Goal: Transaction & Acquisition: Book appointment/travel/reservation

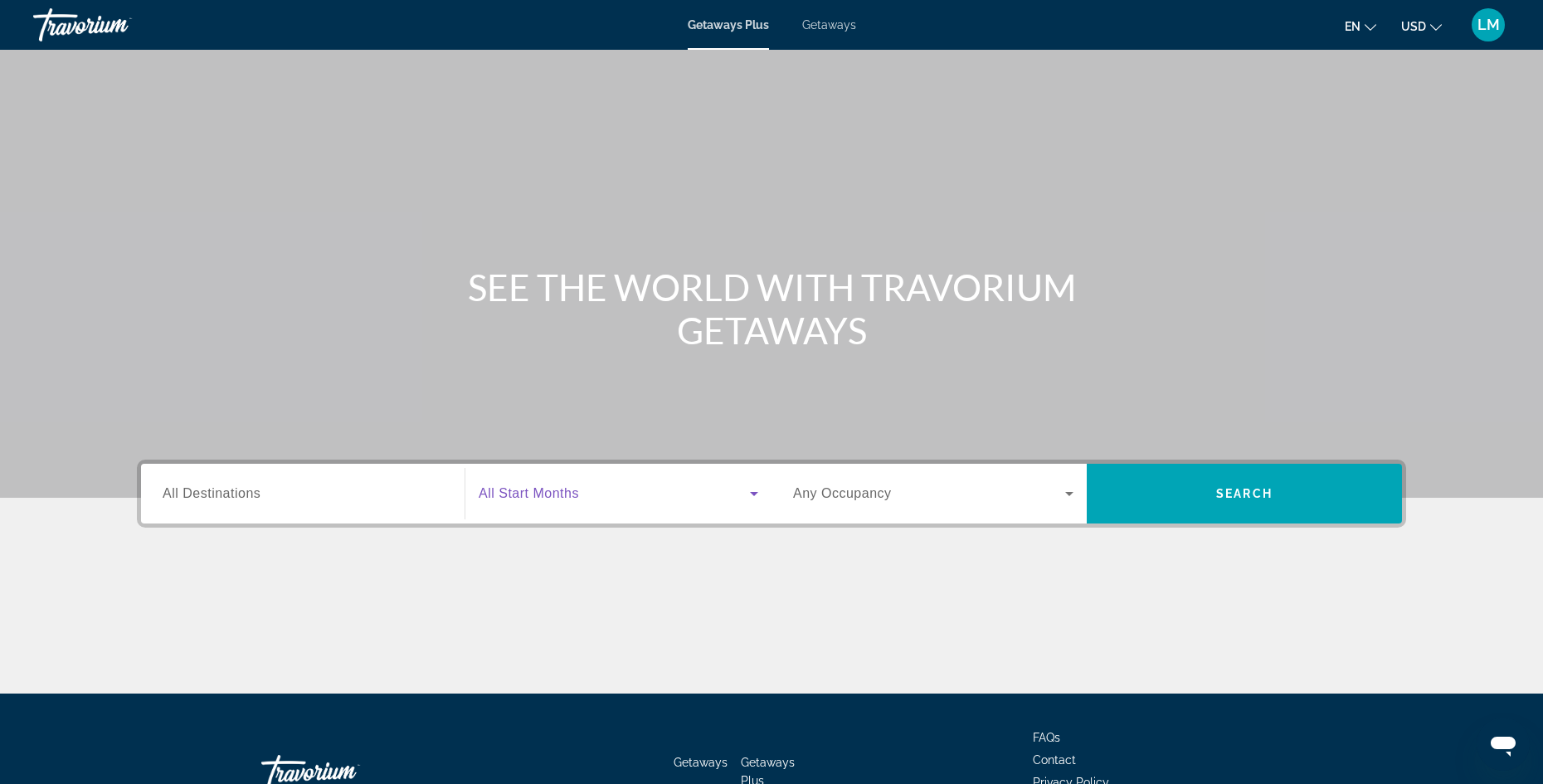
click at [756, 494] on icon "Search widget" at bounding box center [754, 494] width 9 height 4
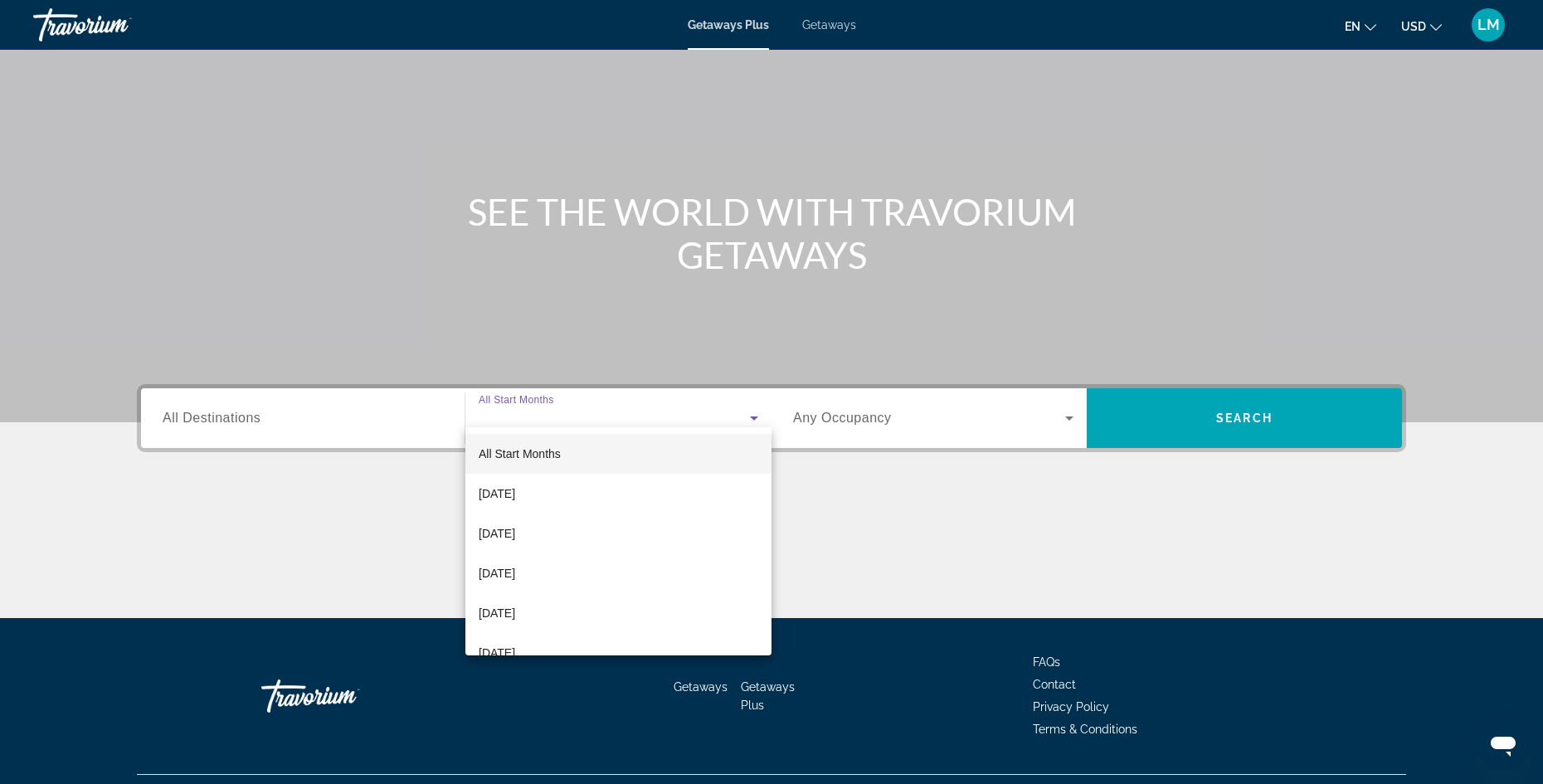
scroll to position [113, 0]
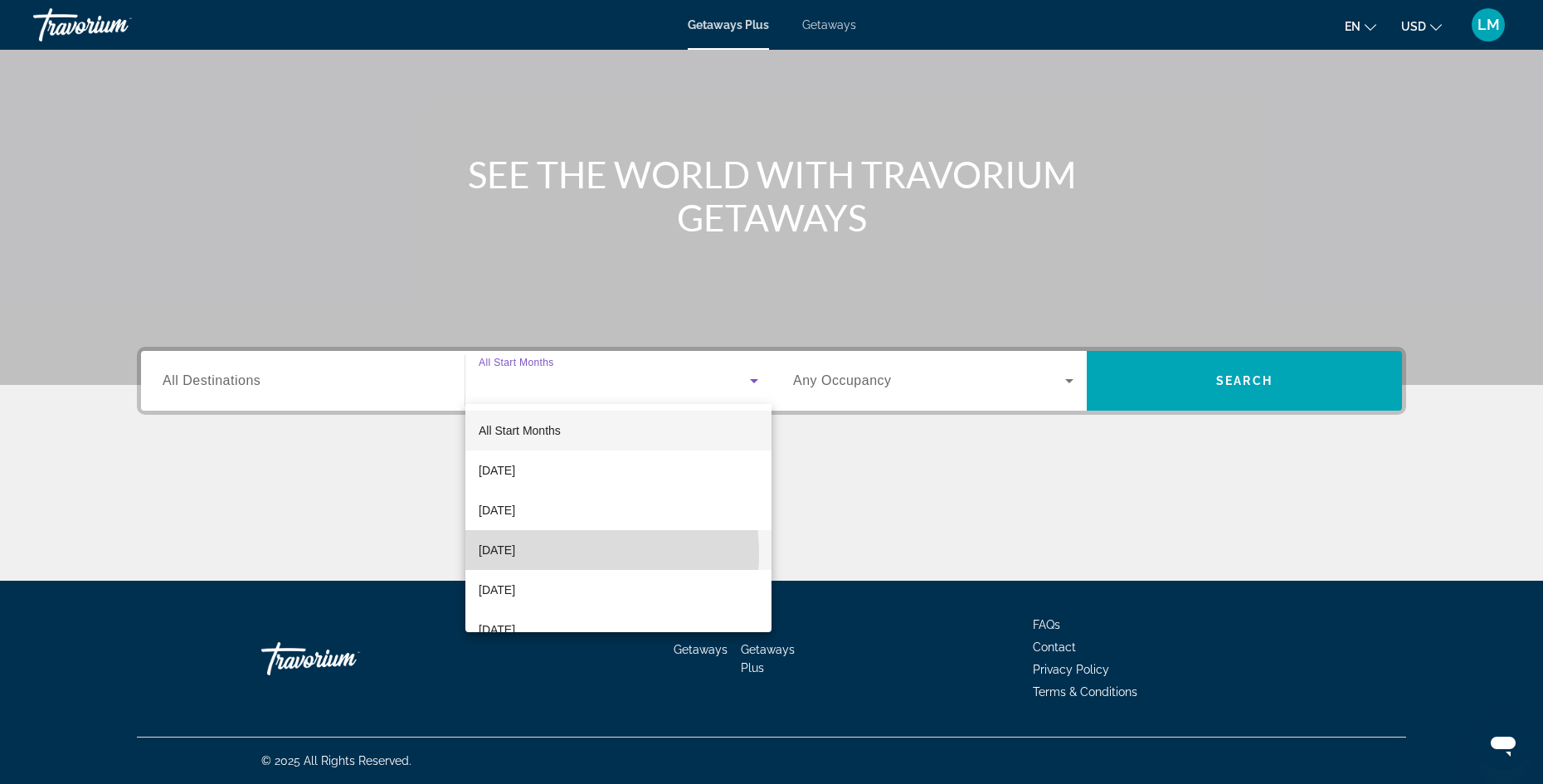
click at [515, 554] on span "[DATE]" at bounding box center [497, 550] width 37 height 20
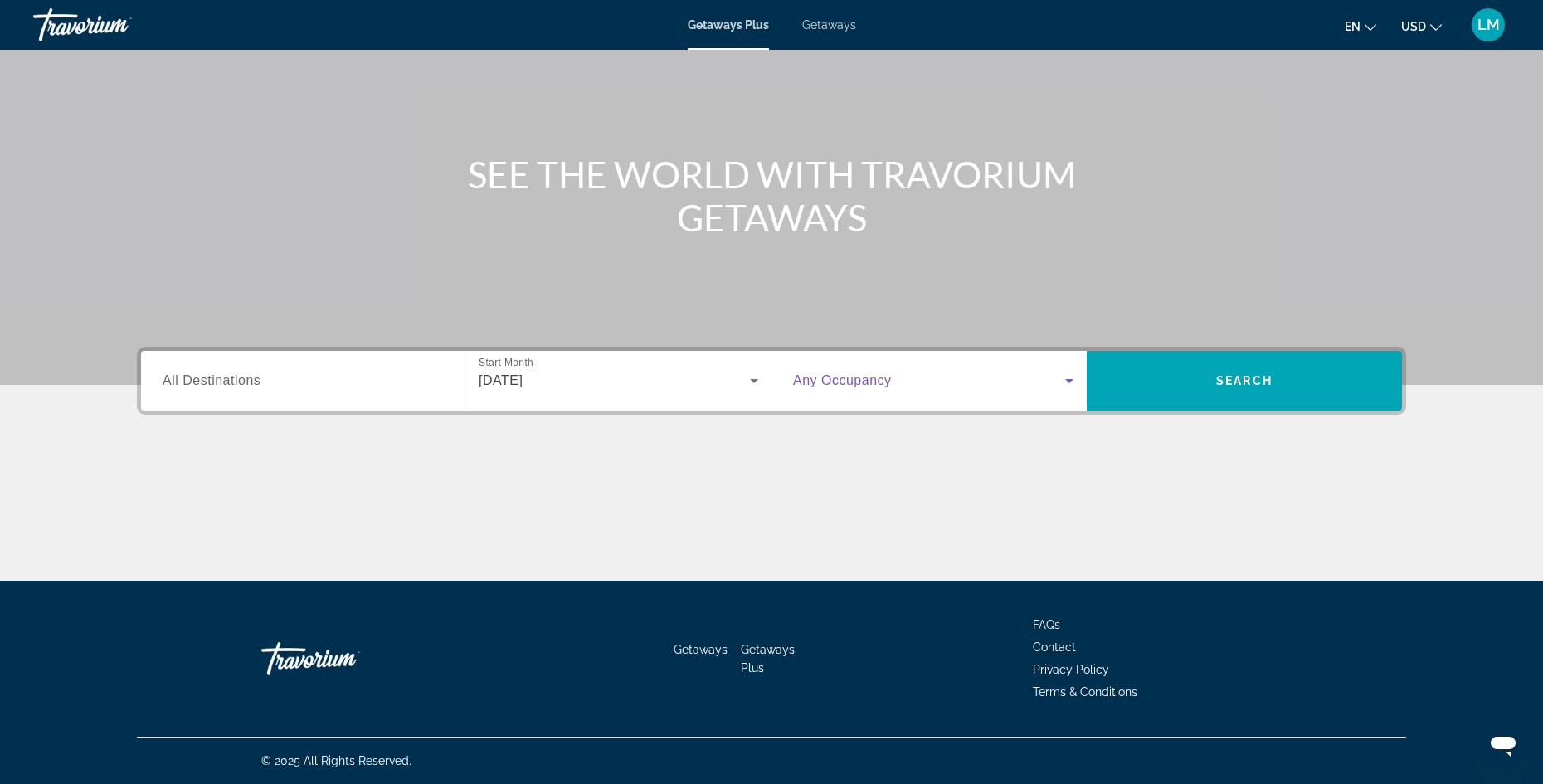
click at [1074, 381] on icon "Search widget" at bounding box center [1069, 380] width 20 height 20
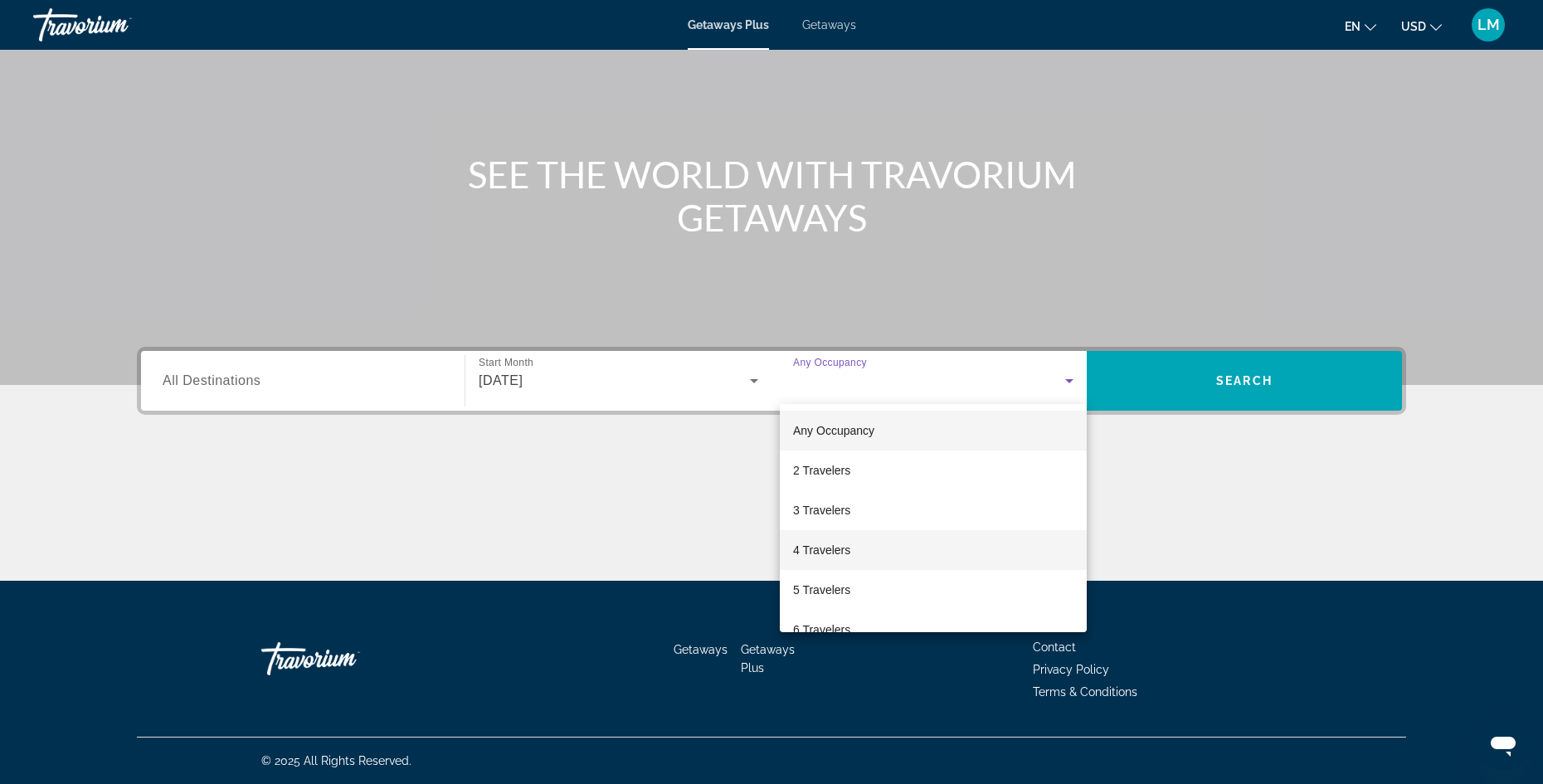
click at [836, 549] on span "4 Travelers" at bounding box center [822, 550] width 57 height 20
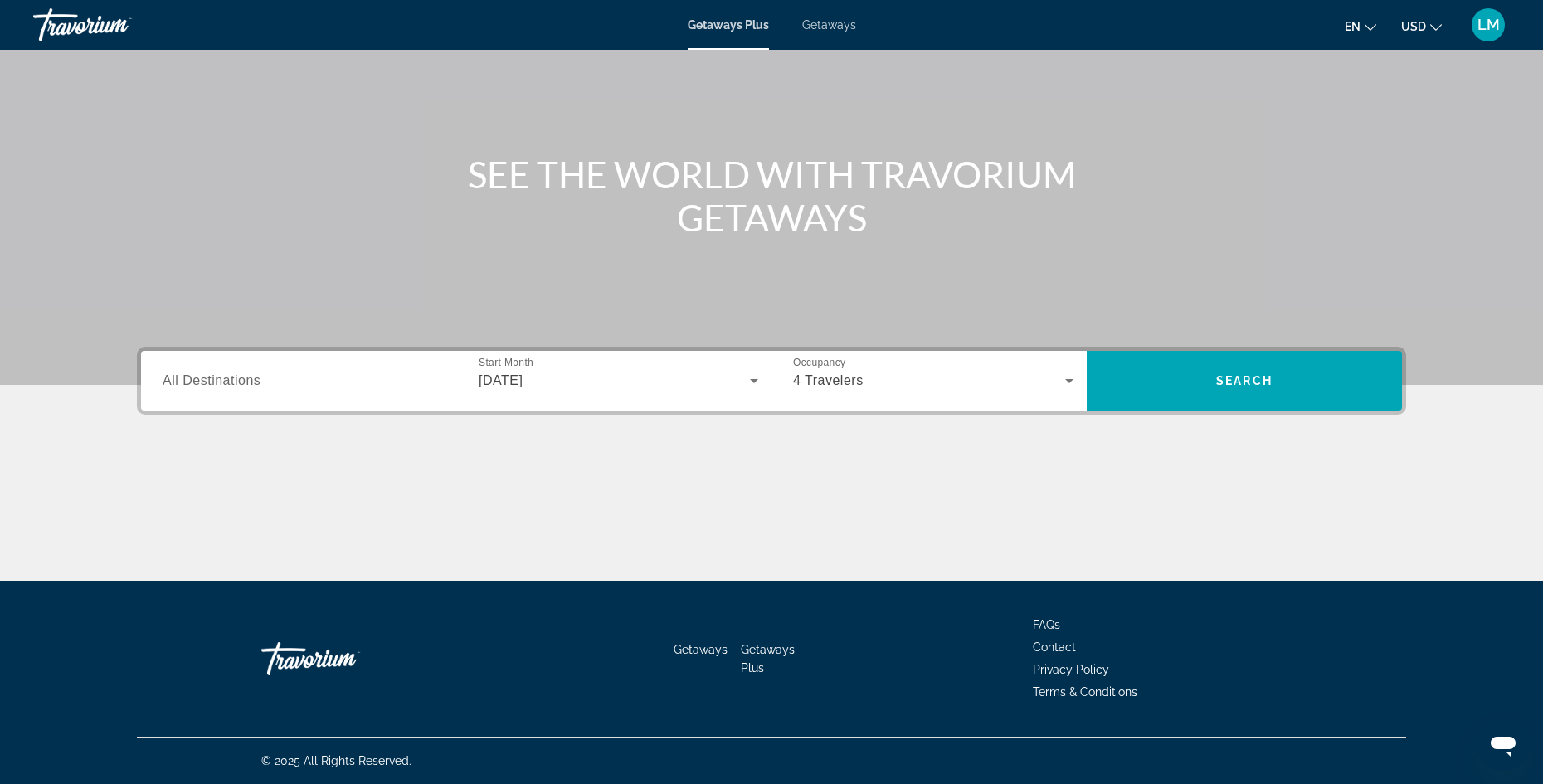
click at [367, 394] on div "Search widget" at bounding box center [302, 380] width 280 height 47
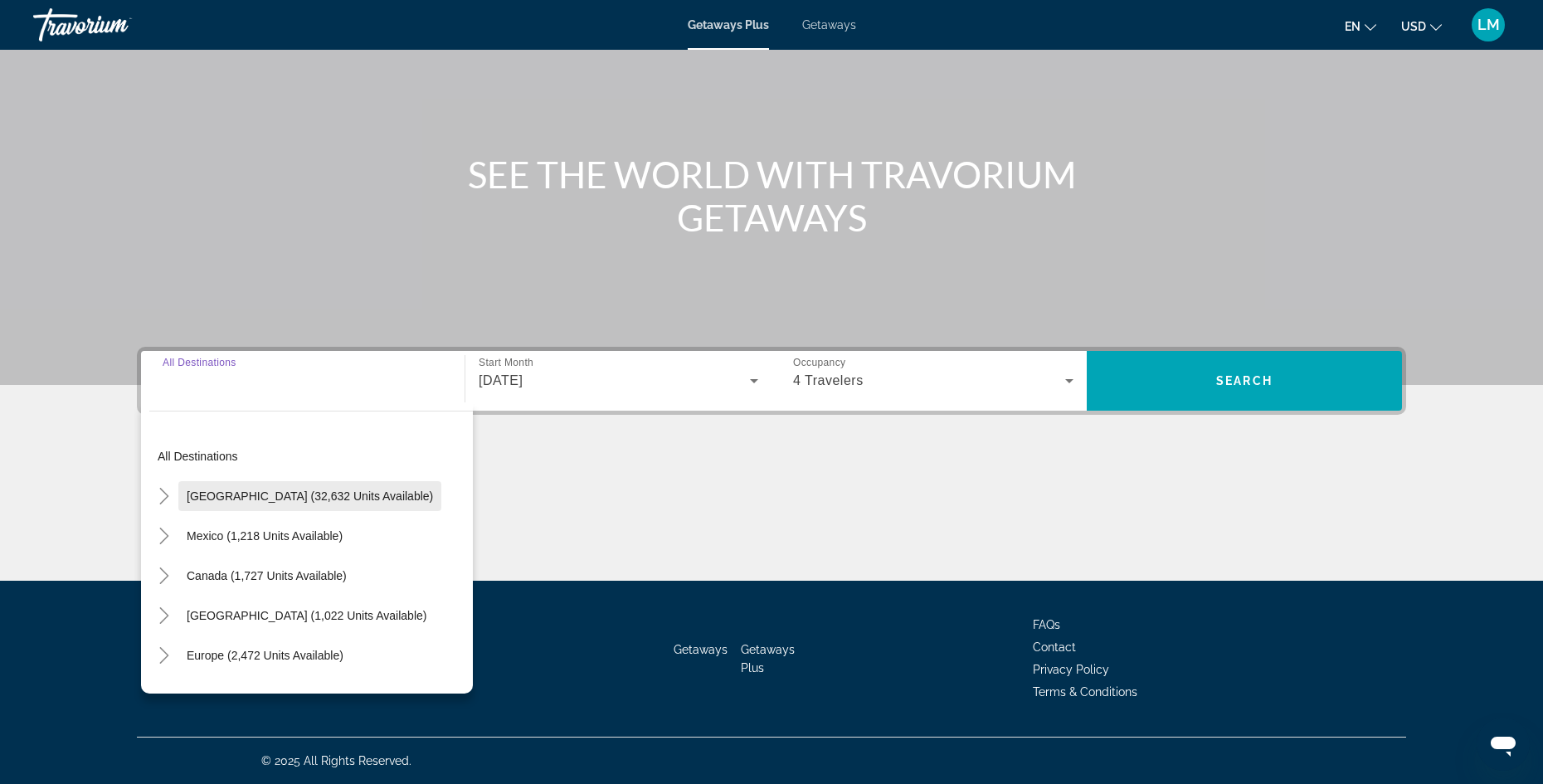
click at [288, 490] on span "[GEOGRAPHIC_DATA] (32,632 units available)" at bounding box center [310, 496] width 247 height 13
type input "**********"
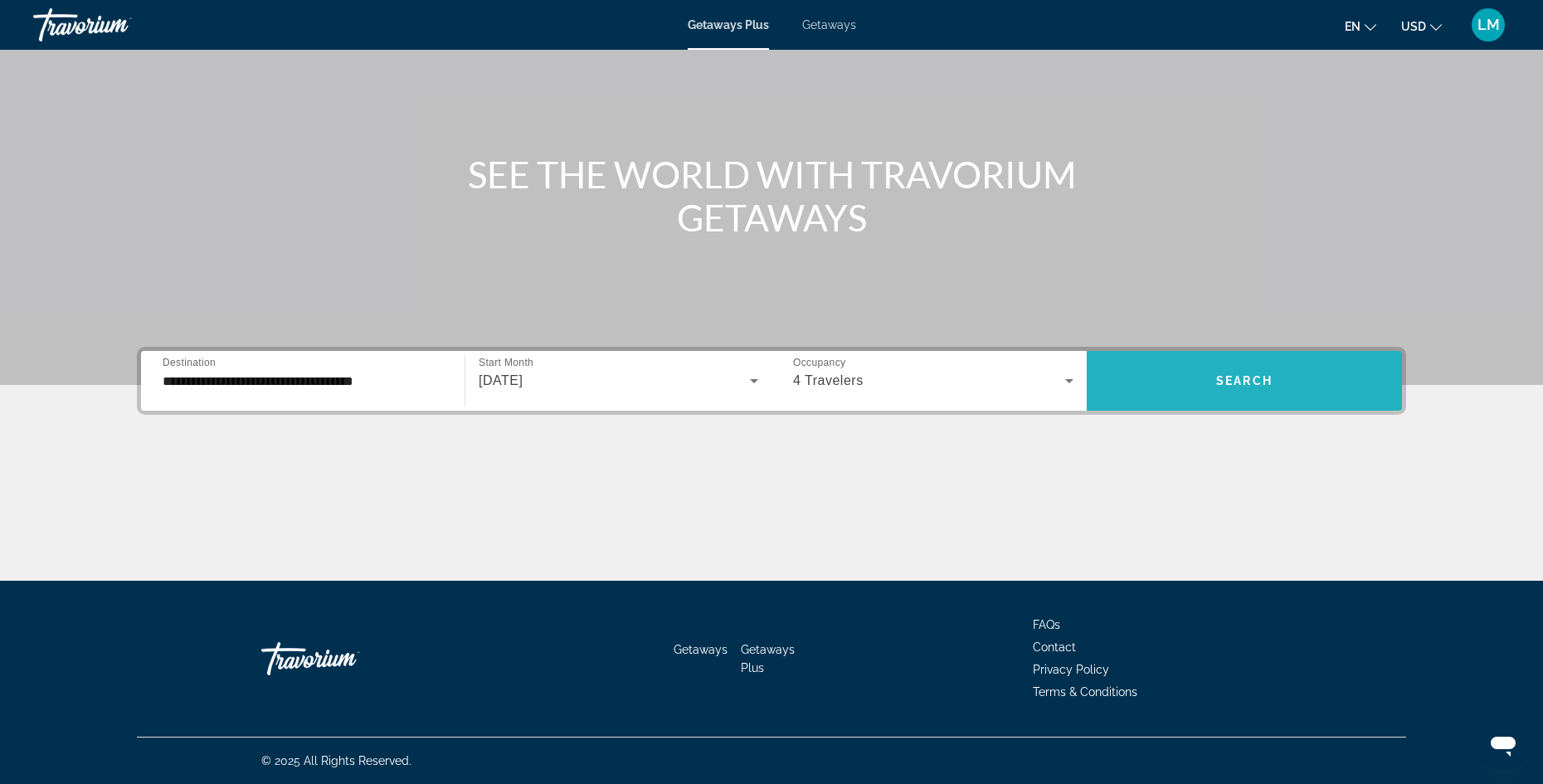
click at [1225, 378] on span "Search" at bounding box center [1244, 381] width 57 height 13
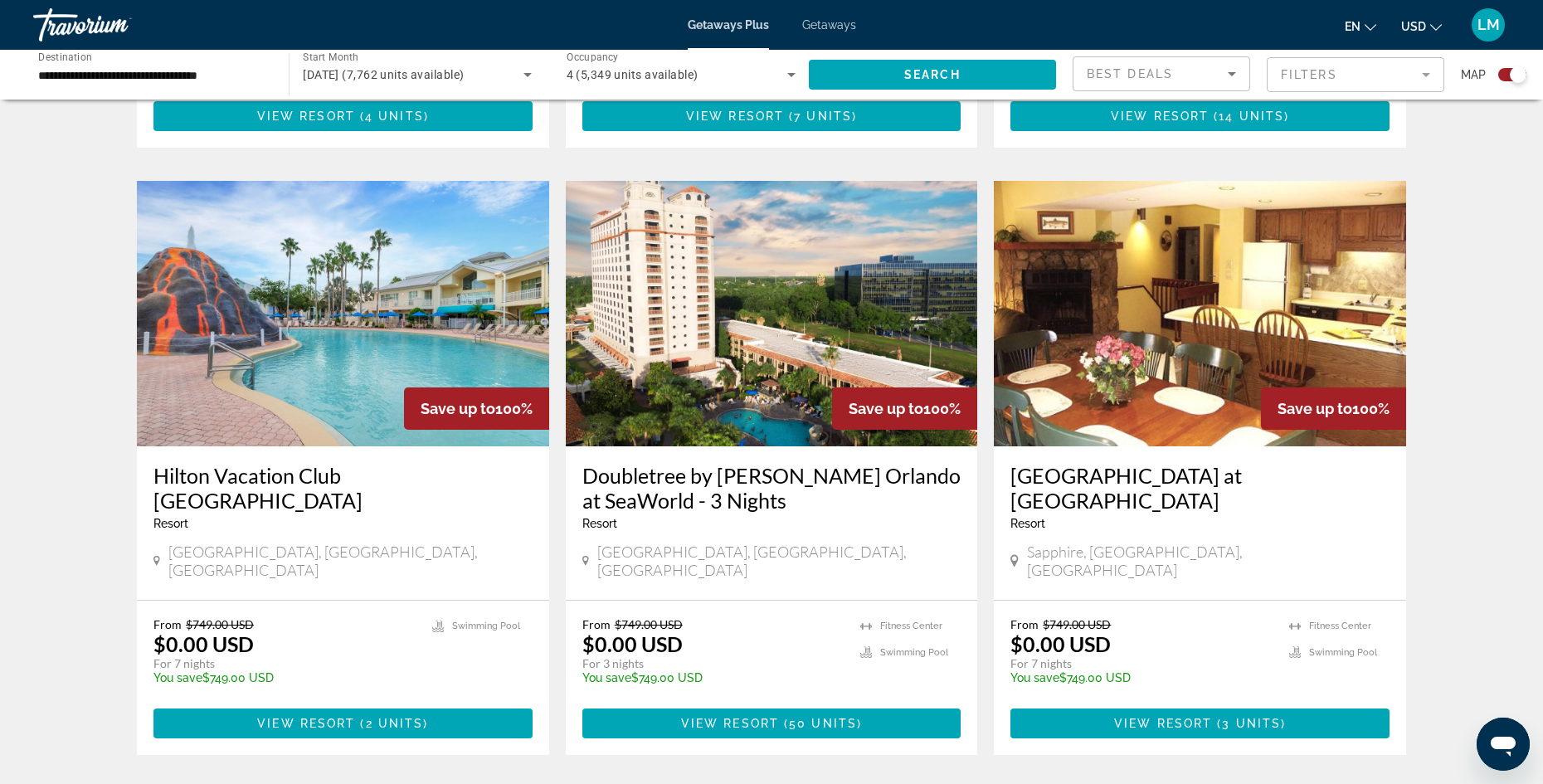
scroll to position [2360, 0]
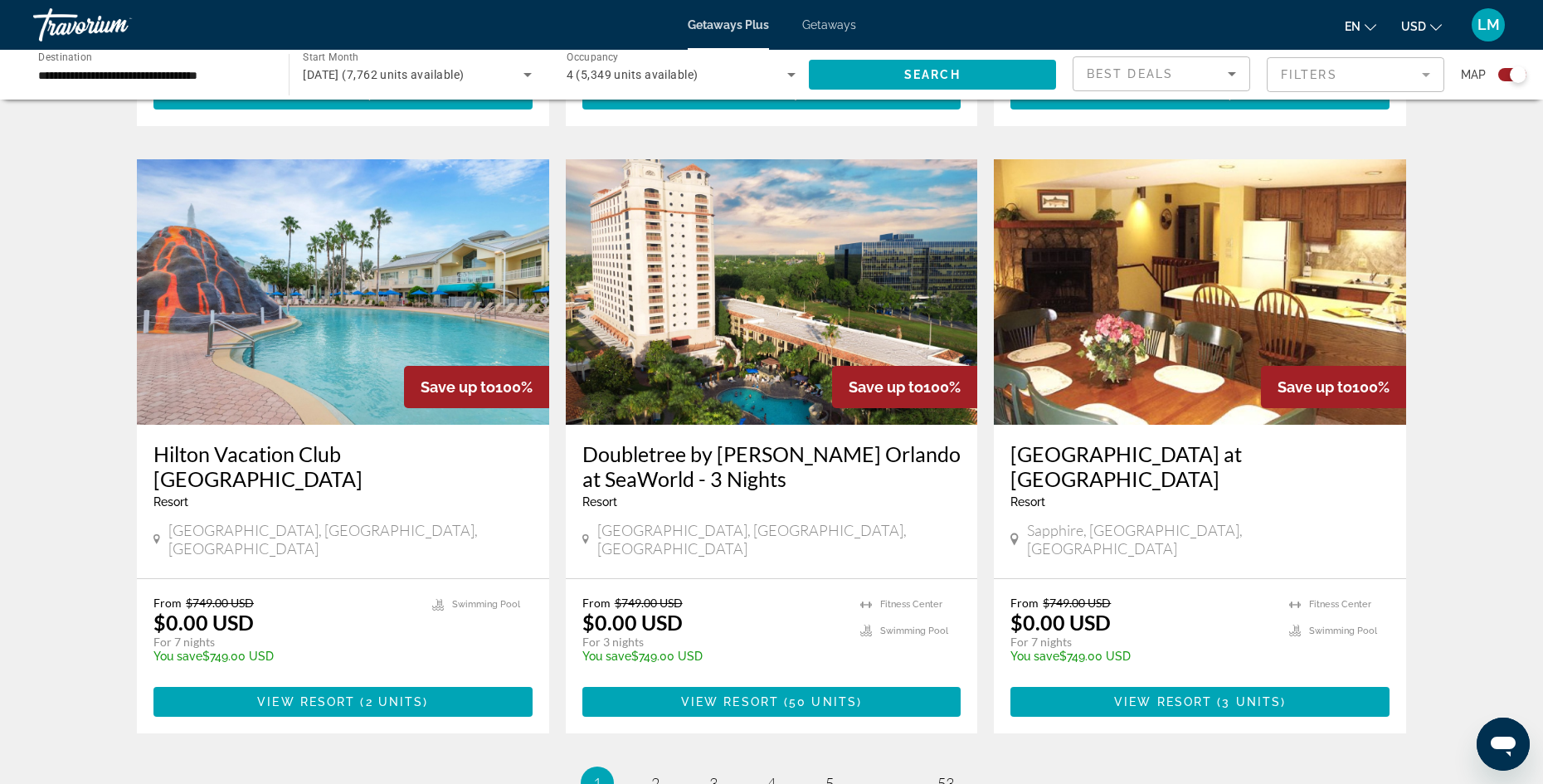
click at [641, 767] on li "page 2" at bounding box center [655, 783] width 33 height 33
click at [649, 770] on link "page 2" at bounding box center [656, 784] width 29 height 29
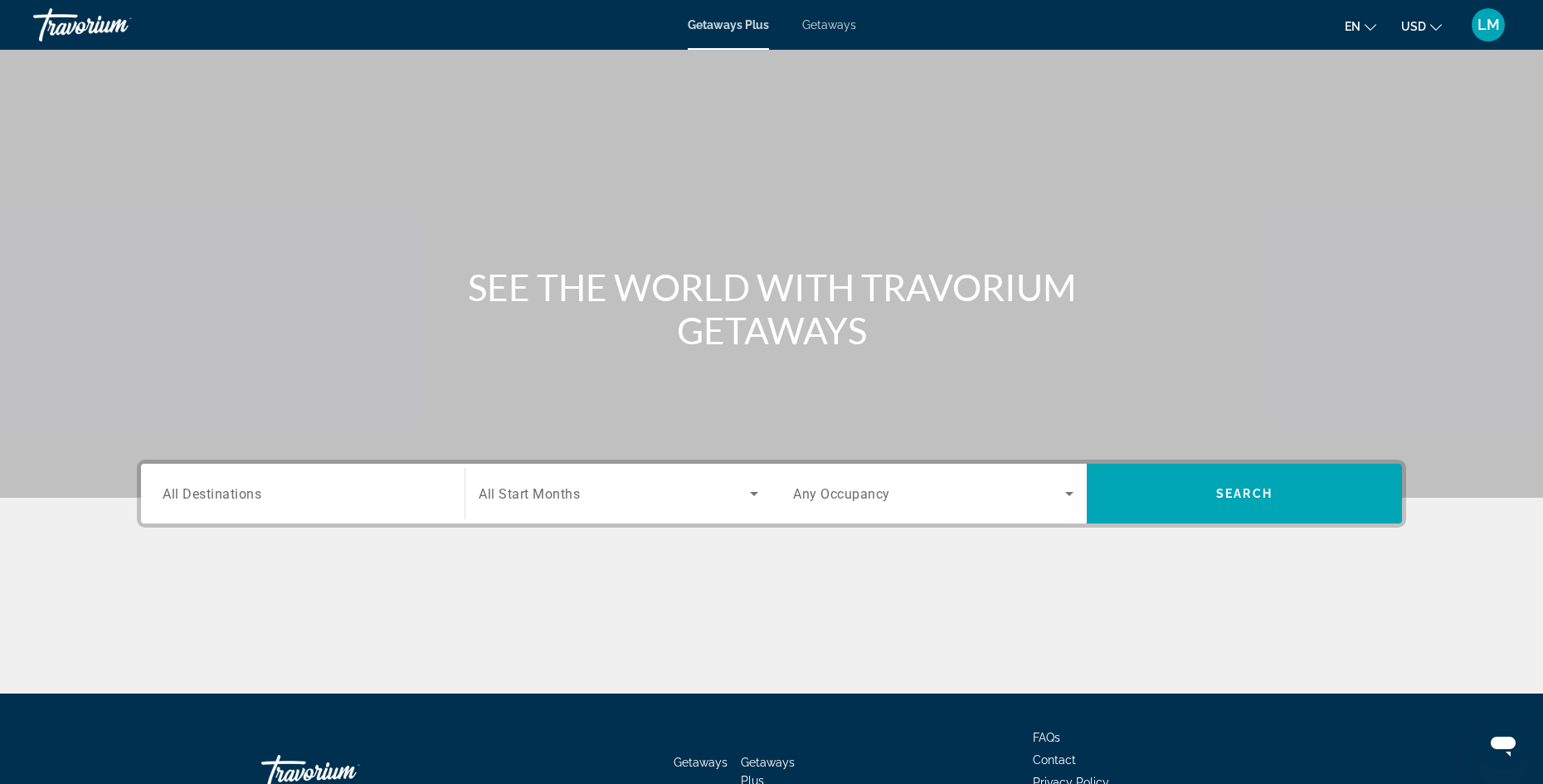
click at [574, 494] on span "All Start Months" at bounding box center [529, 494] width 101 height 15
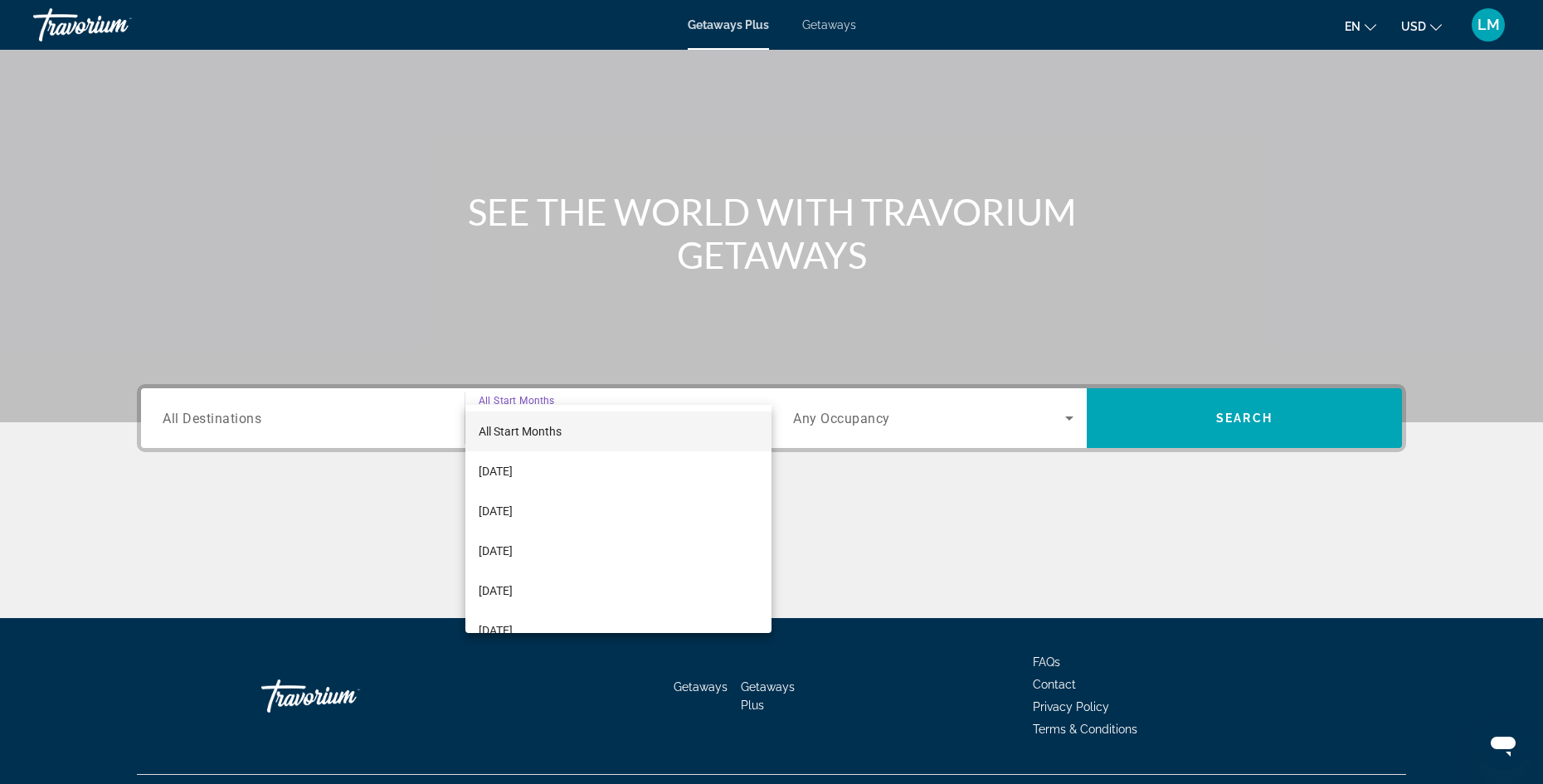
scroll to position [113, 0]
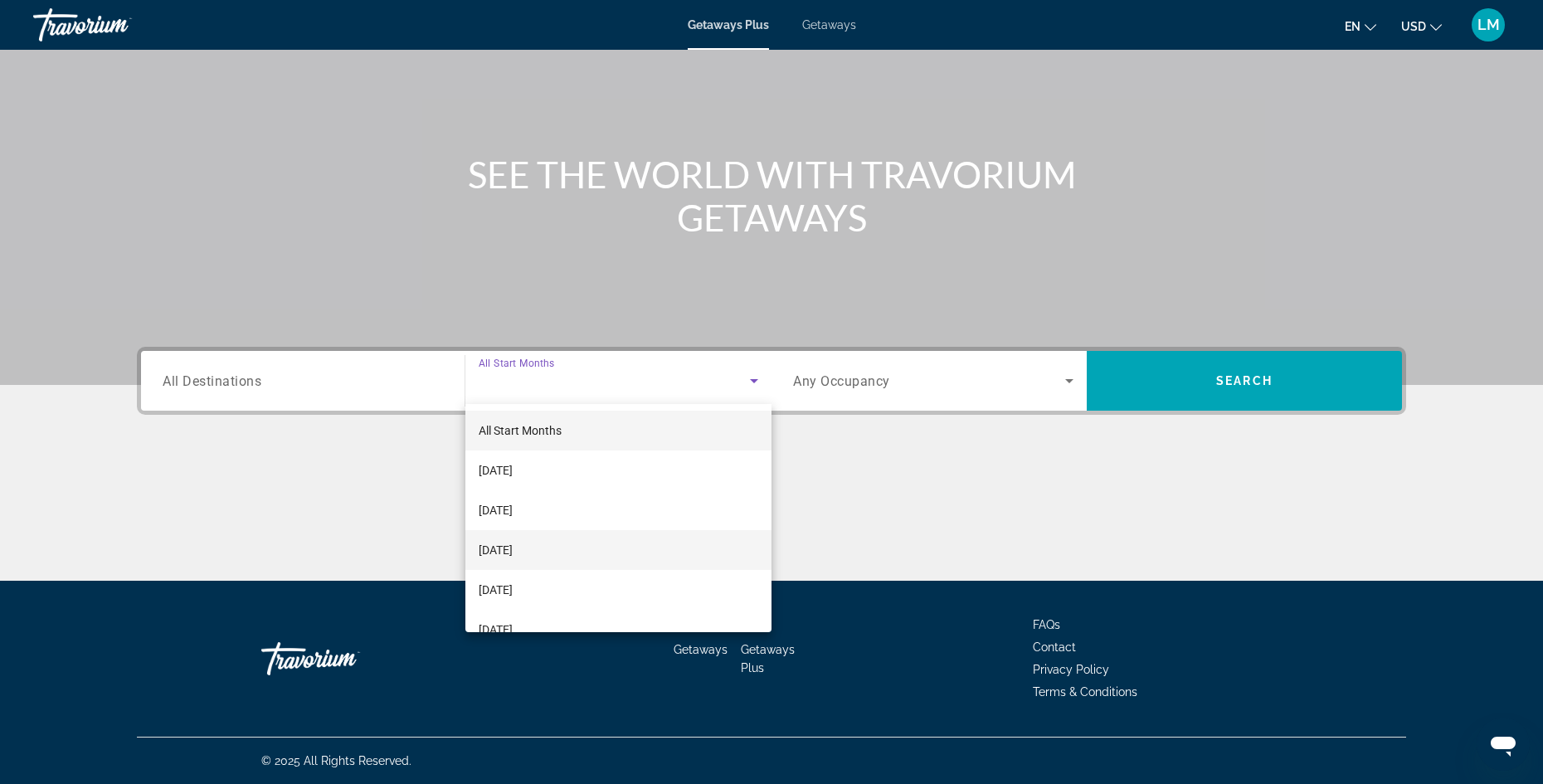
click at [574, 552] on mat-option "[DATE]" at bounding box center [618, 549] width 306 height 39
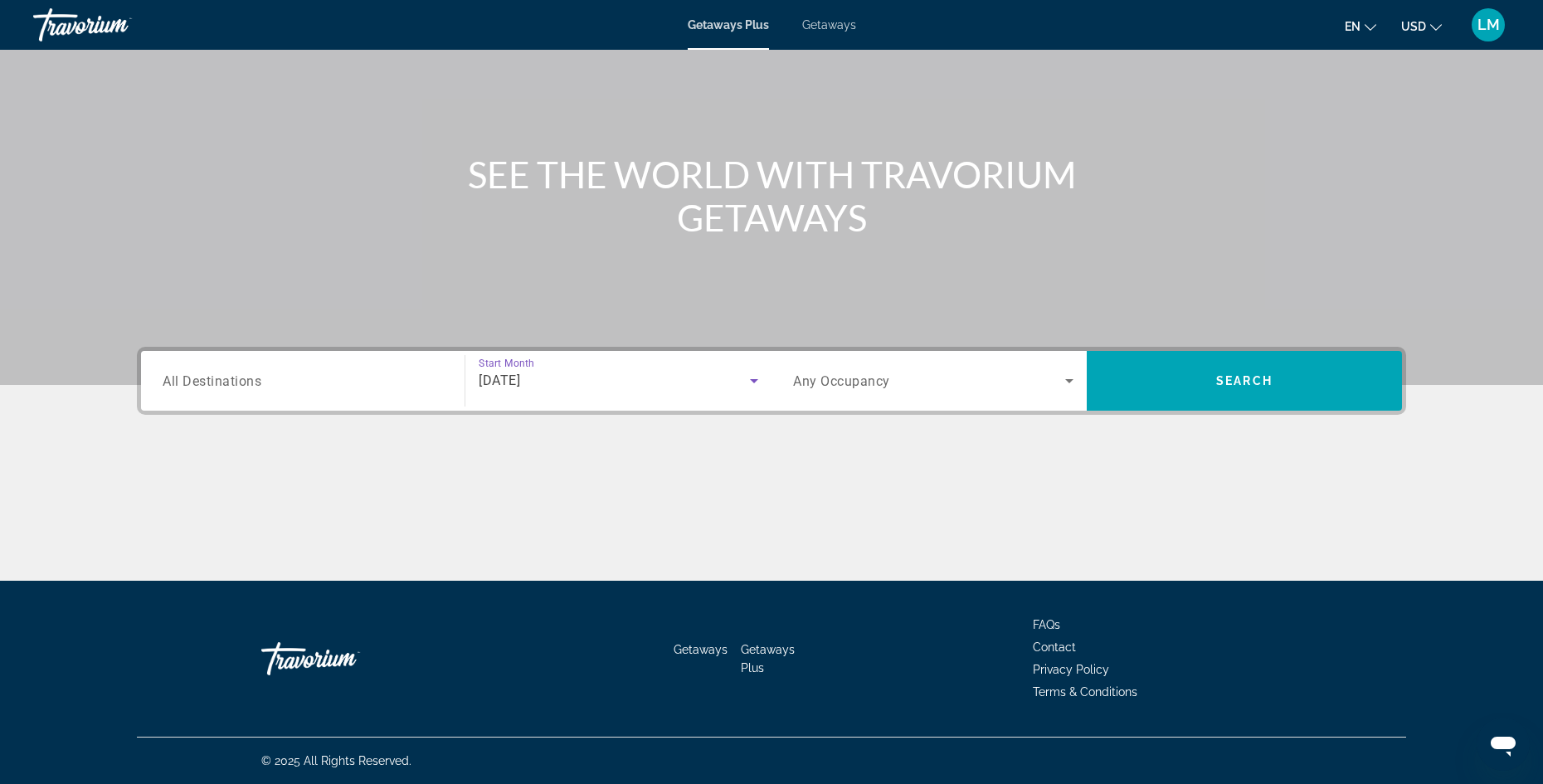
click at [875, 401] on div "Search widget" at bounding box center [933, 380] width 280 height 46
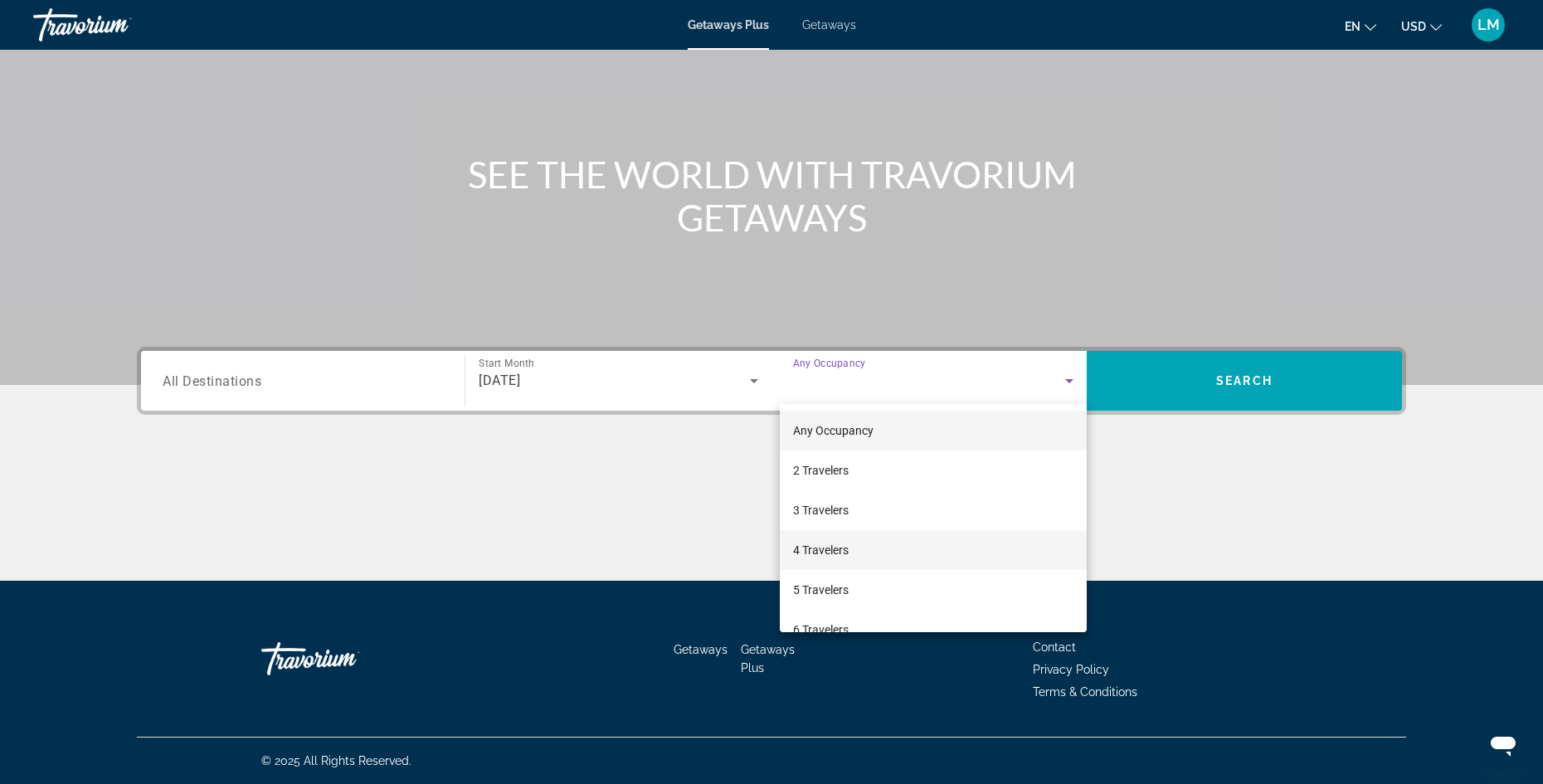
click at [852, 548] on mat-option "4 Travelers" at bounding box center [933, 549] width 307 height 39
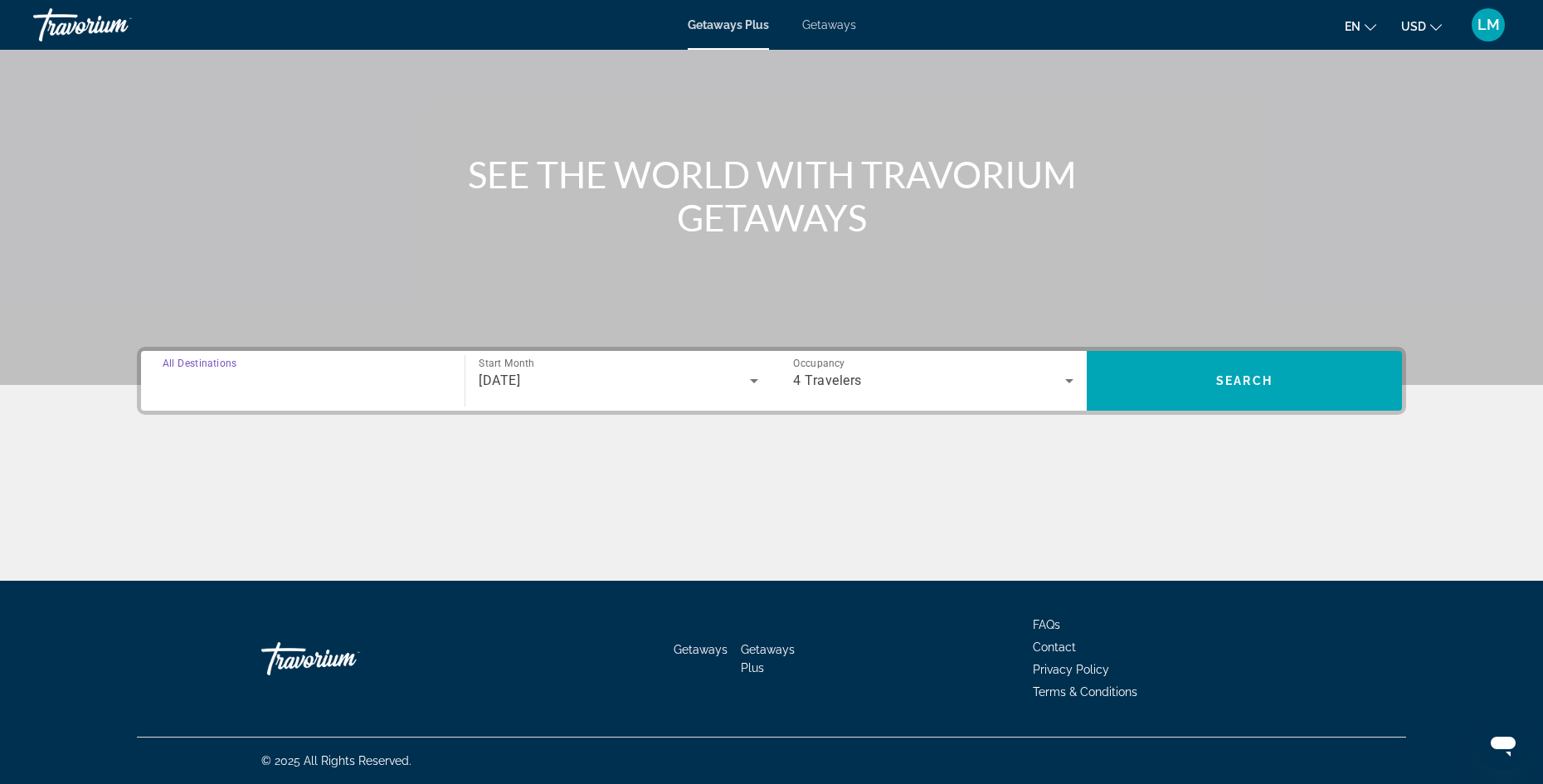
click at [275, 380] on input "Destination All Destinations" at bounding box center [302, 381] width 280 height 20
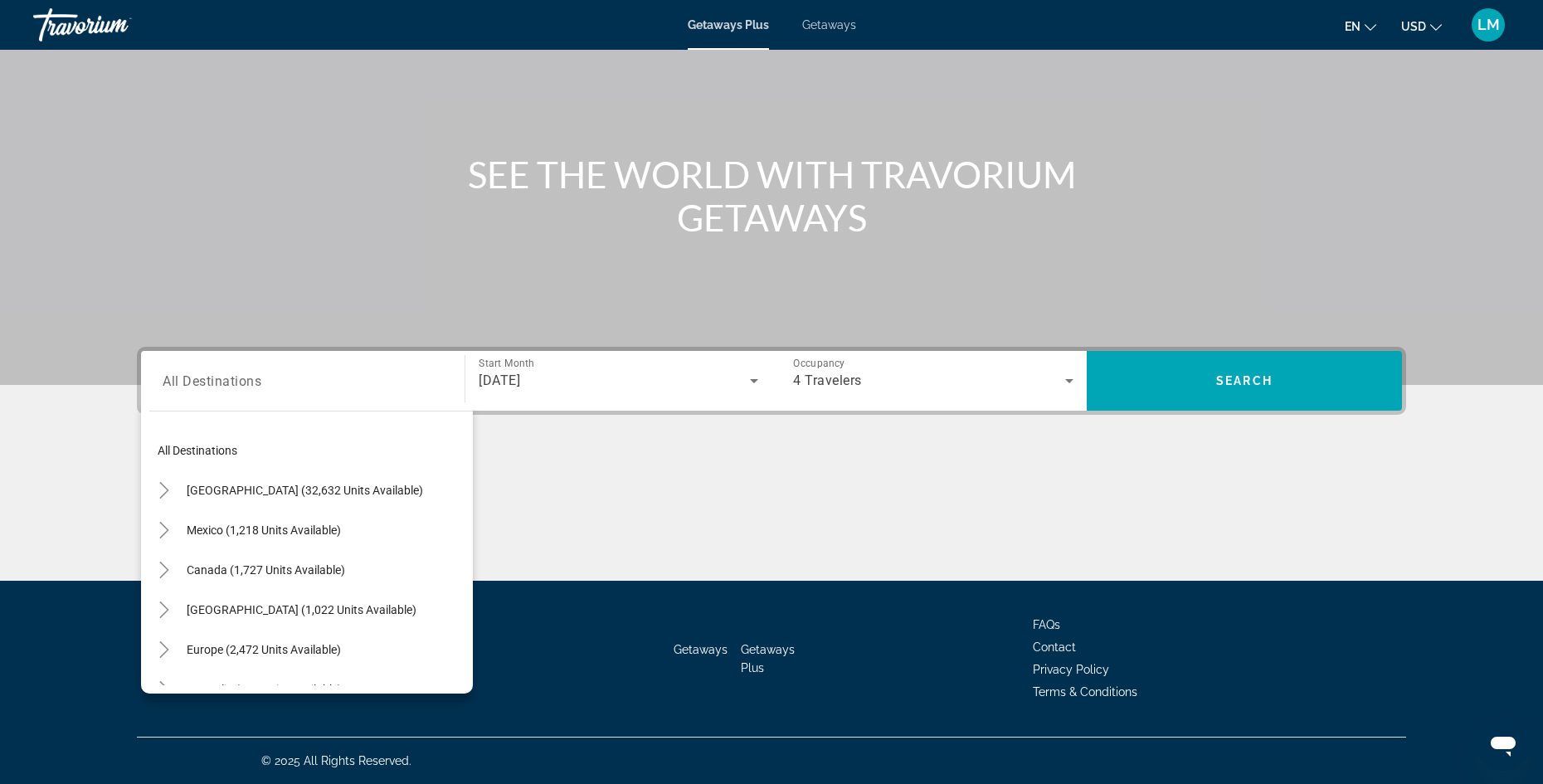
scroll to position [0, 0]
click at [219, 496] on span "[GEOGRAPHIC_DATA] (32,632 units available)" at bounding box center [305, 496] width 237 height 13
type input "**********"
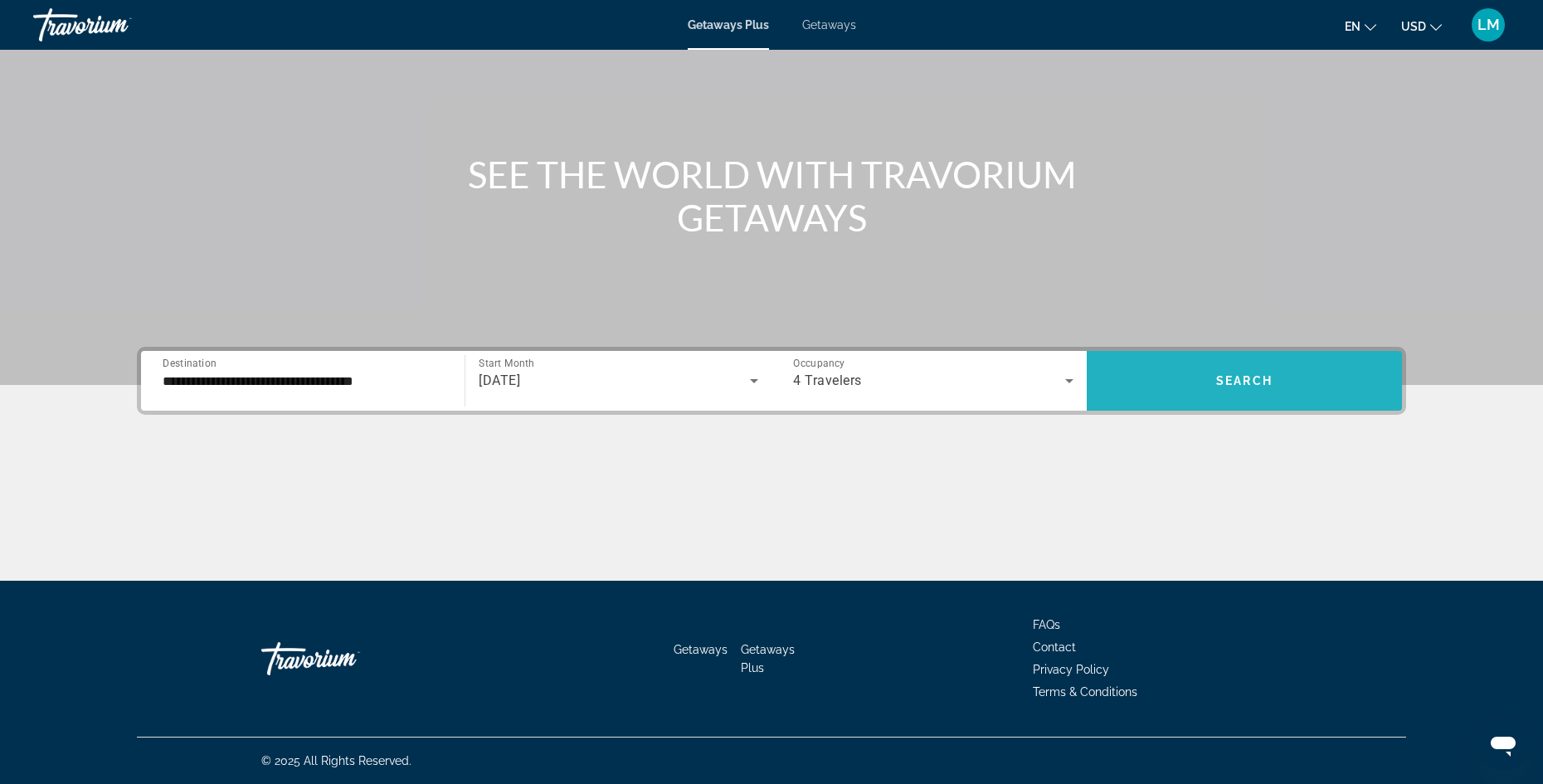
click at [1203, 370] on span "Search widget" at bounding box center [1244, 380] width 315 height 39
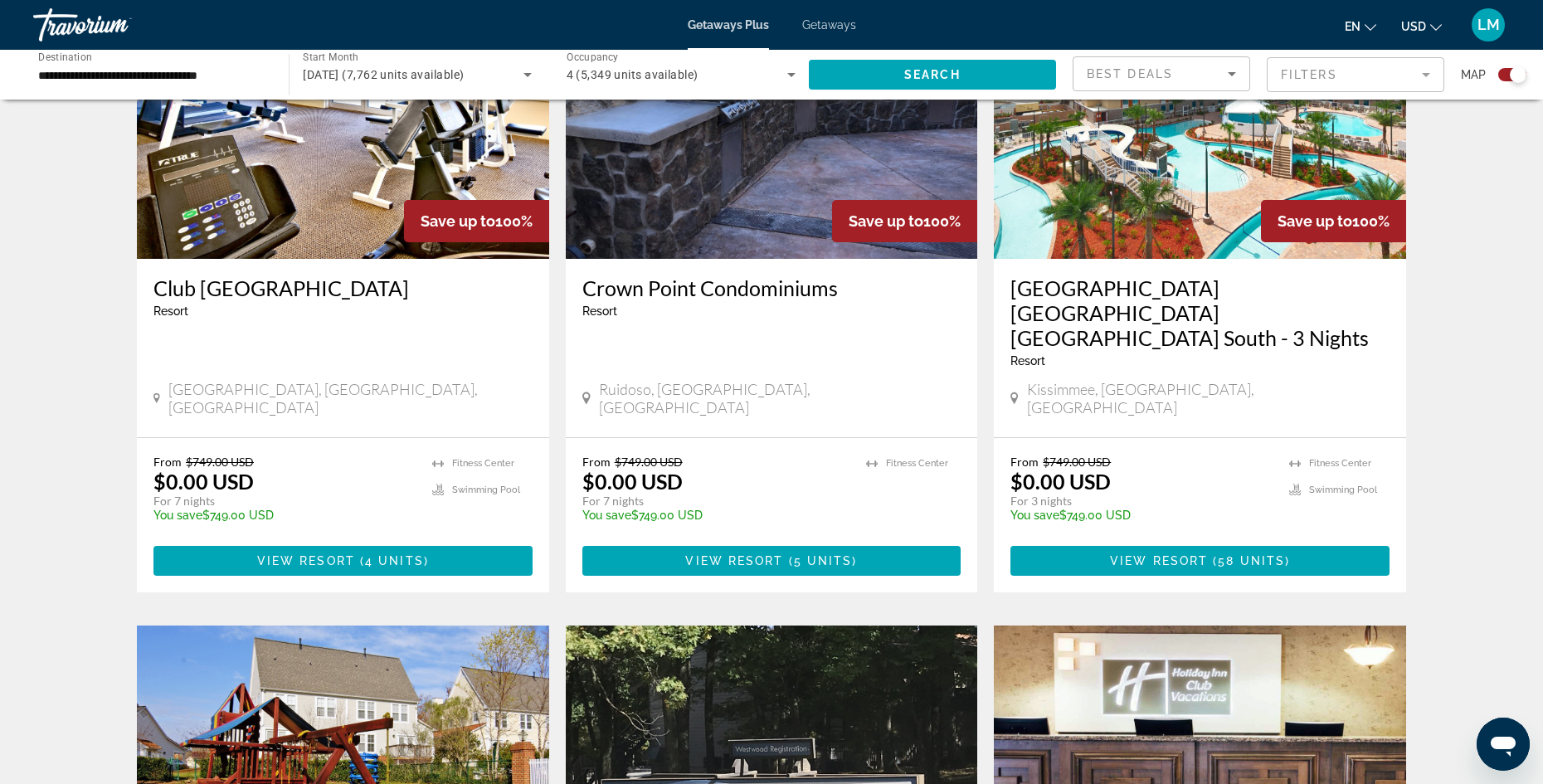
scroll to position [690, 0]
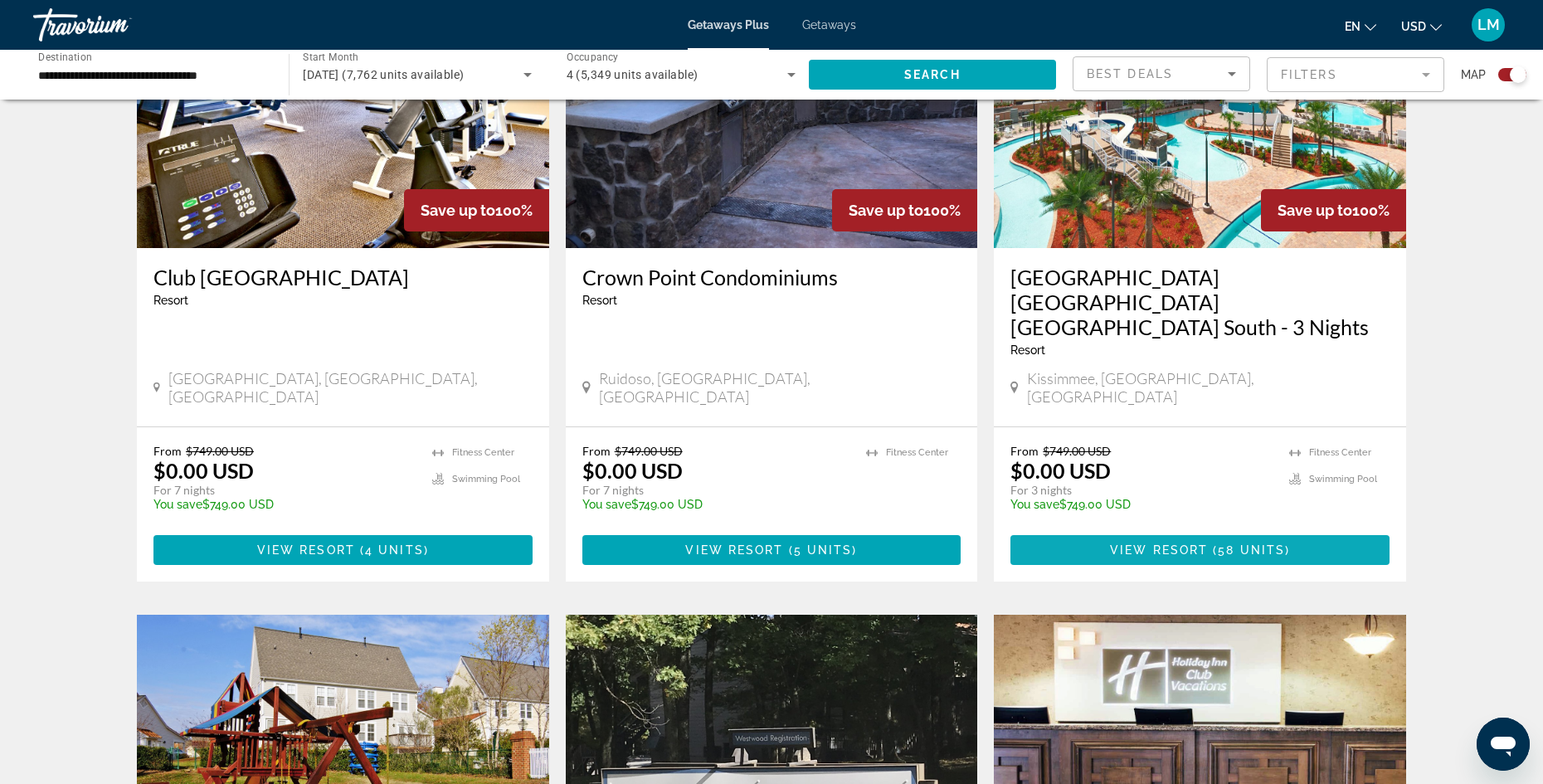
click at [1156, 543] on span "View Resort" at bounding box center [1160, 550] width 98 height 13
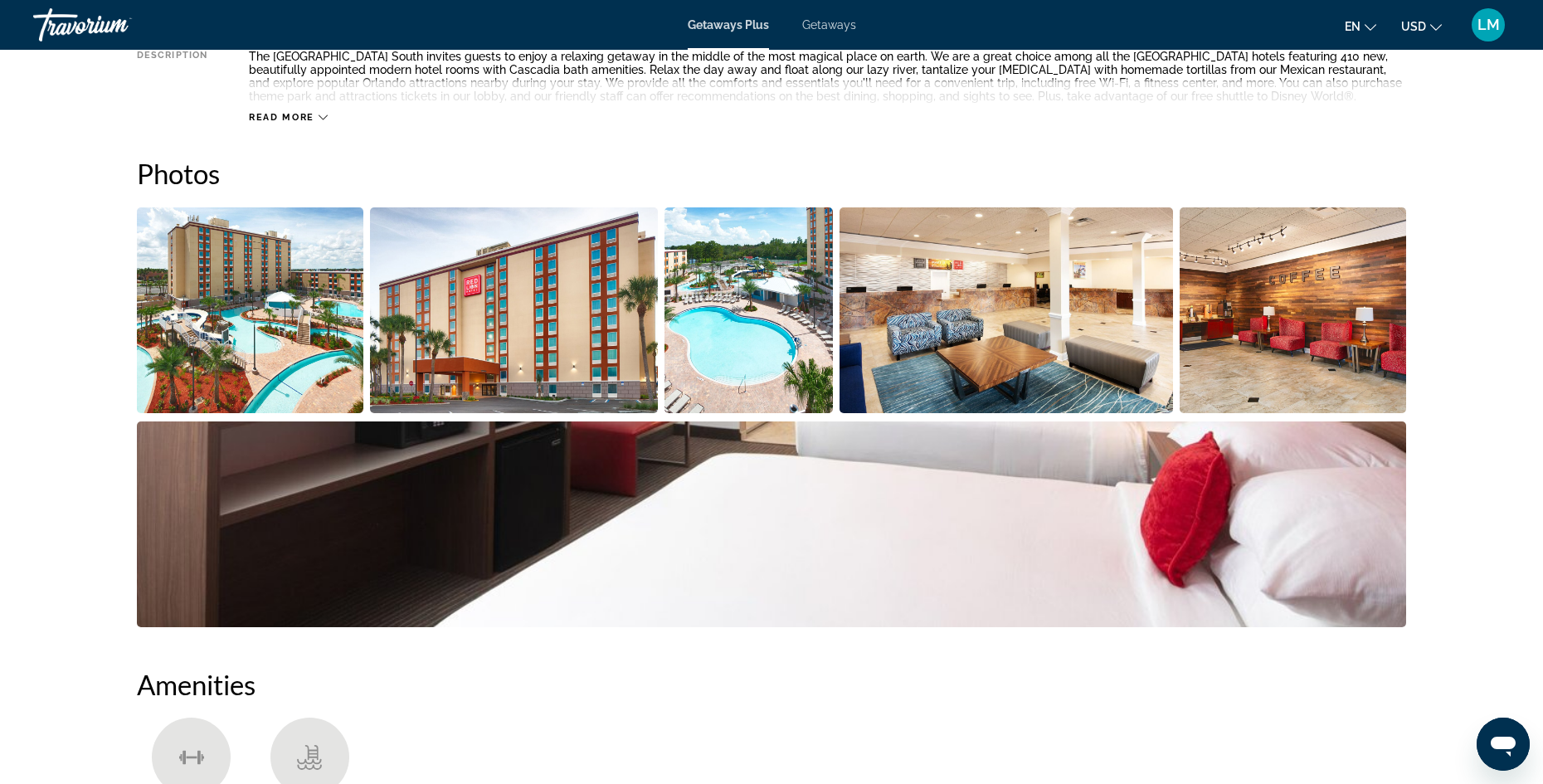
scroll to position [632, 0]
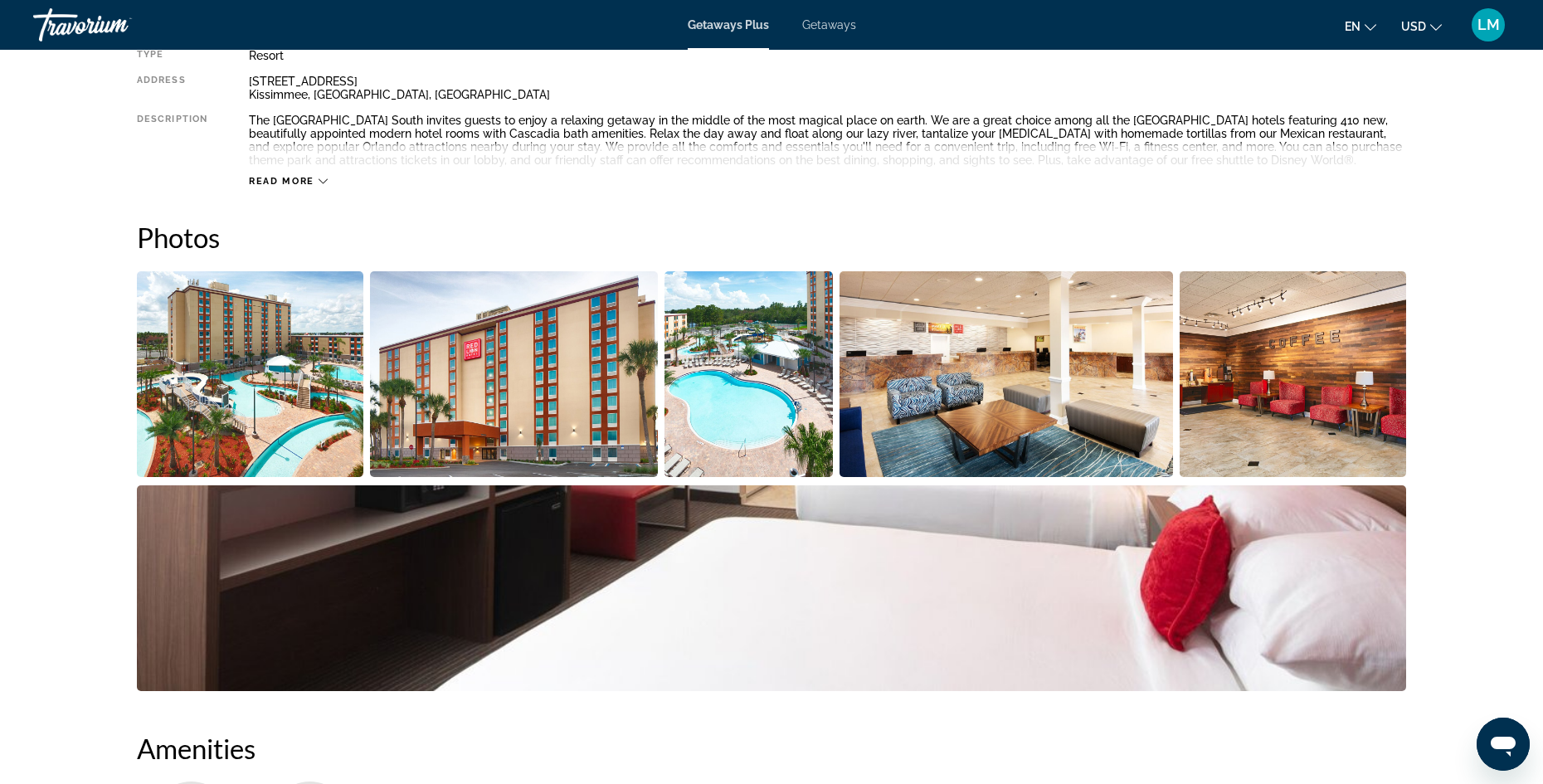
click at [255, 323] on img "Open full-screen image slider" at bounding box center [249, 375] width 226 height 206
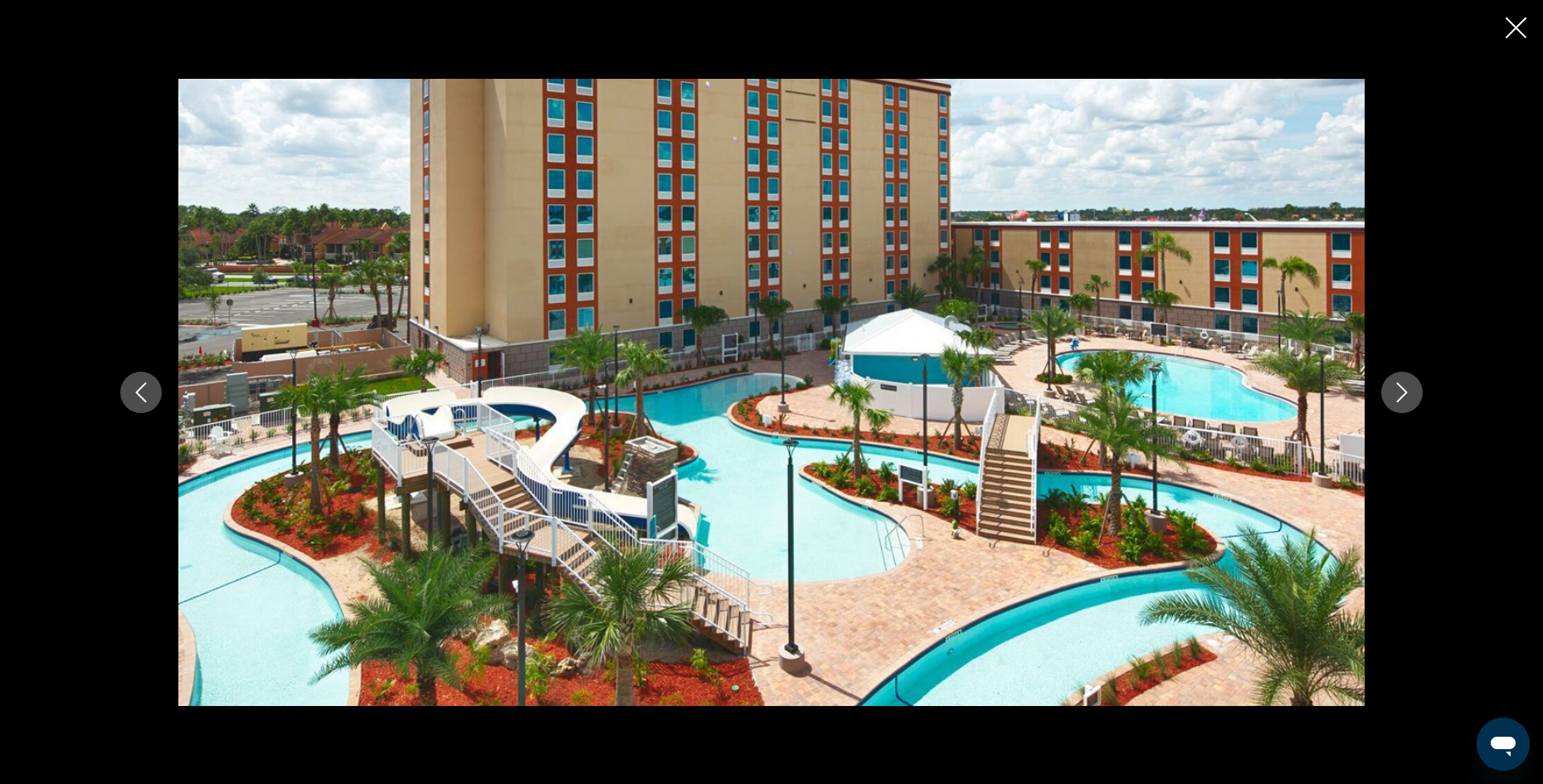
click at [1393, 392] on icon "Next image" at bounding box center [1402, 392] width 20 height 20
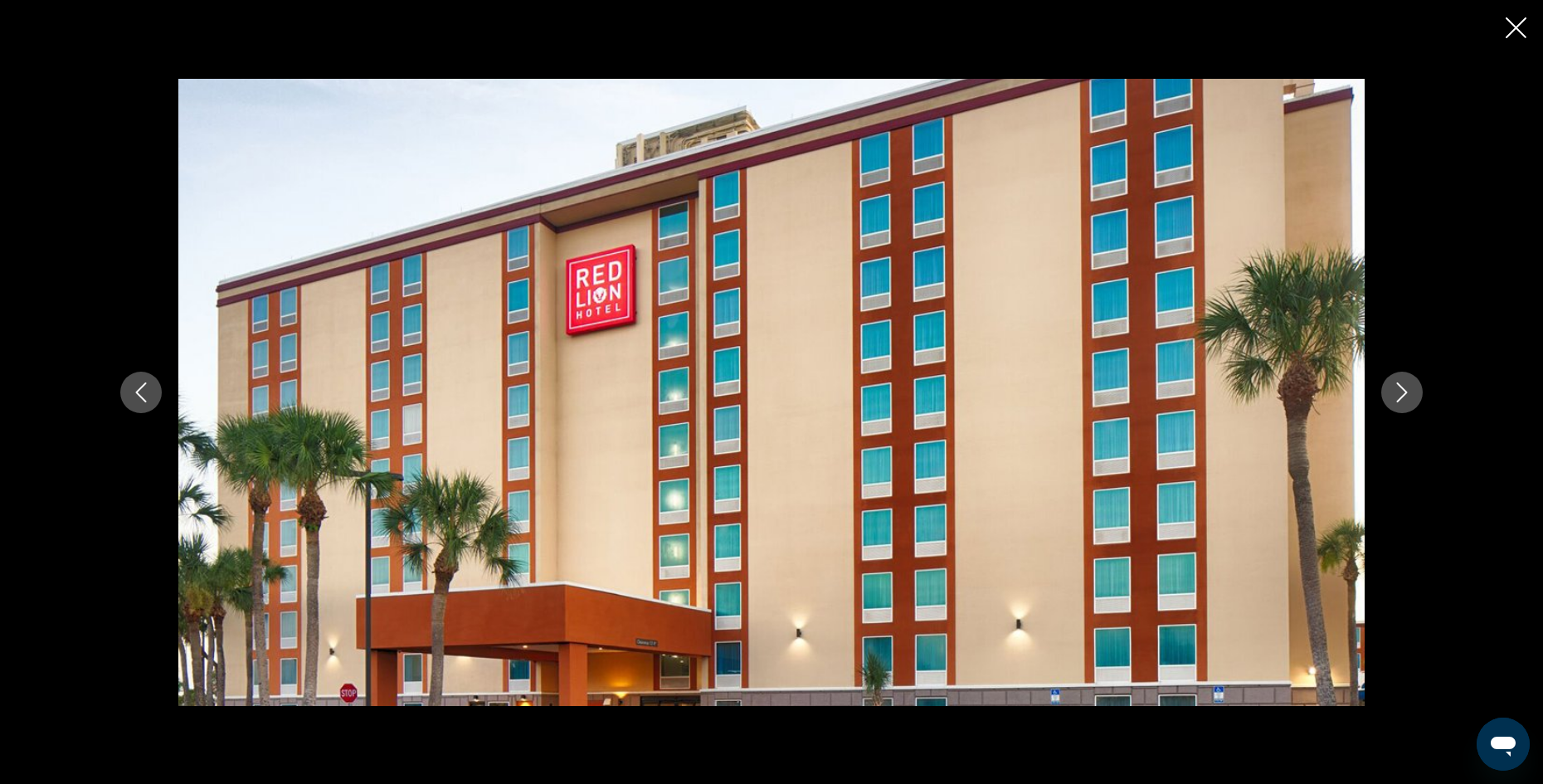
click at [1393, 392] on icon "Next image" at bounding box center [1402, 392] width 20 height 20
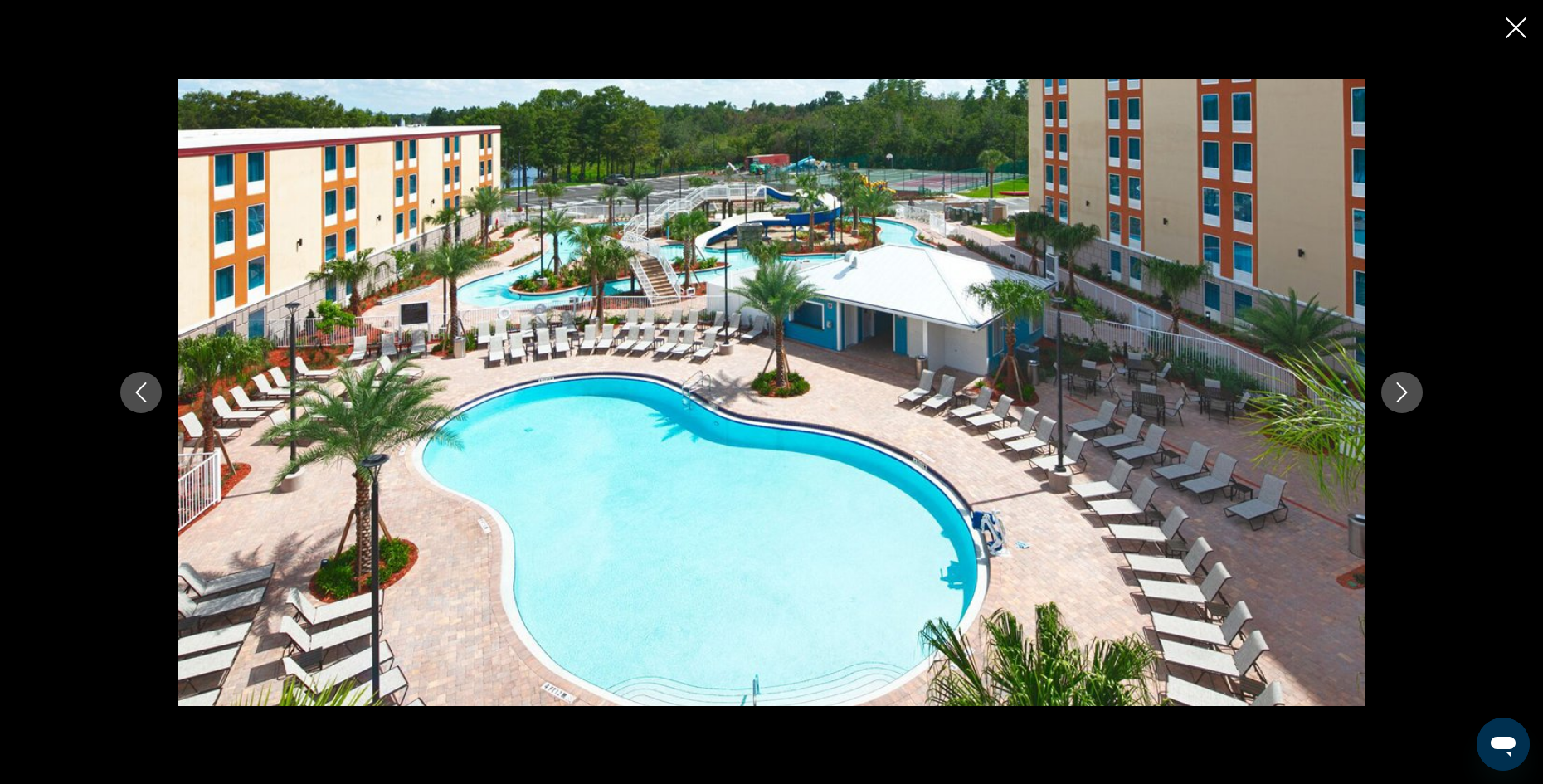
click at [1393, 392] on icon "Next image" at bounding box center [1402, 392] width 20 height 20
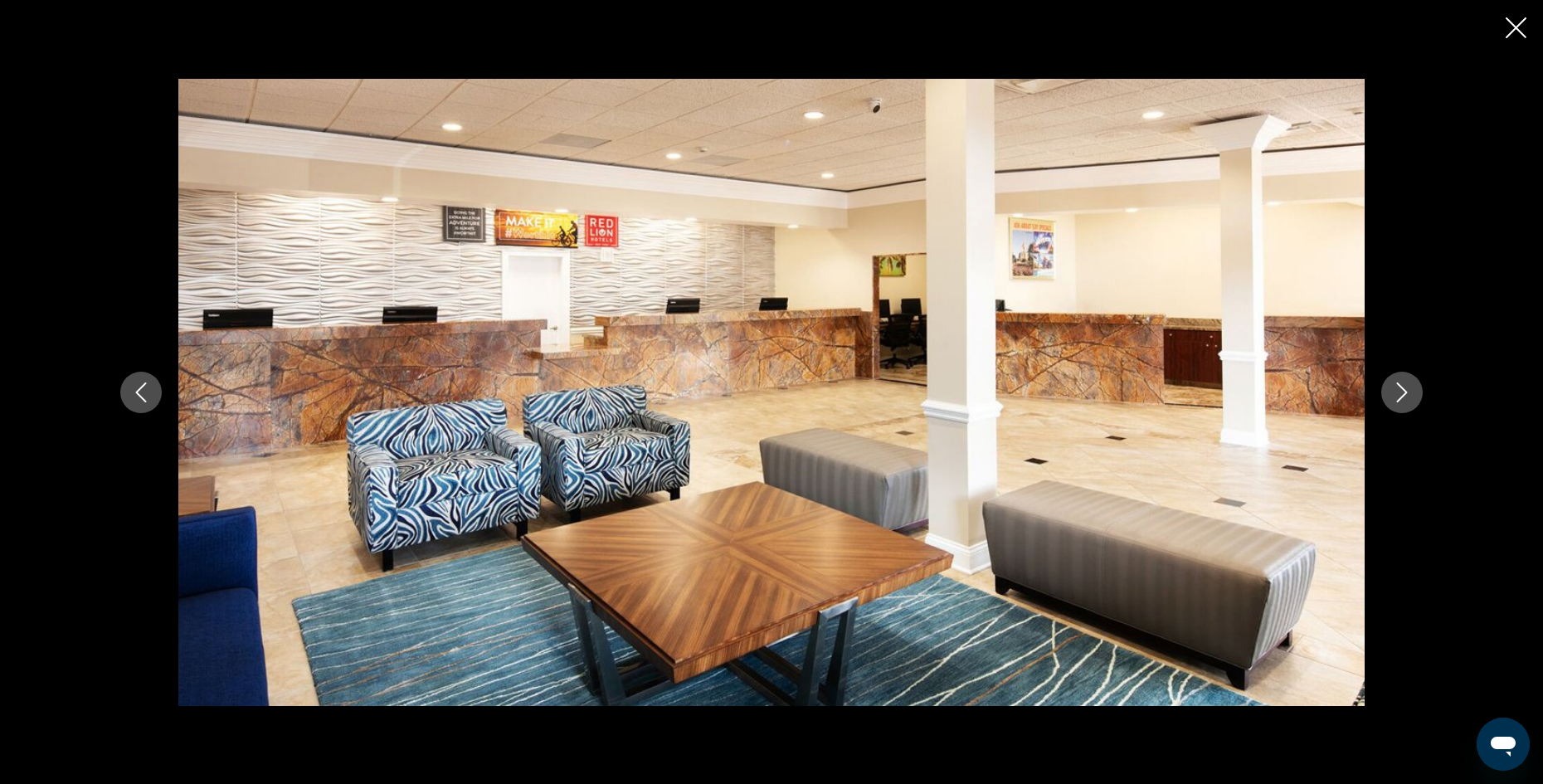
click at [1393, 392] on icon "Next image" at bounding box center [1402, 392] width 20 height 20
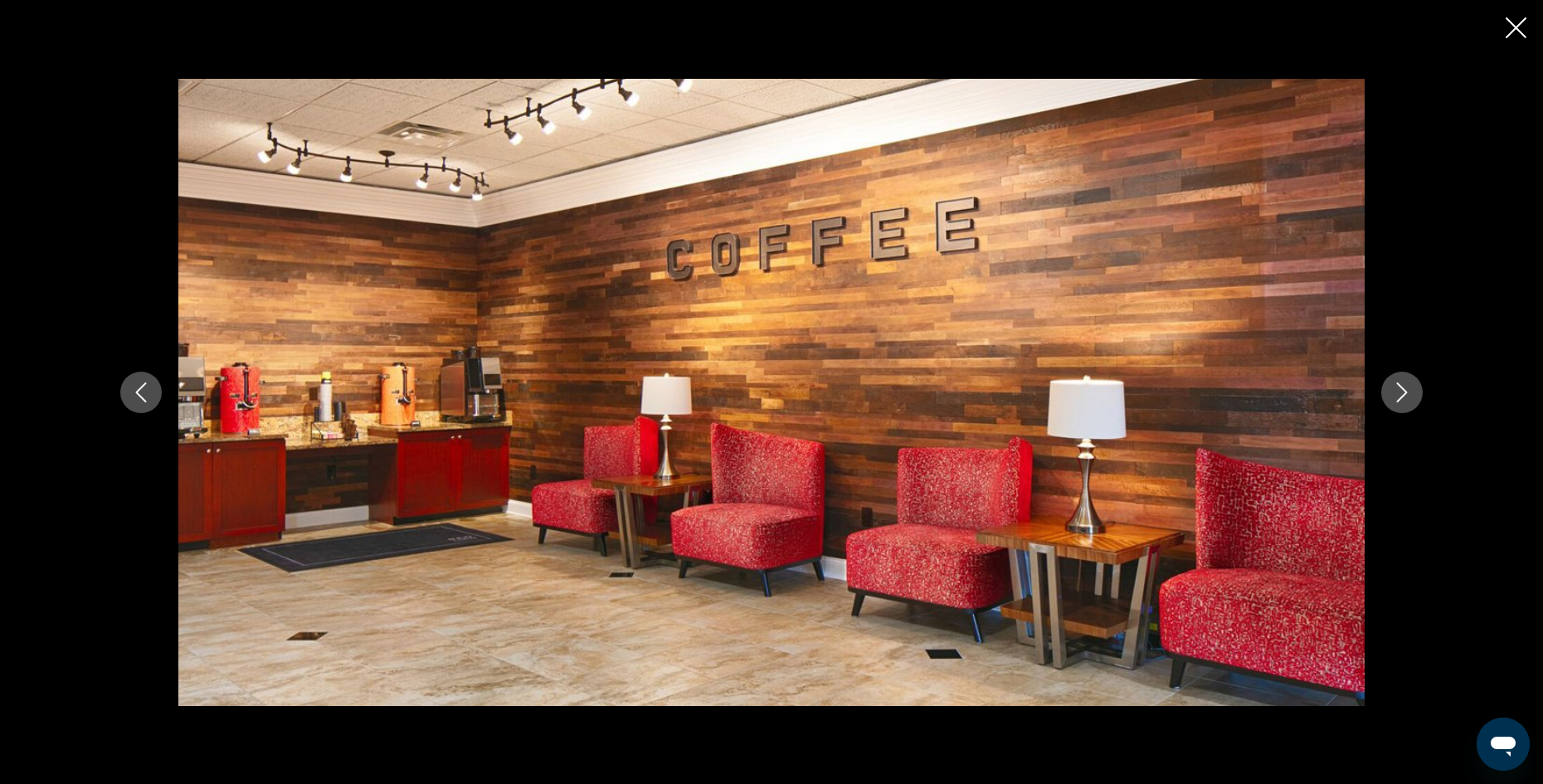
click at [1393, 392] on icon "Next image" at bounding box center [1402, 392] width 20 height 20
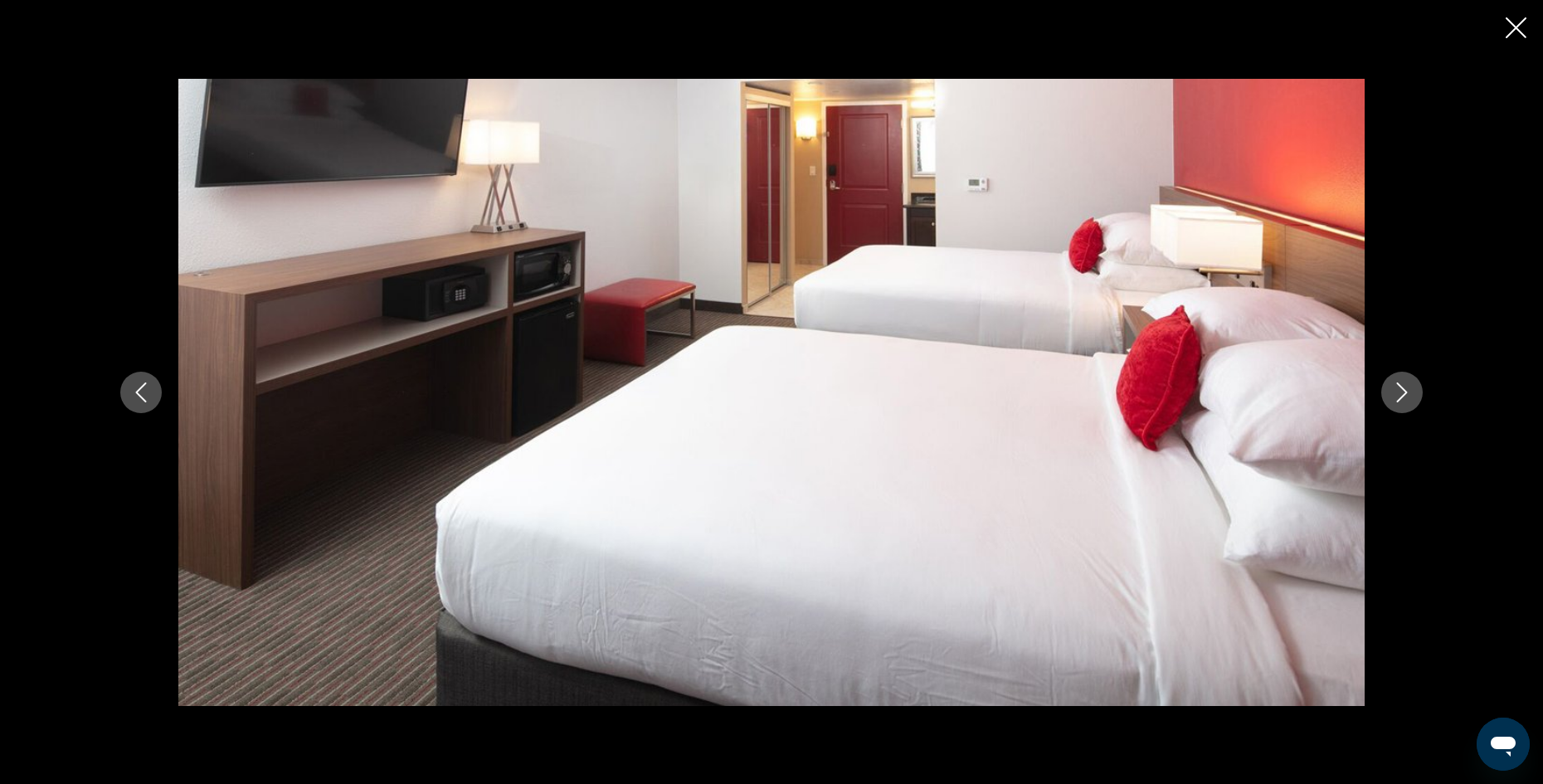
click at [1393, 392] on icon "Next image" at bounding box center [1402, 392] width 20 height 20
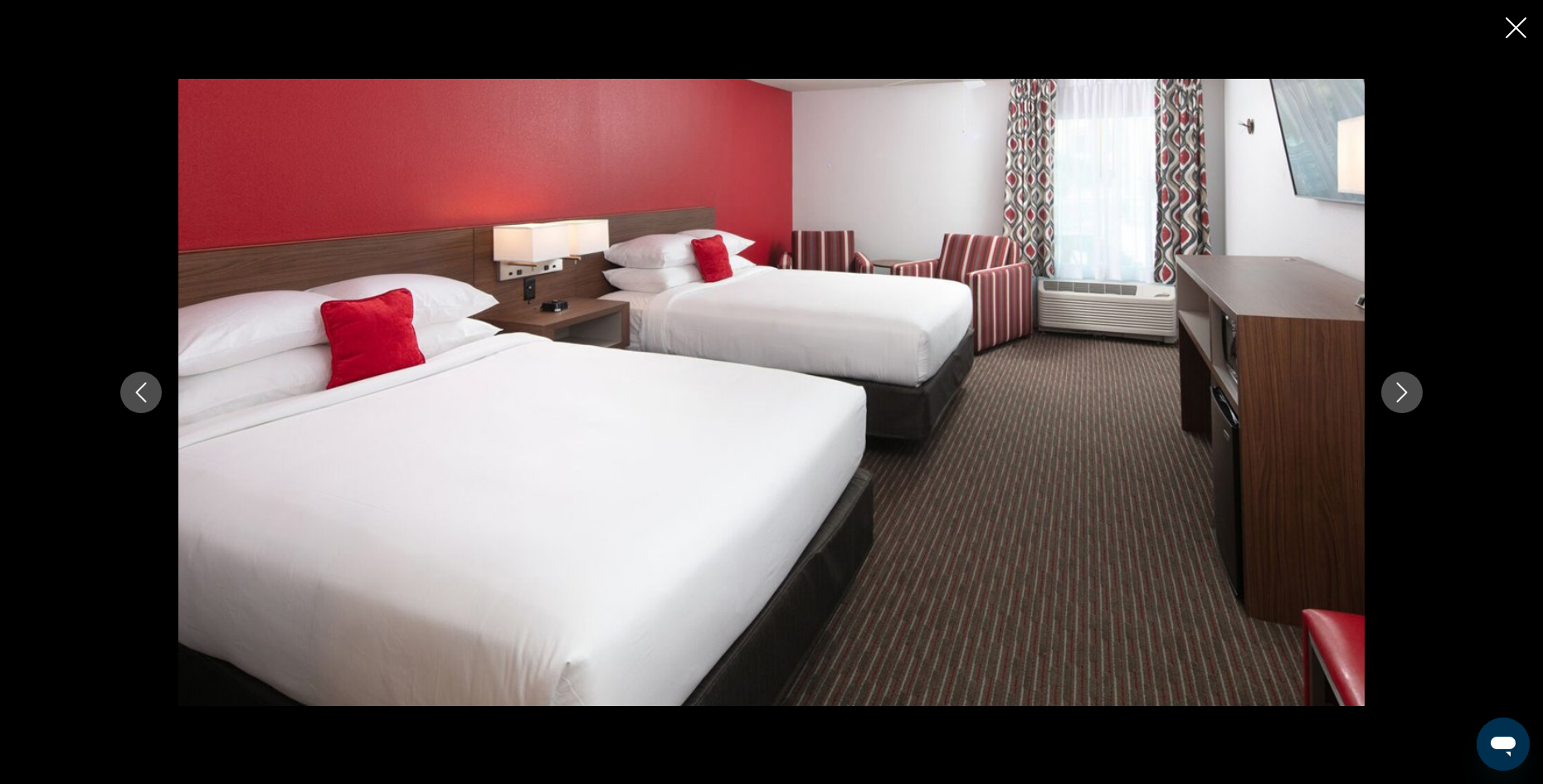
click at [1393, 392] on icon "Next image" at bounding box center [1402, 392] width 20 height 20
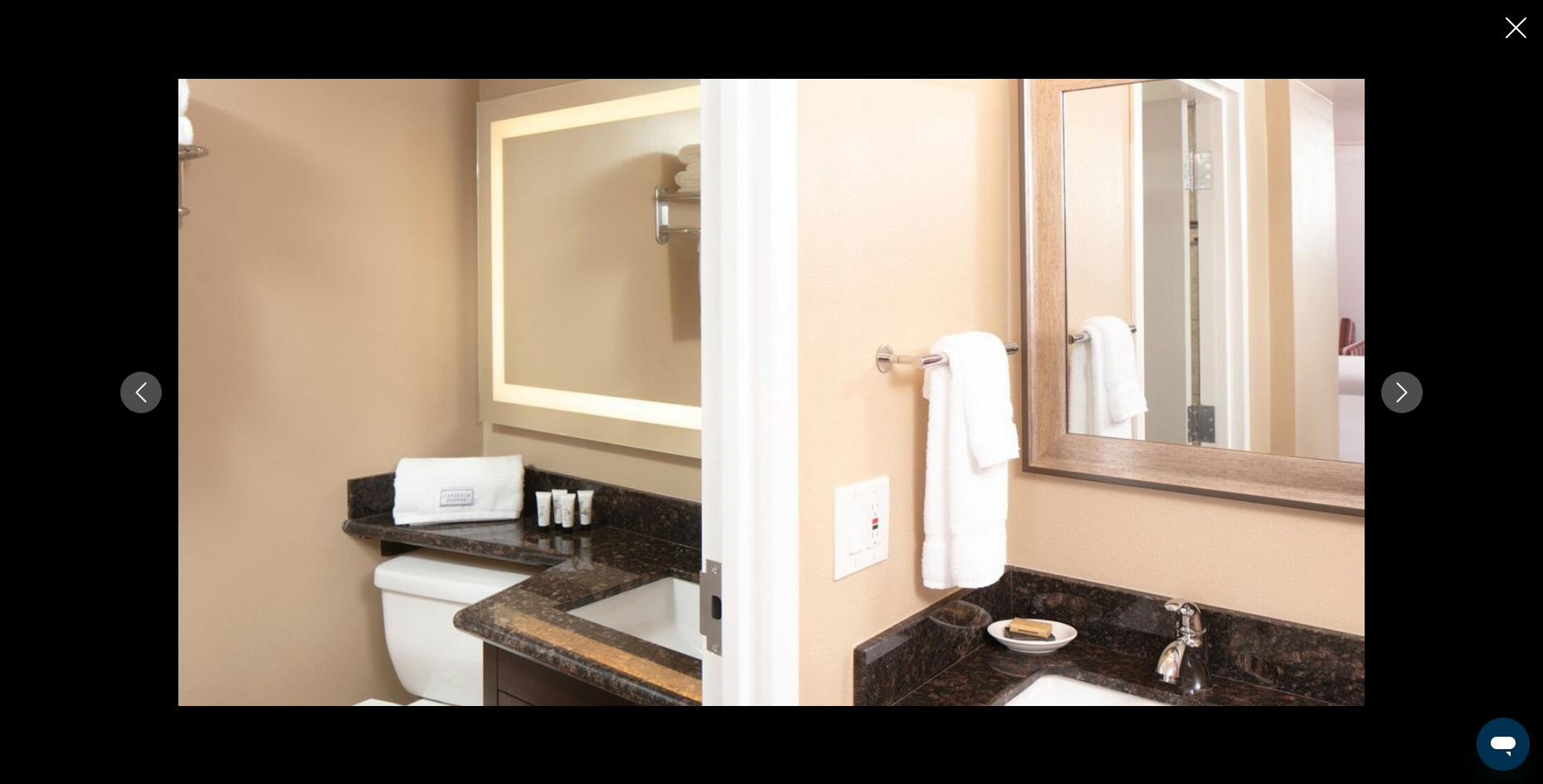
click at [1393, 392] on icon "Next image" at bounding box center [1402, 392] width 20 height 20
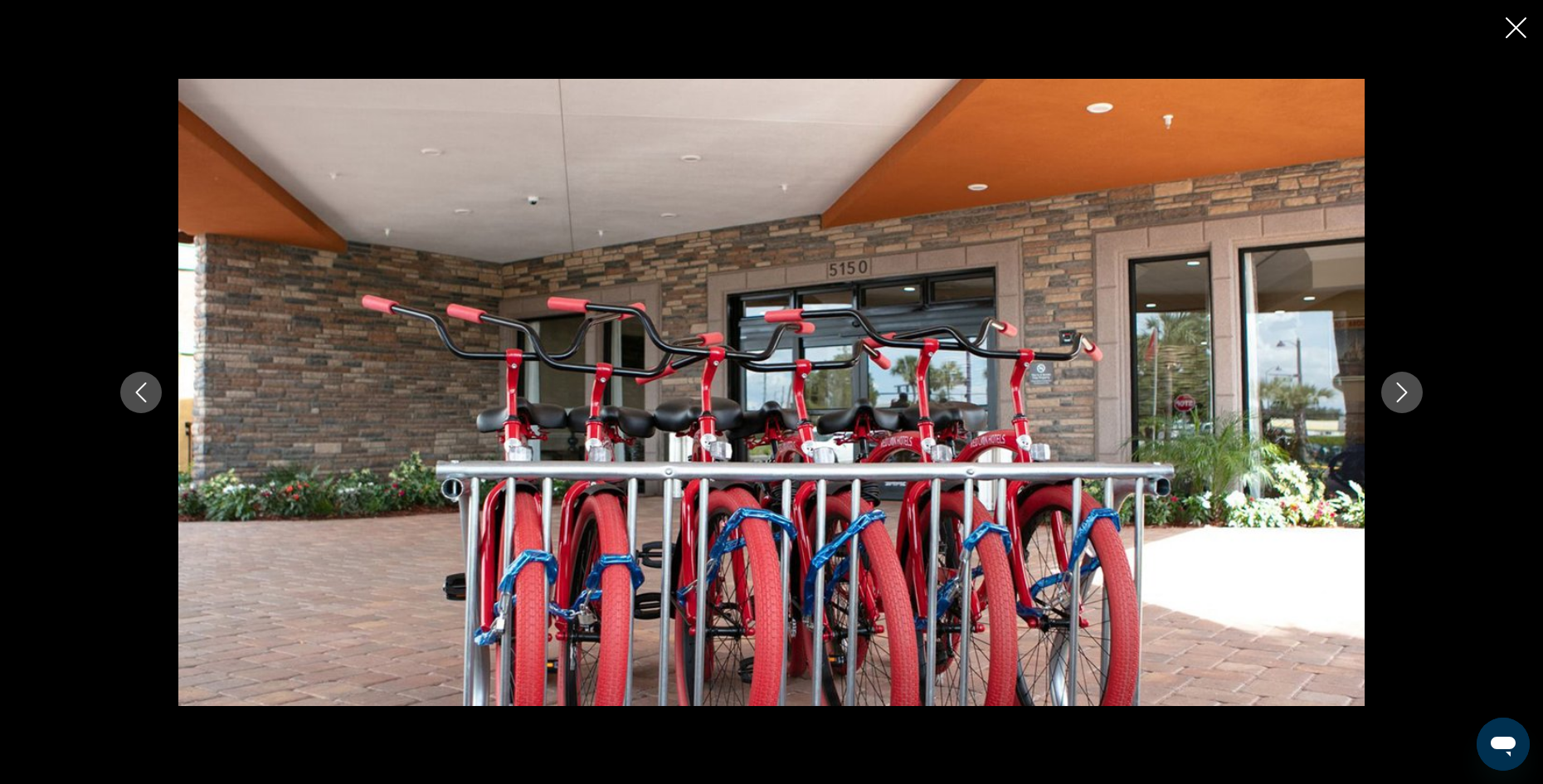
click at [1393, 392] on icon "Next image" at bounding box center [1402, 392] width 20 height 20
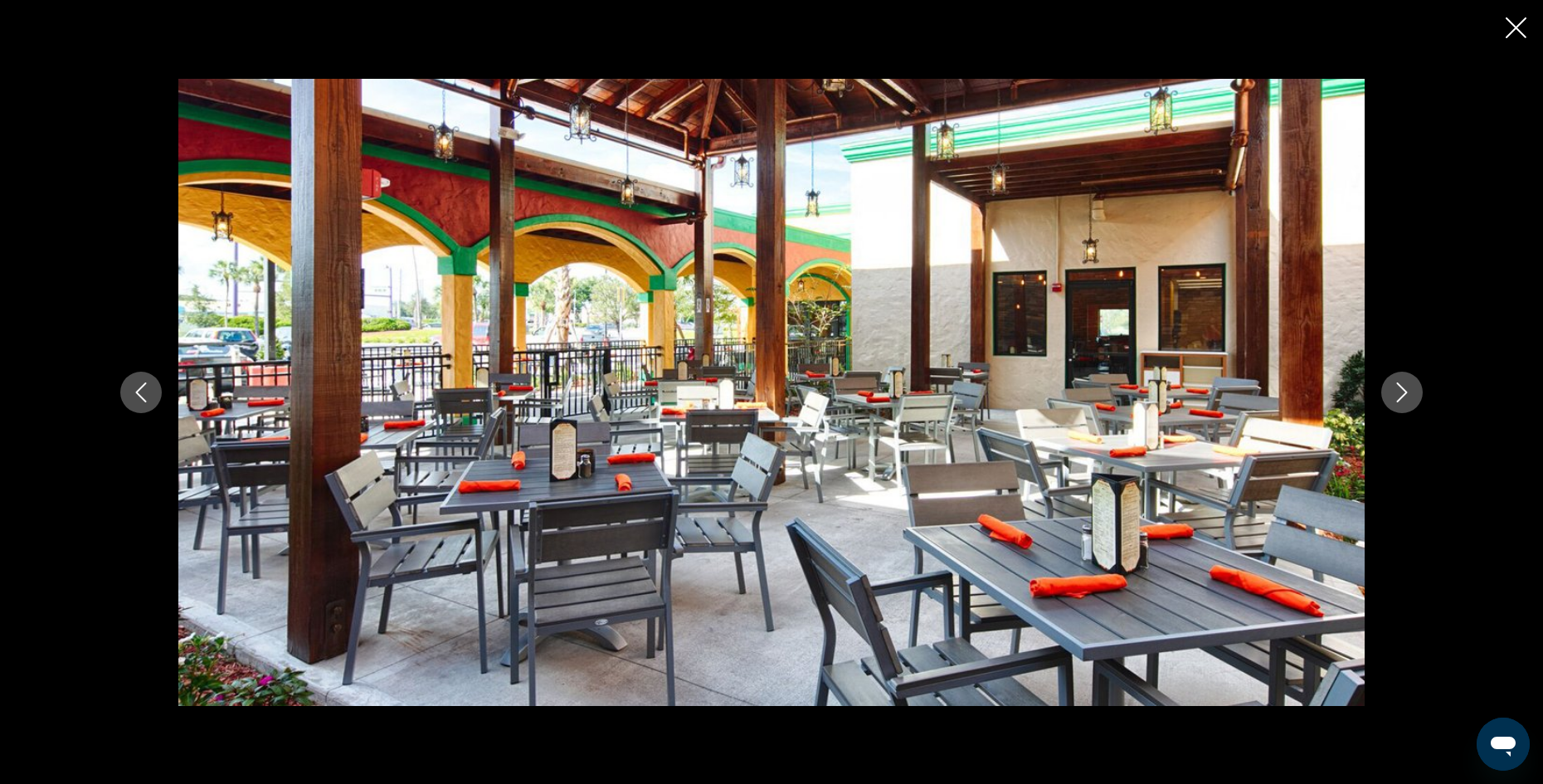
click at [1393, 392] on icon "Next image" at bounding box center [1402, 392] width 20 height 20
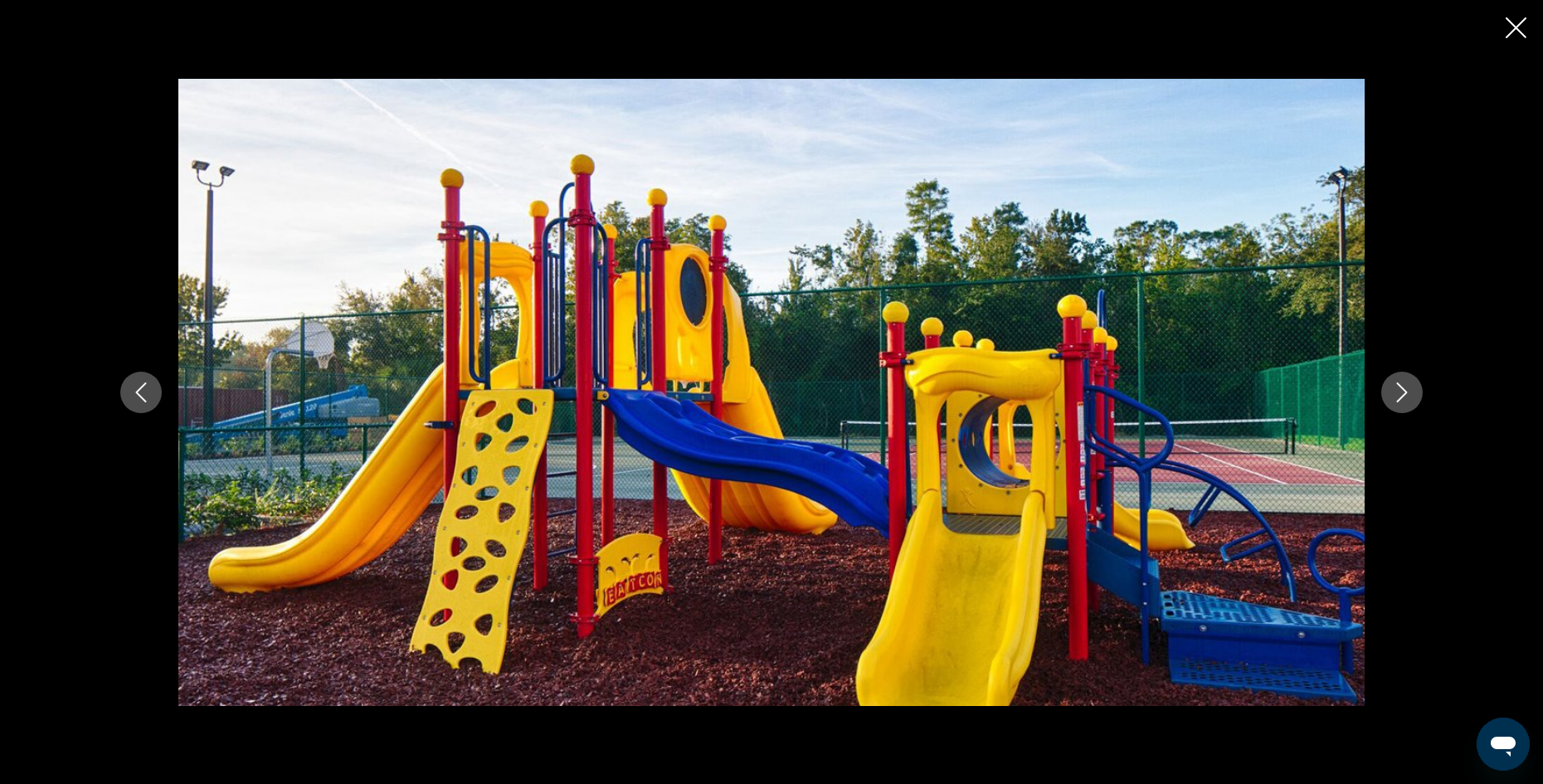
click at [1393, 392] on icon "Next image" at bounding box center [1402, 392] width 20 height 20
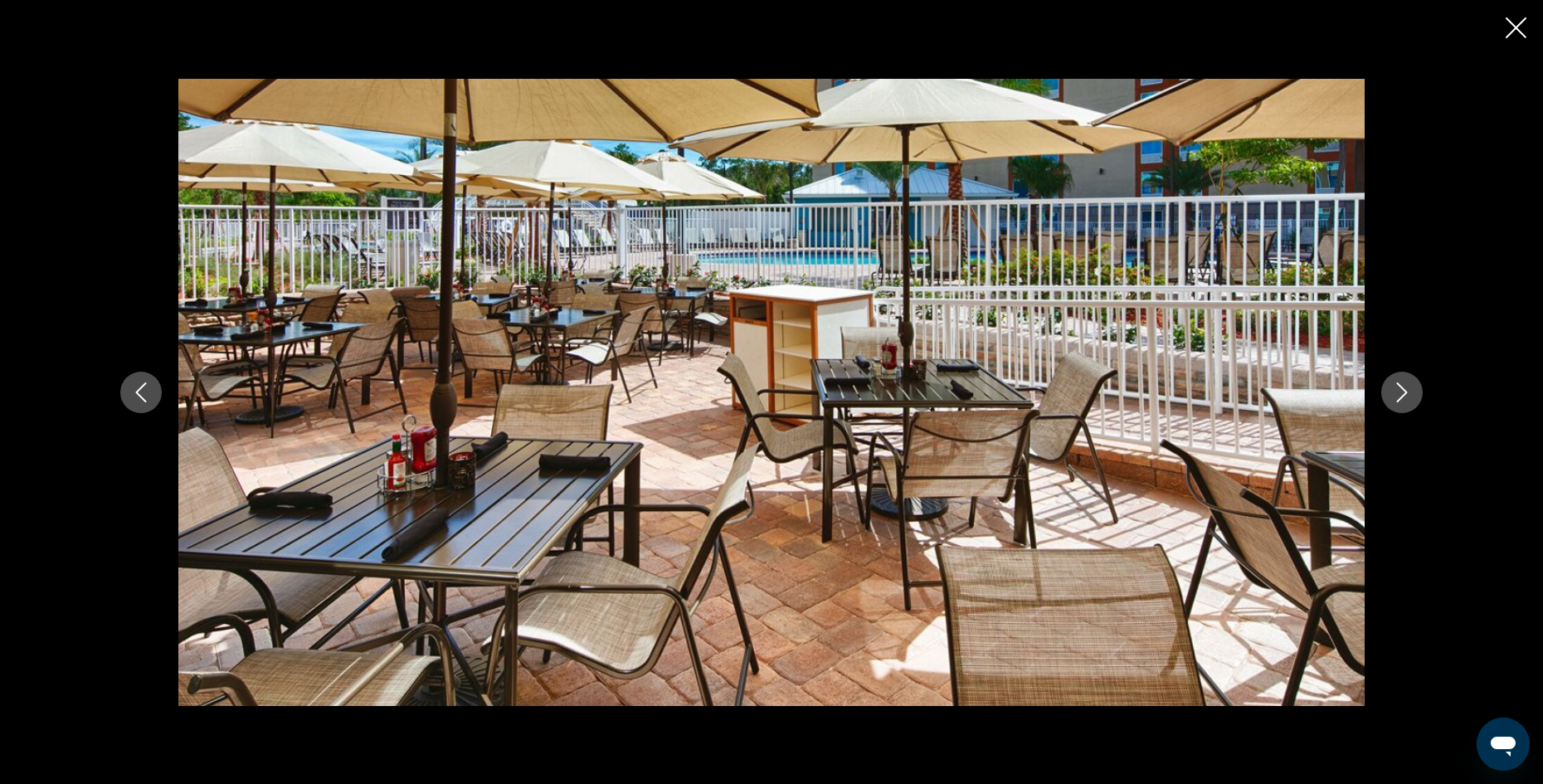
click at [1393, 392] on icon "Next image" at bounding box center [1402, 392] width 20 height 20
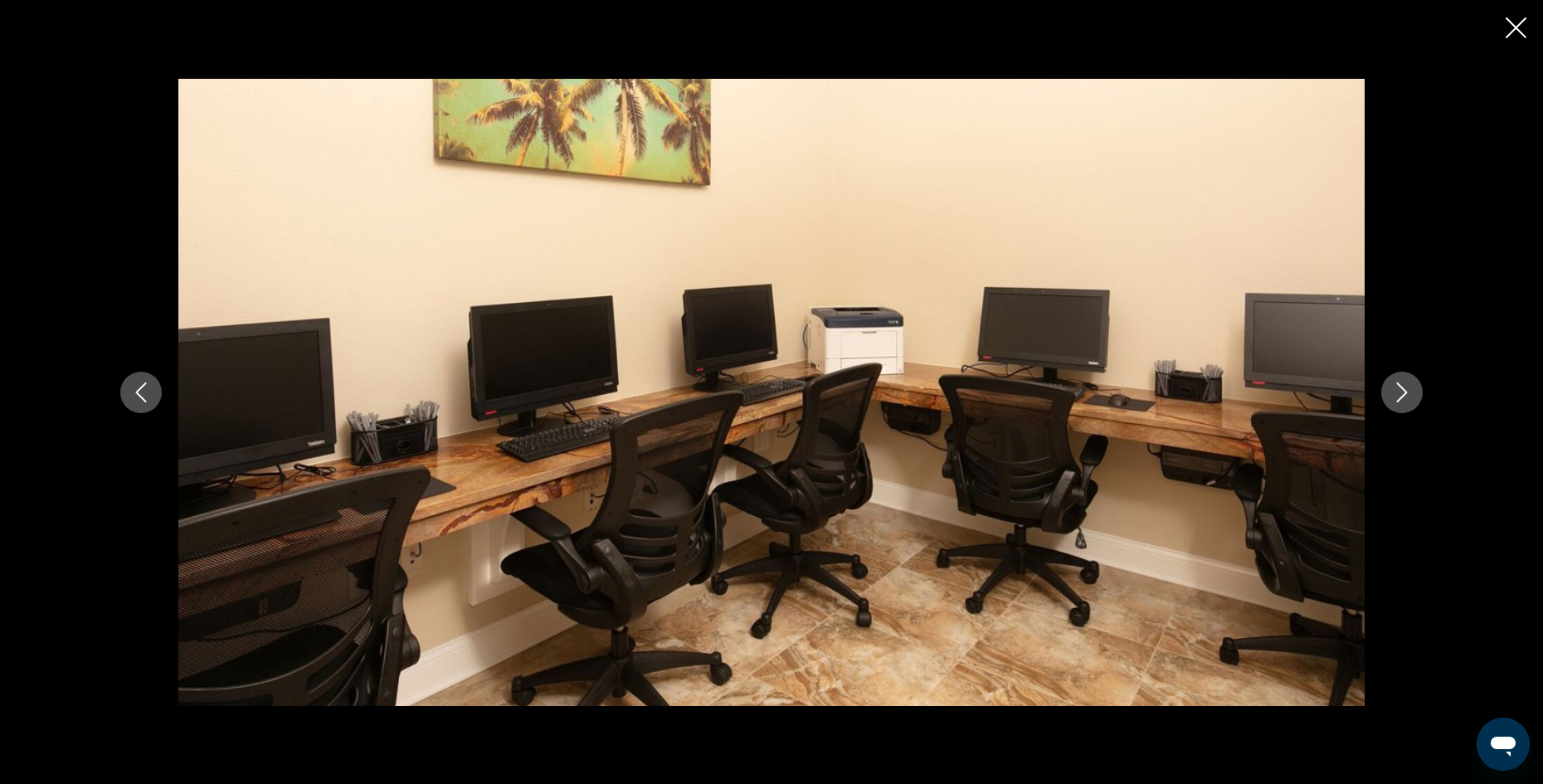
click at [1393, 392] on icon "Next image" at bounding box center [1402, 392] width 20 height 20
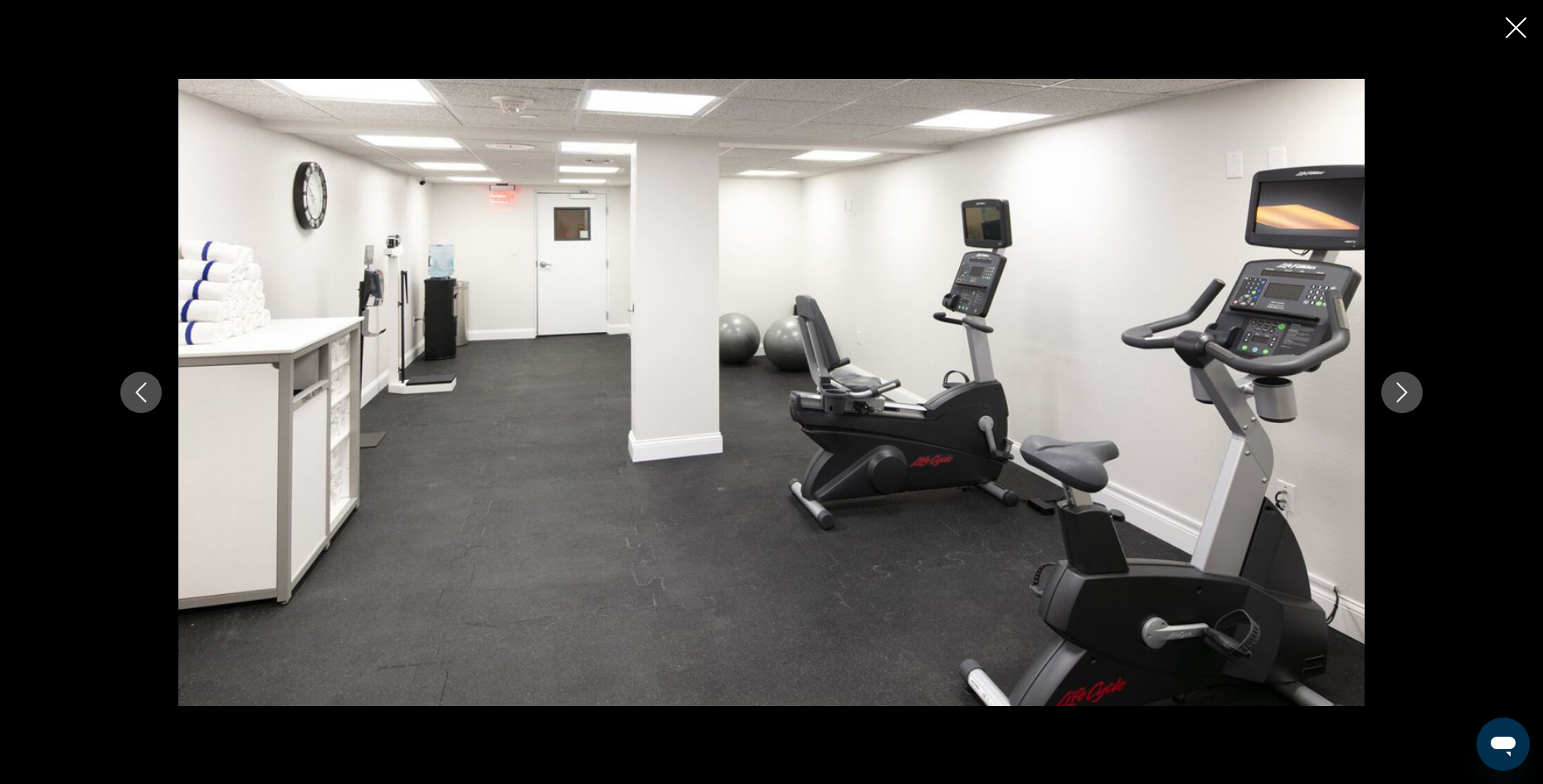
click at [1393, 392] on icon "Next image" at bounding box center [1402, 392] width 20 height 20
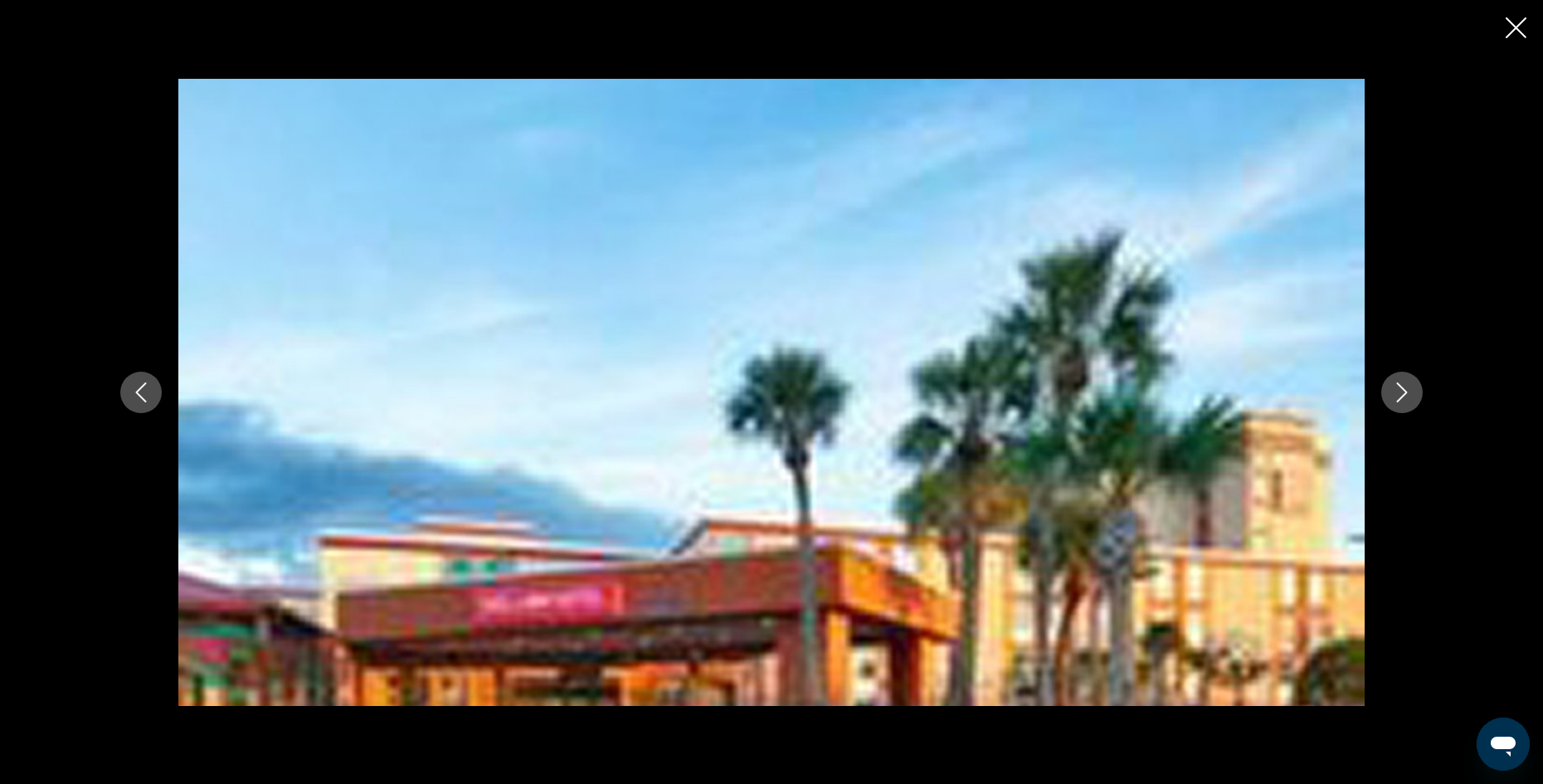
click at [1393, 392] on icon "Next image" at bounding box center [1402, 392] width 20 height 20
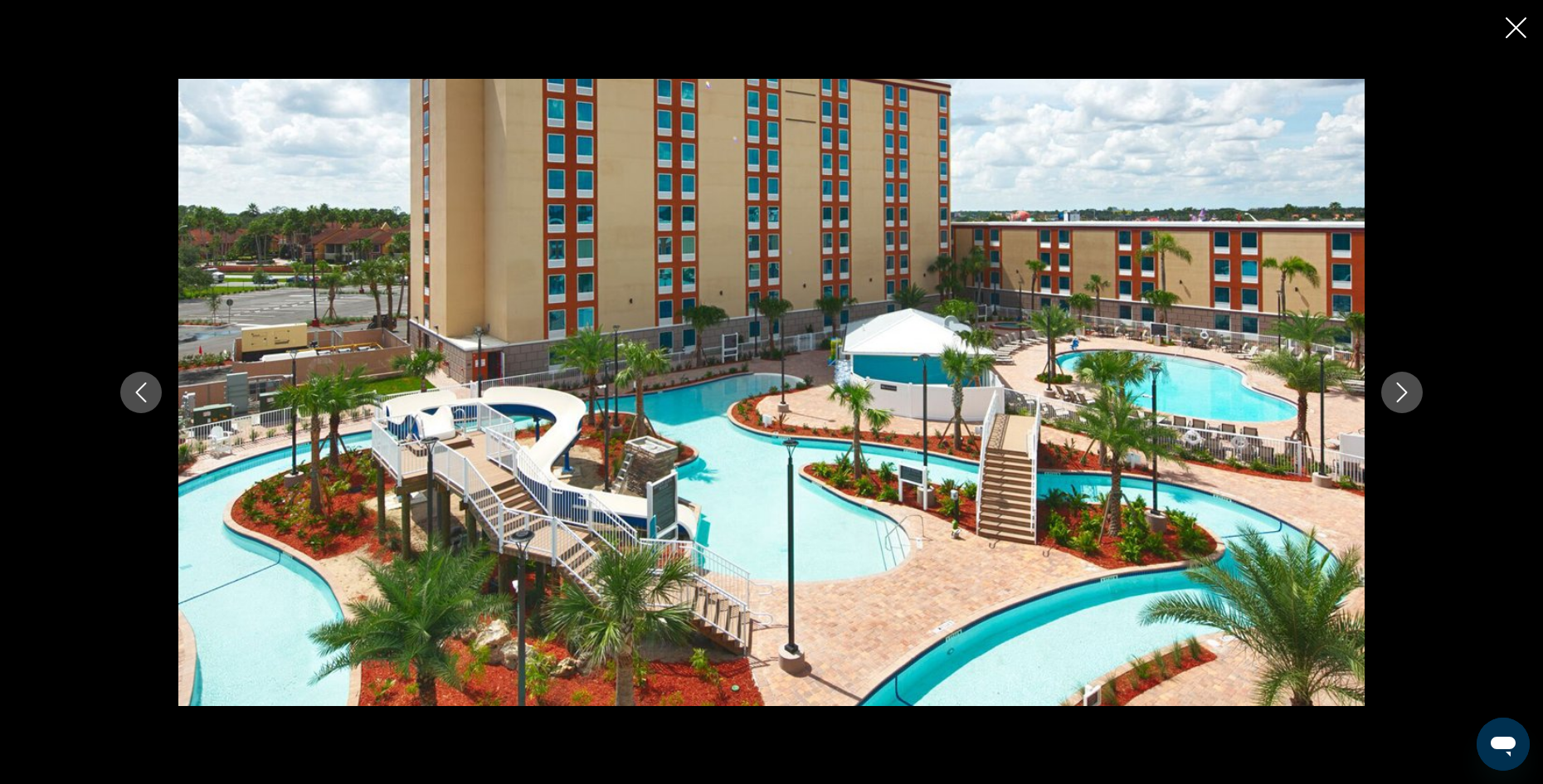
click at [1511, 29] on icon "Close slideshow" at bounding box center [1517, 28] width 21 height 21
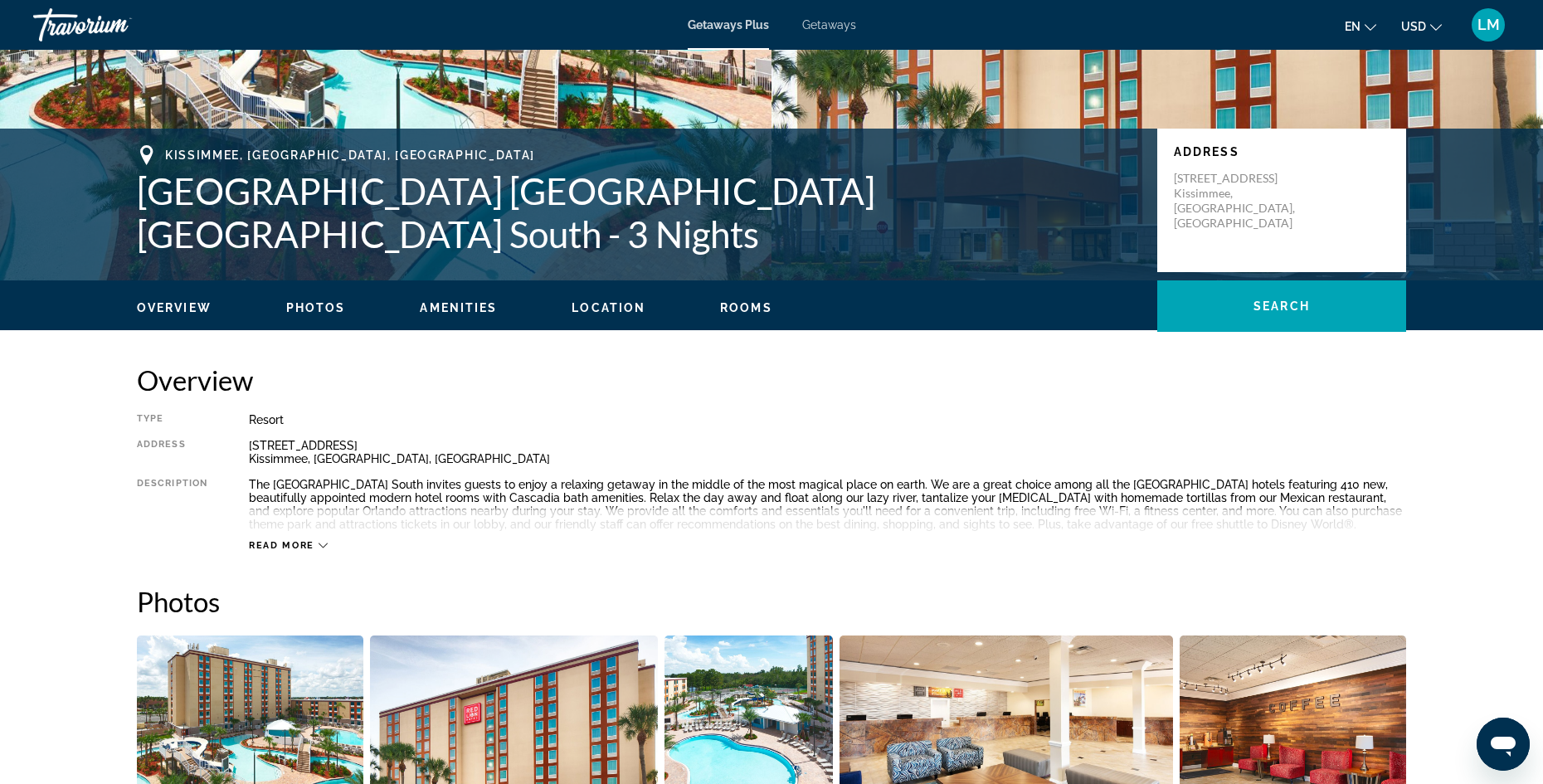
scroll to position [203, 0]
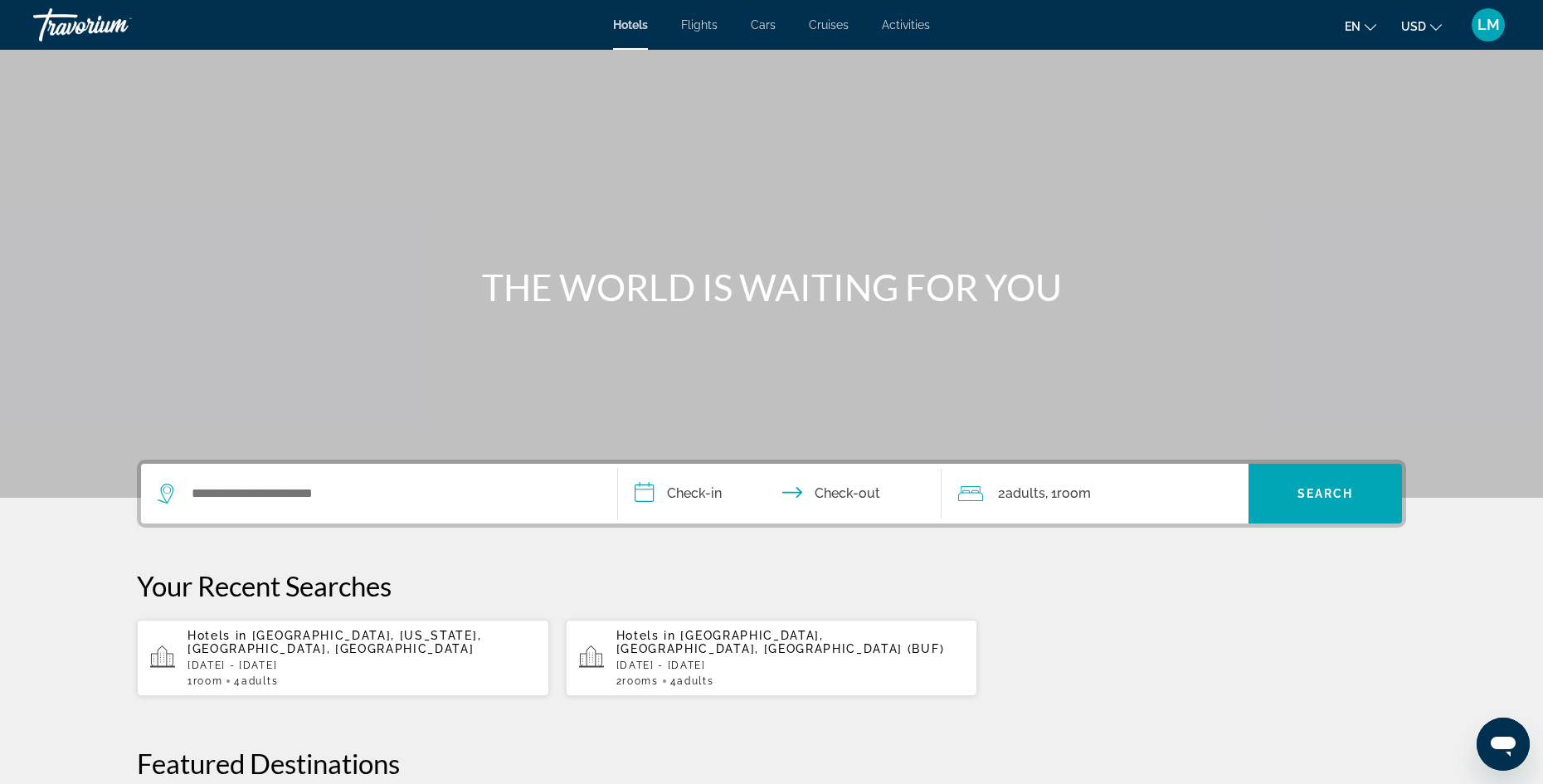
click at [703, 27] on span "Flights" at bounding box center [699, 25] width 37 height 13
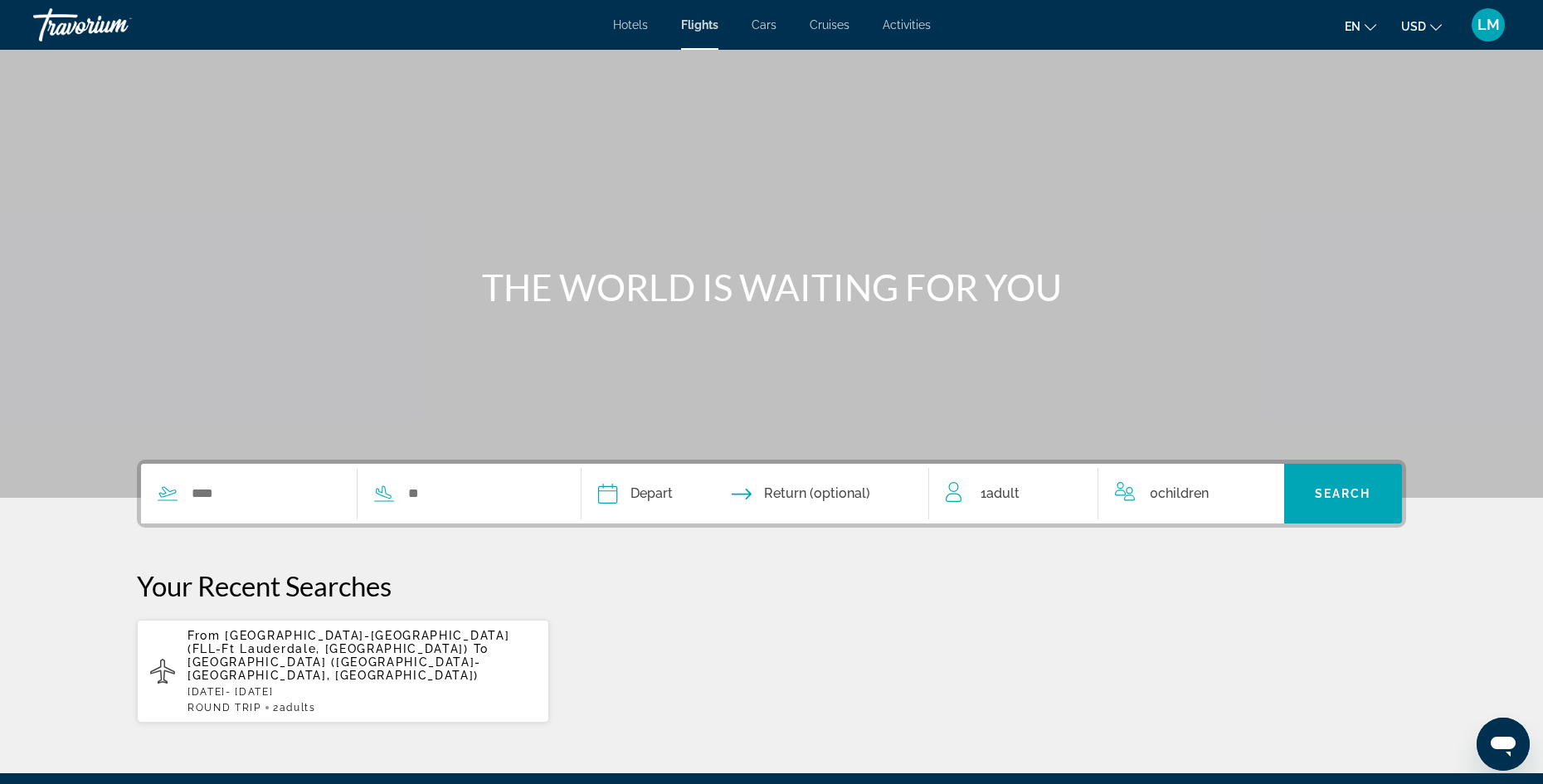
click at [278, 469] on div "Search widget" at bounding box center [348, 494] width 415 height 60
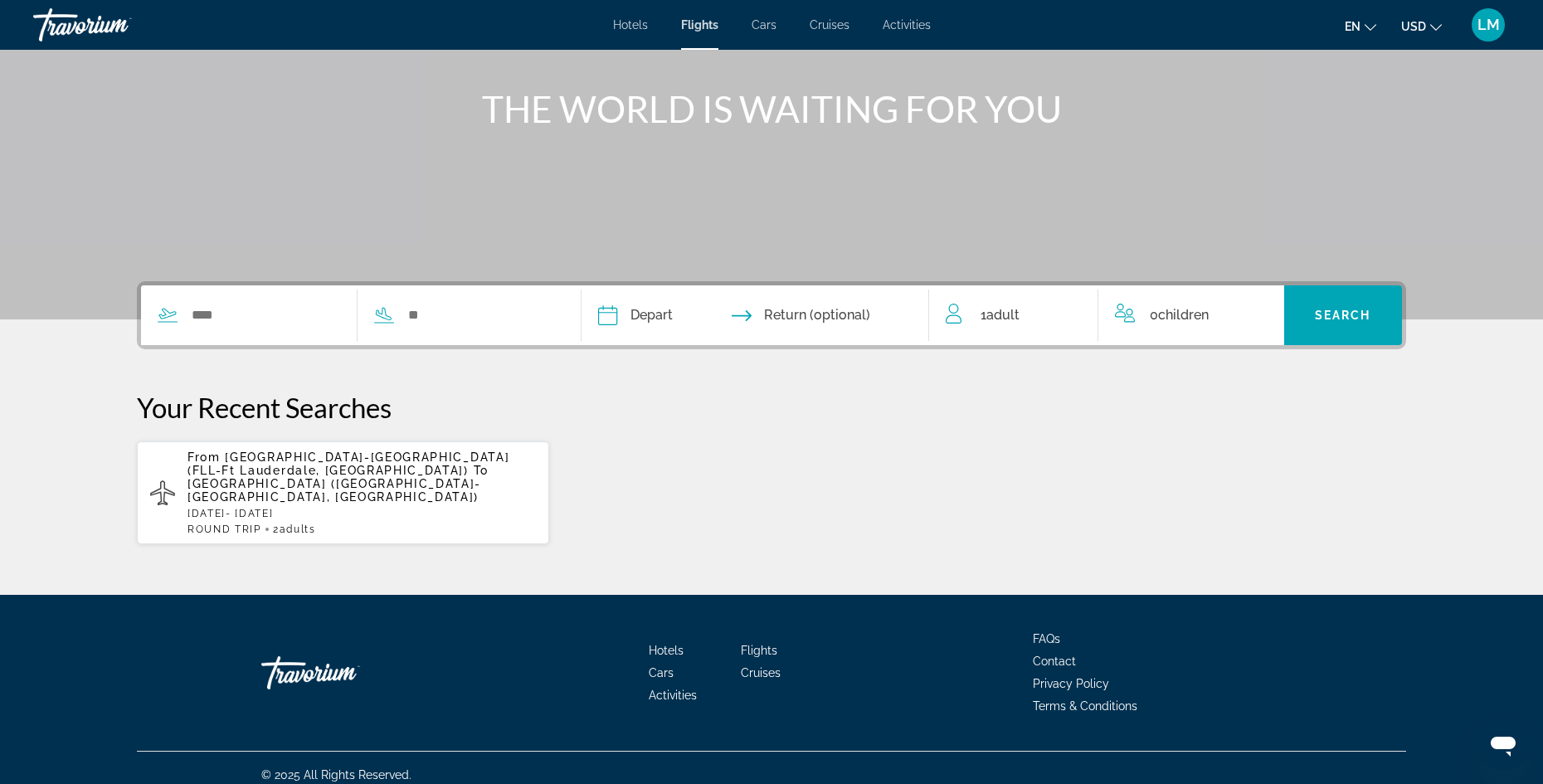
scroll to position [179, 0]
click at [251, 324] on input "Search widget" at bounding box center [265, 315] width 150 height 25
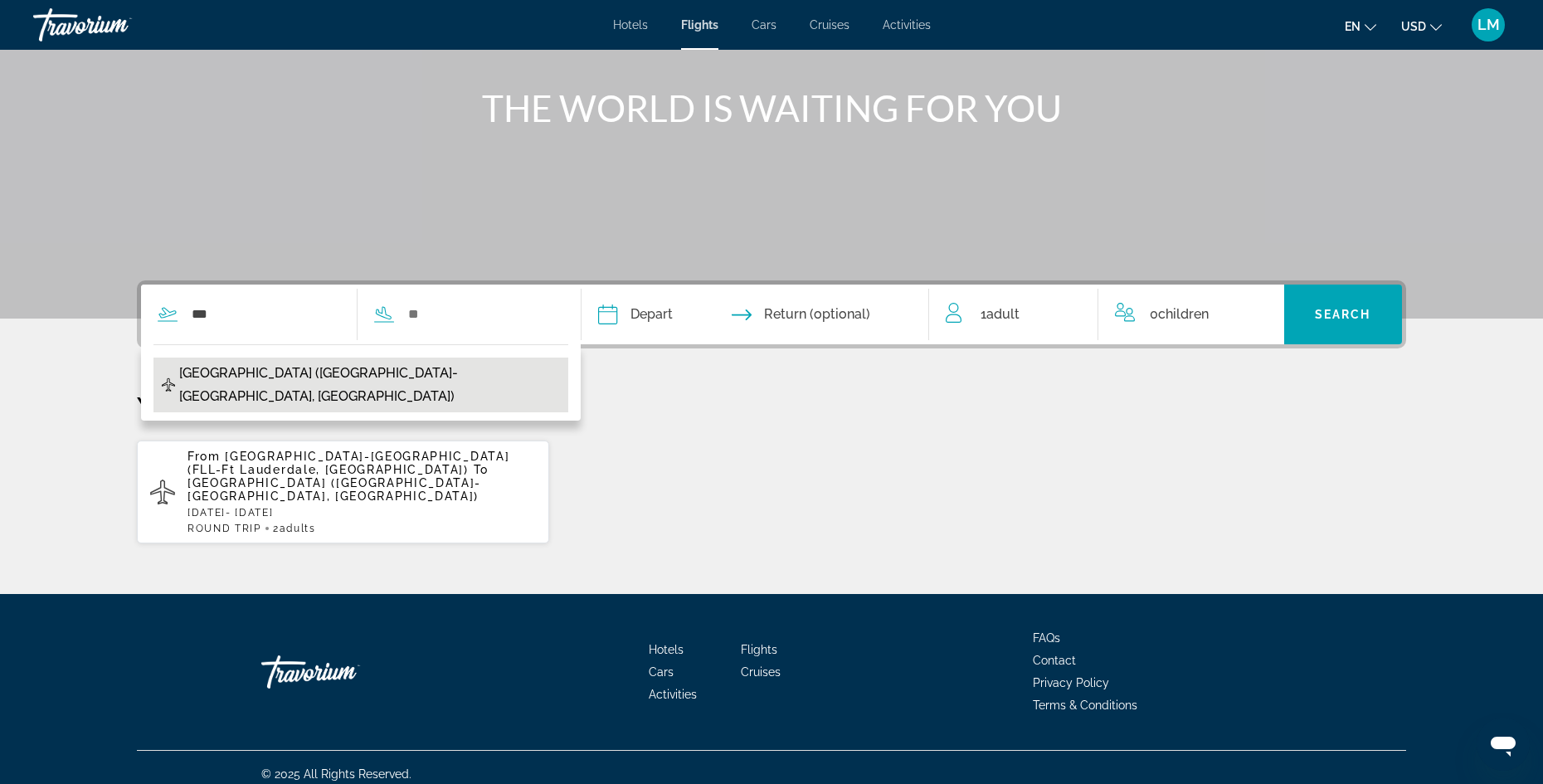
click at [287, 376] on span "Philadelphia Intl Airport (PHL-Philadelphia, US)" at bounding box center [369, 385] width 380 height 46
type input "**********"
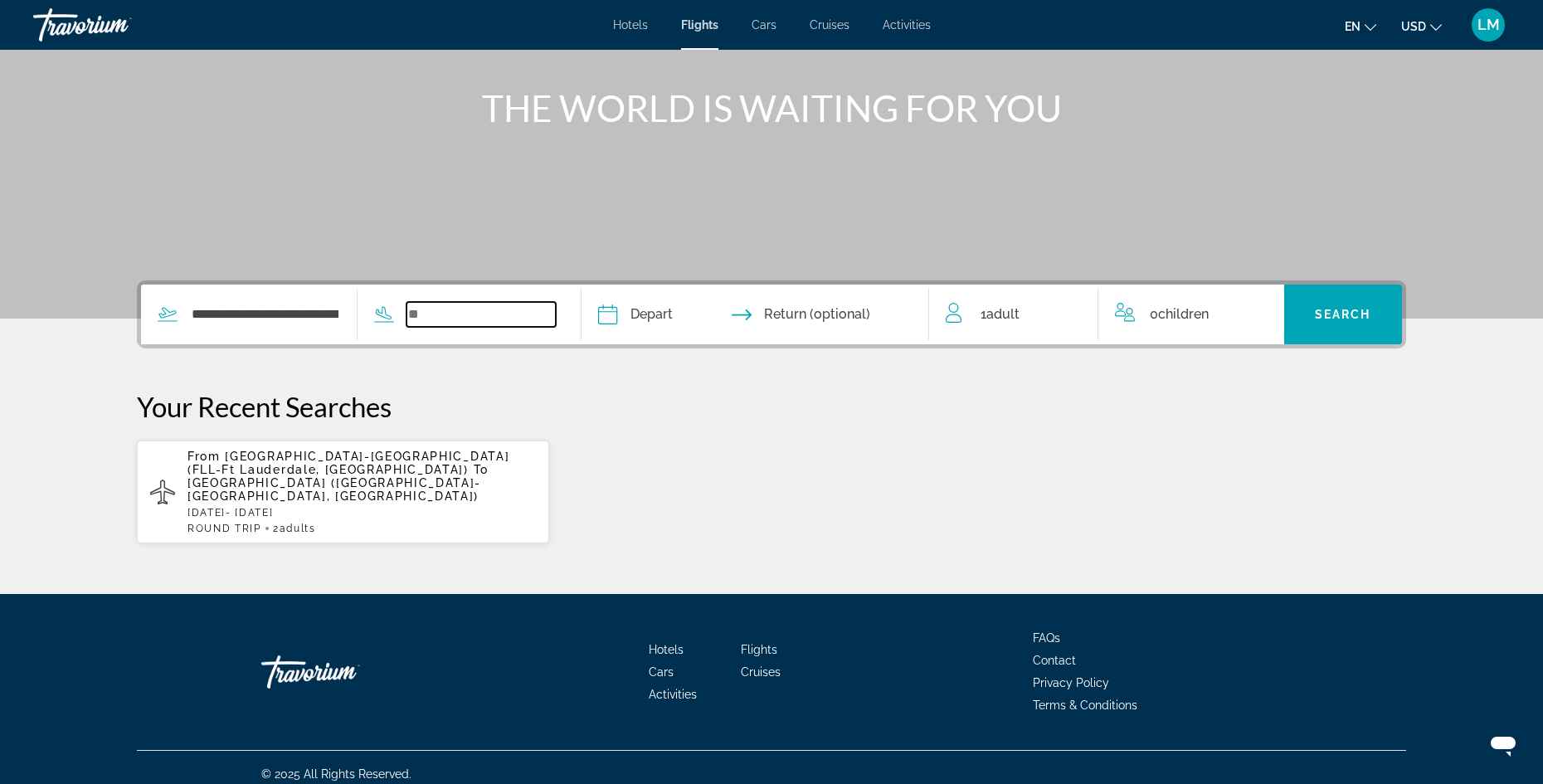
click at [491, 325] on input "Search widget" at bounding box center [482, 315] width 150 height 25
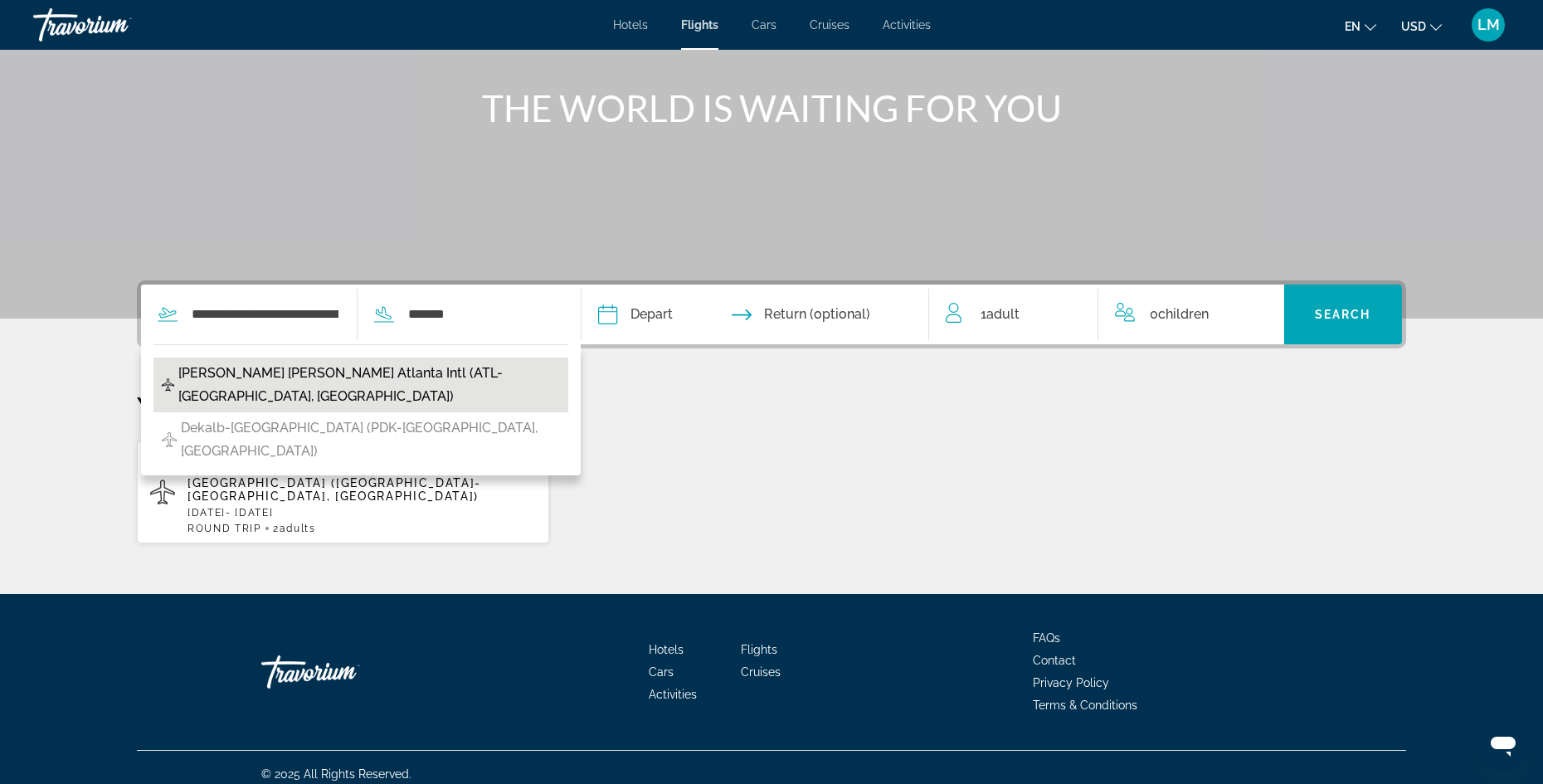
click at [533, 379] on span "Hartsfield Jackson Atlanta Intl (ATL-Atlanta, United States of America)" at bounding box center [369, 385] width 381 height 46
type input "**********"
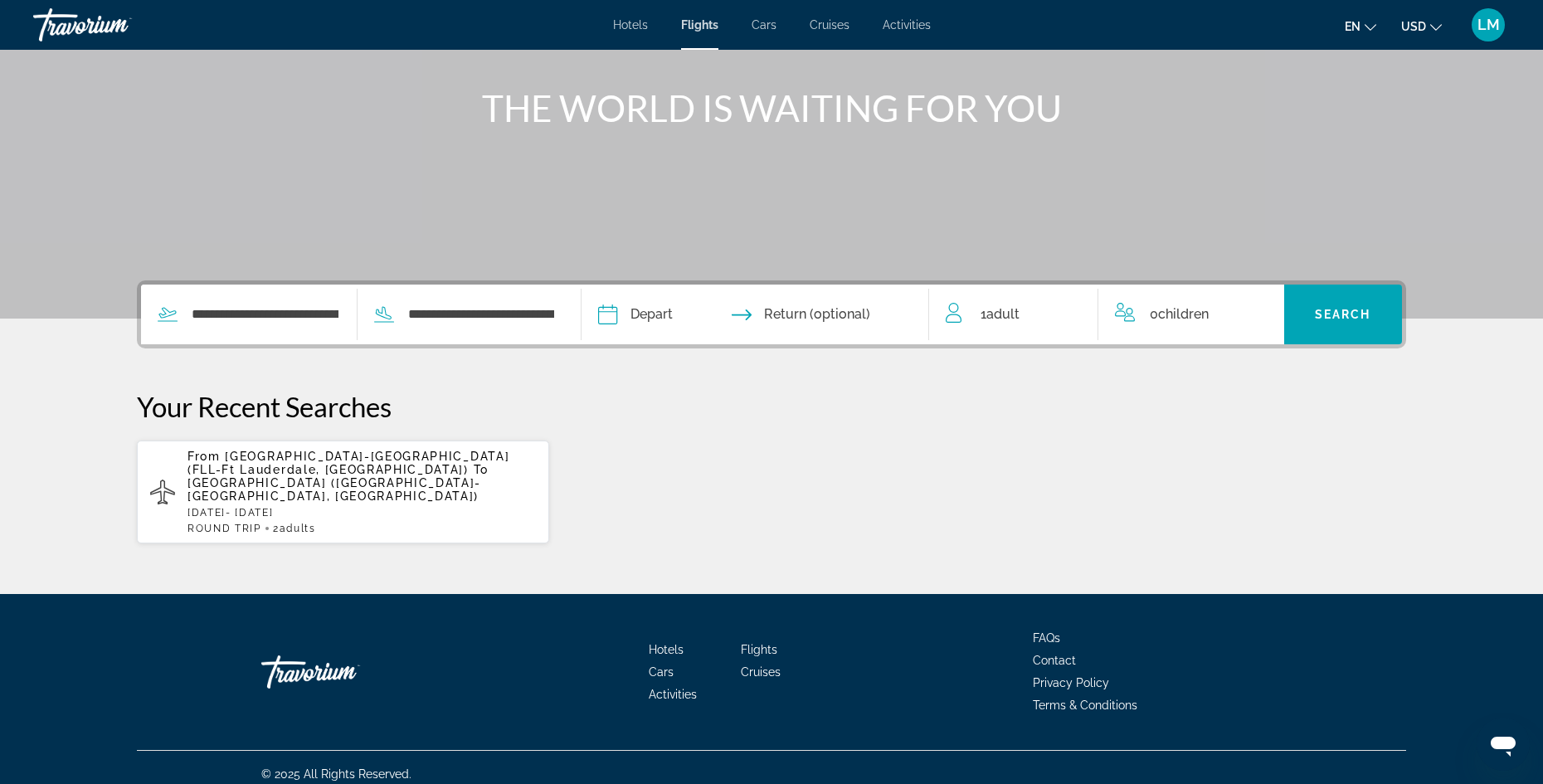
click at [658, 318] on input "Depart date" at bounding box center [680, 316] width 171 height 65
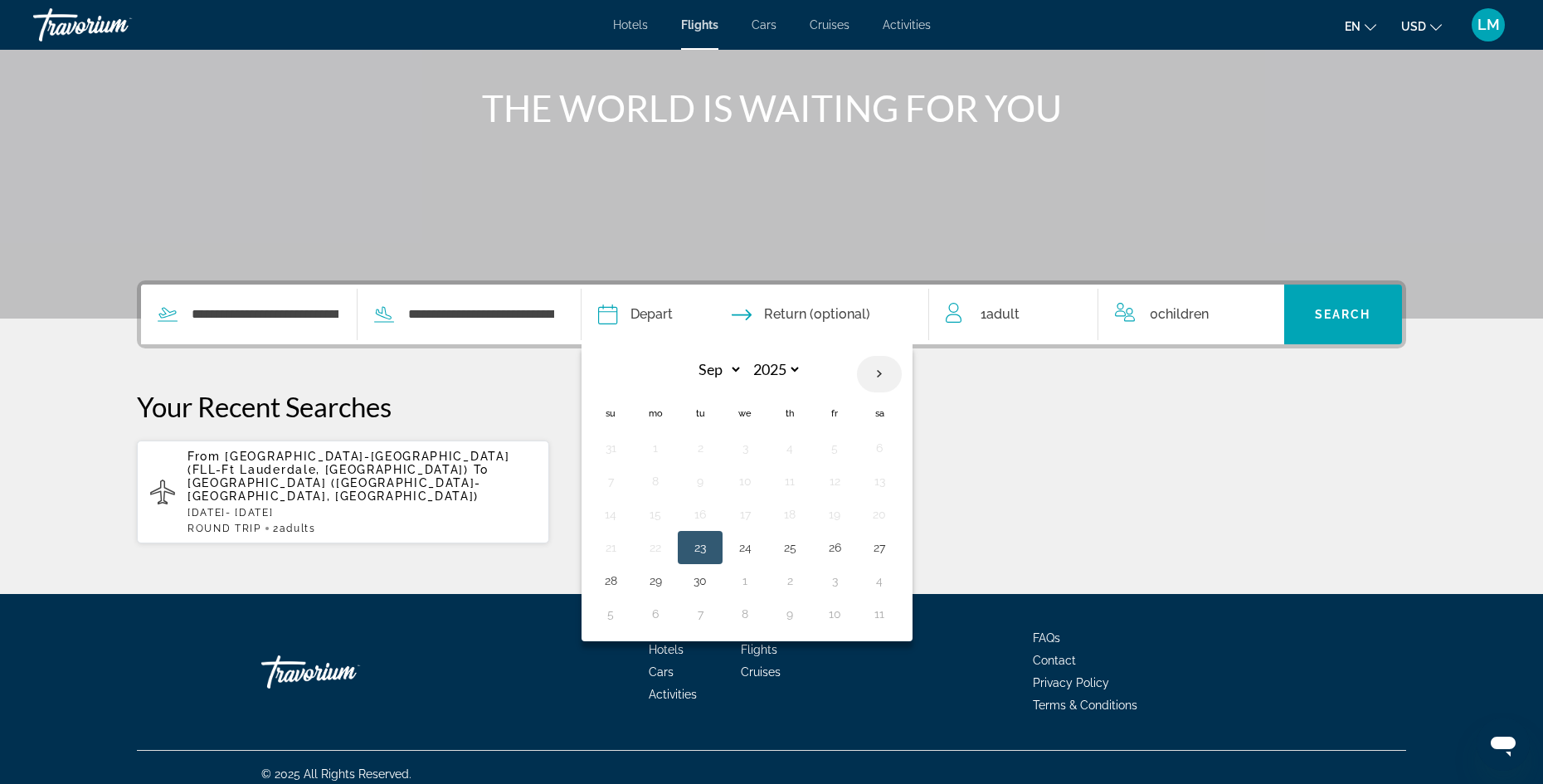
click at [877, 375] on th "Next month" at bounding box center [879, 375] width 45 height 37
select select "**"
click at [710, 486] on button "4" at bounding box center [700, 482] width 27 height 23
type input "**********"
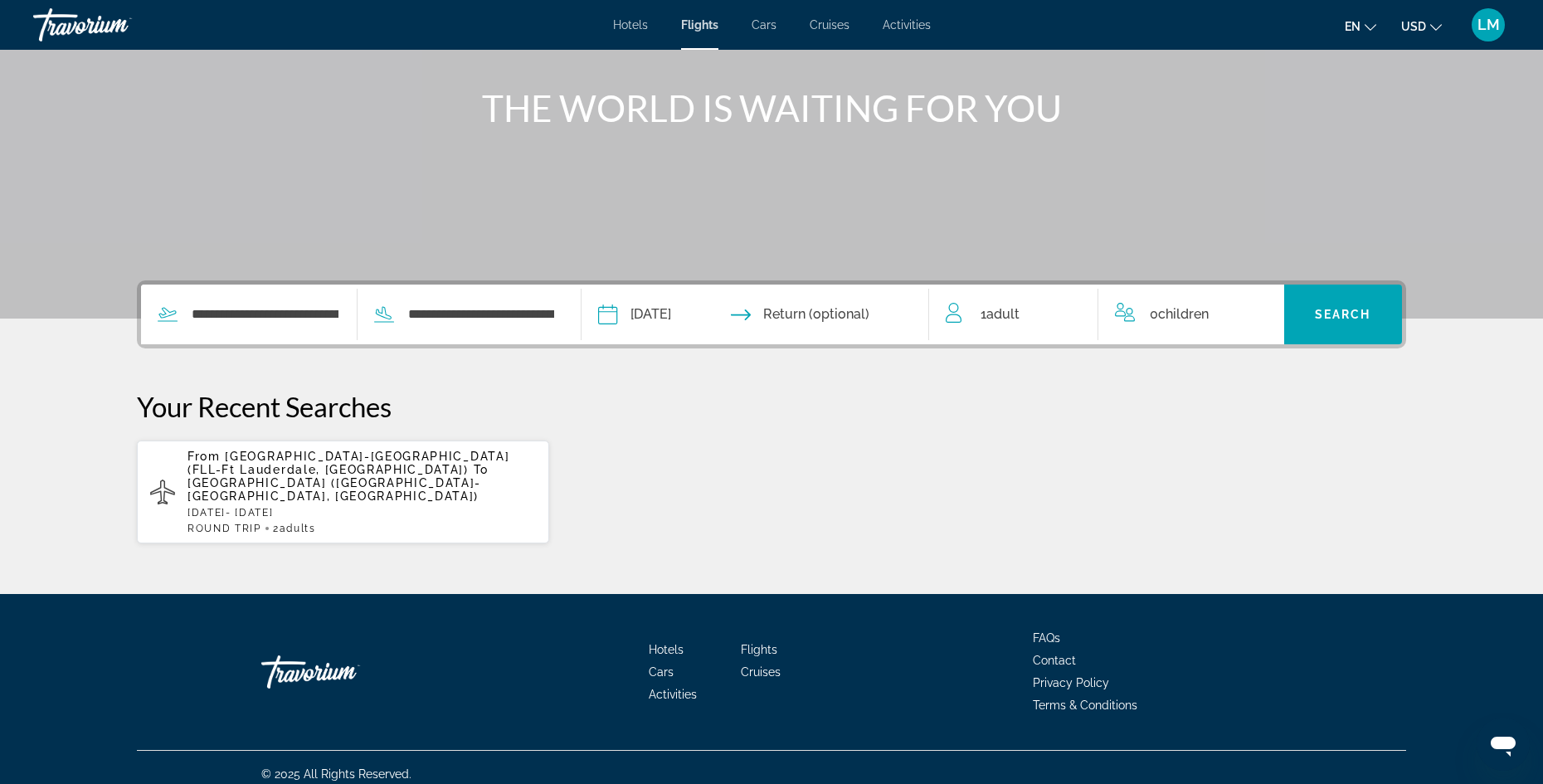
click at [902, 323] on input "Return date" at bounding box center [850, 316] width 171 height 65
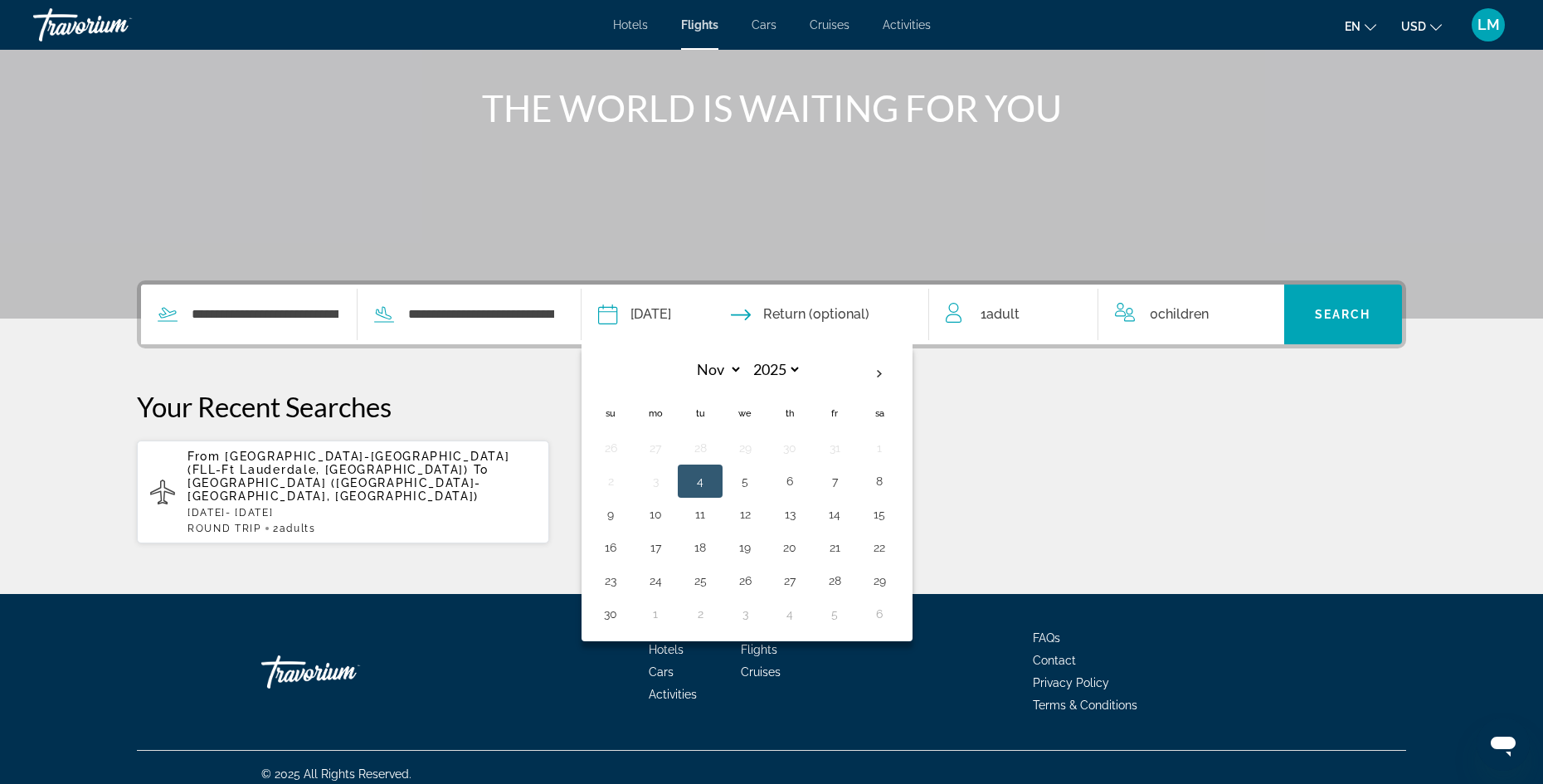
click at [1132, 423] on p "Your Recent Searches" at bounding box center [772, 406] width 1269 height 33
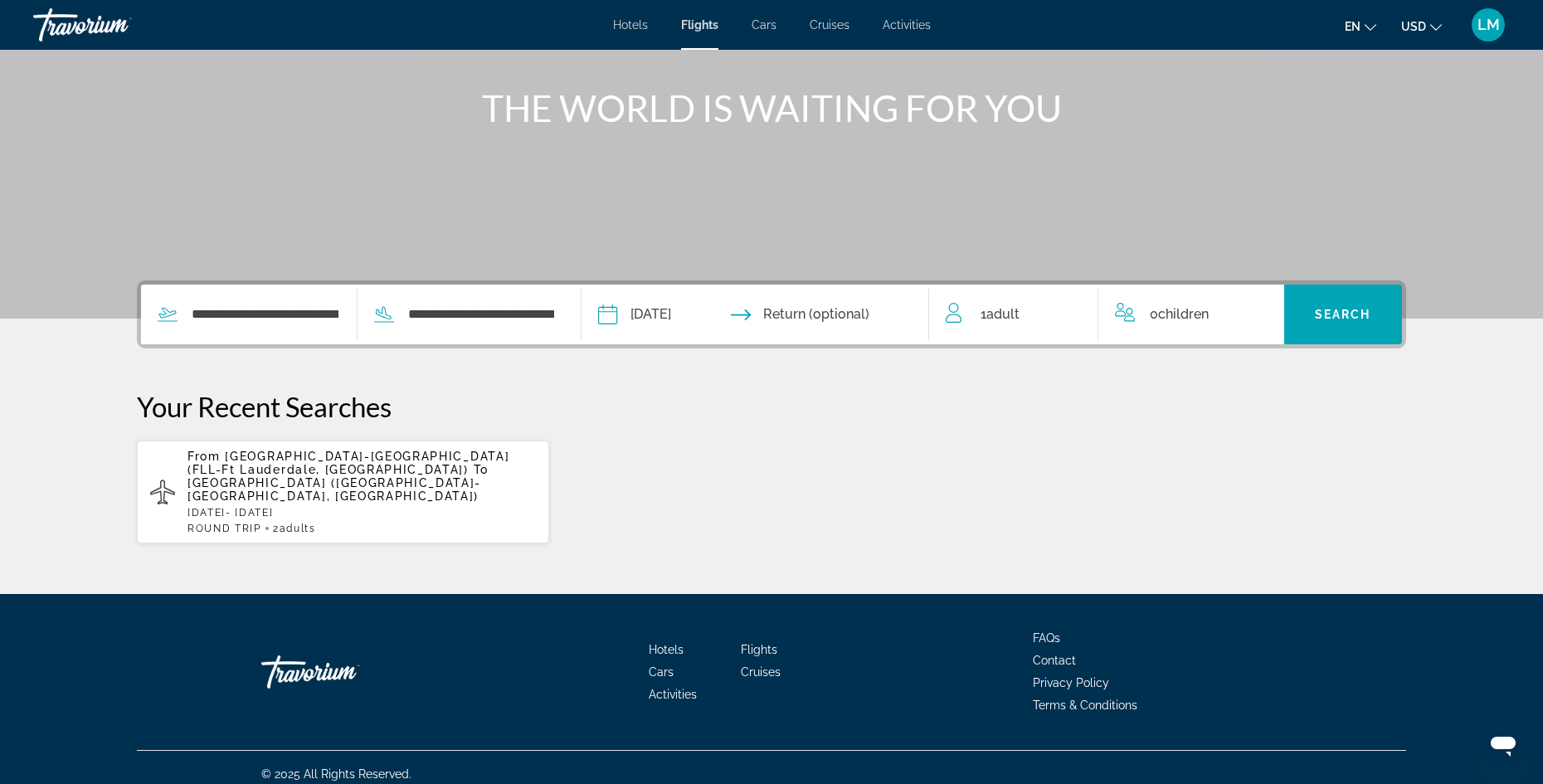
click at [1020, 319] on span "Adult" at bounding box center [1003, 314] width 33 height 15
click at [1076, 310] on icon "Increment adults" at bounding box center [1074, 311] width 15 height 15
click at [1333, 318] on span "Search" at bounding box center [1343, 315] width 57 height 13
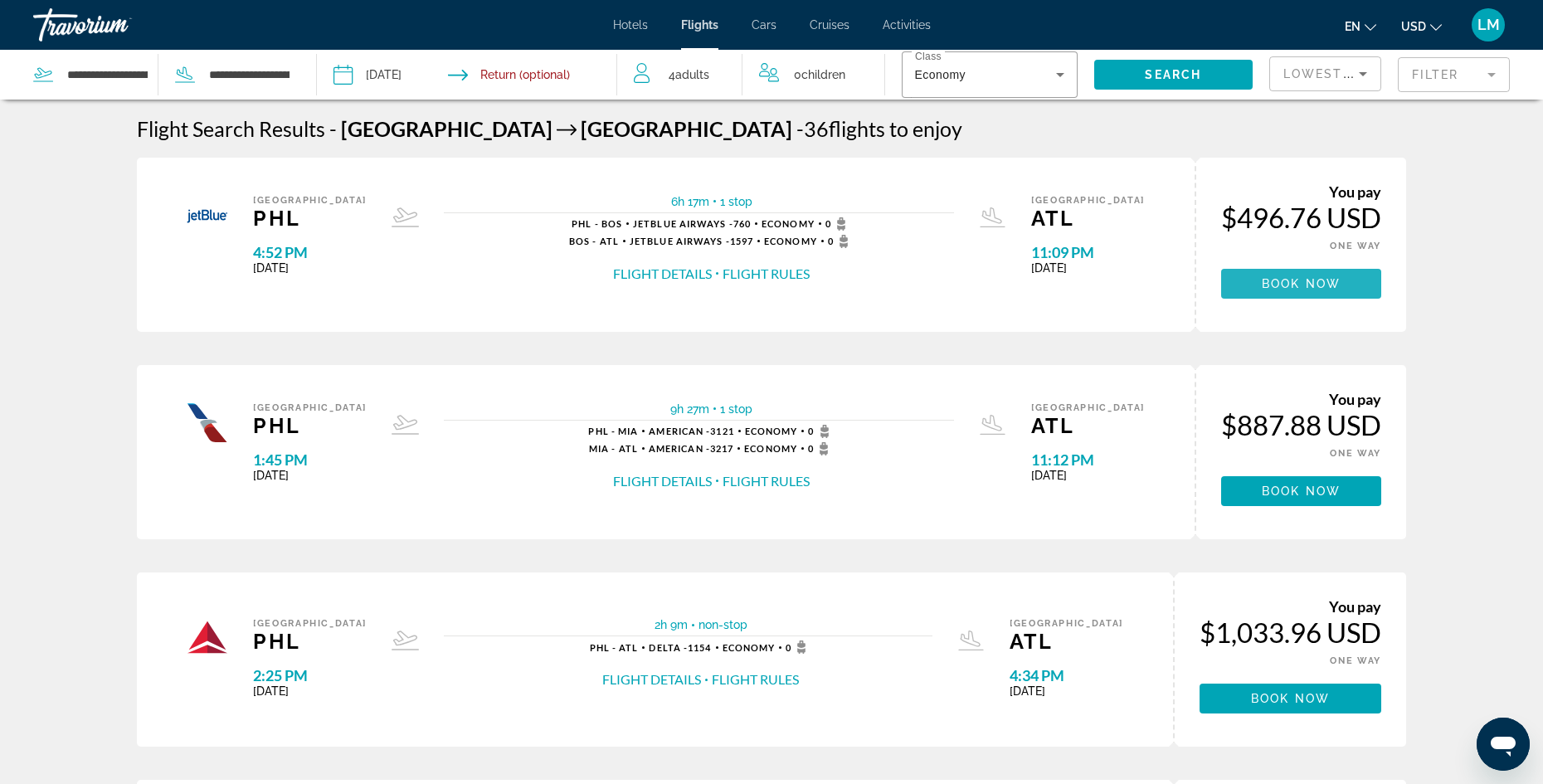
click at [1278, 286] on span "Book now" at bounding box center [1301, 284] width 79 height 13
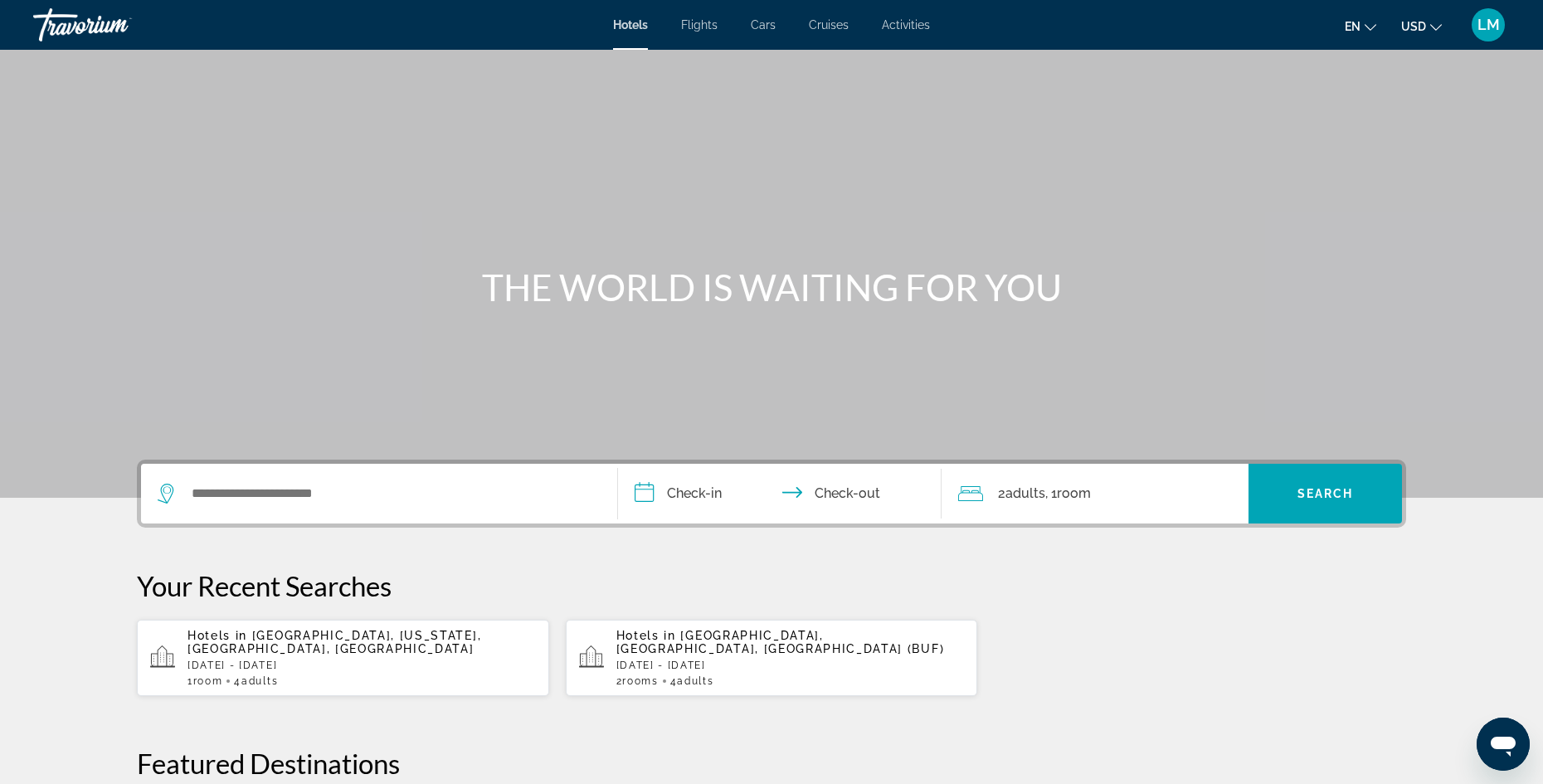
click at [833, 22] on span "Cruises" at bounding box center [828, 25] width 39 height 13
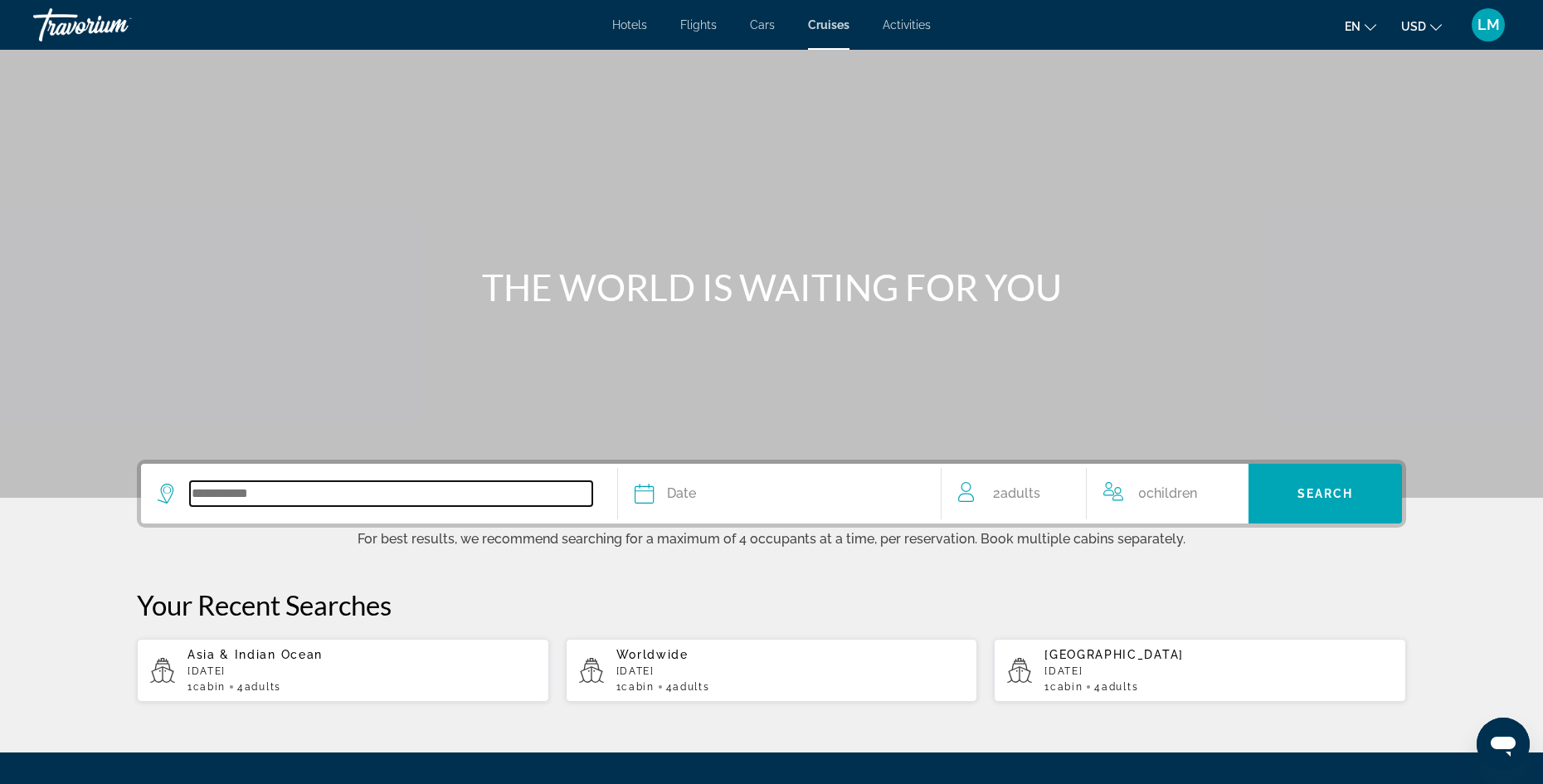
click at [313, 487] on input "Search widget" at bounding box center [391, 494] width 403 height 25
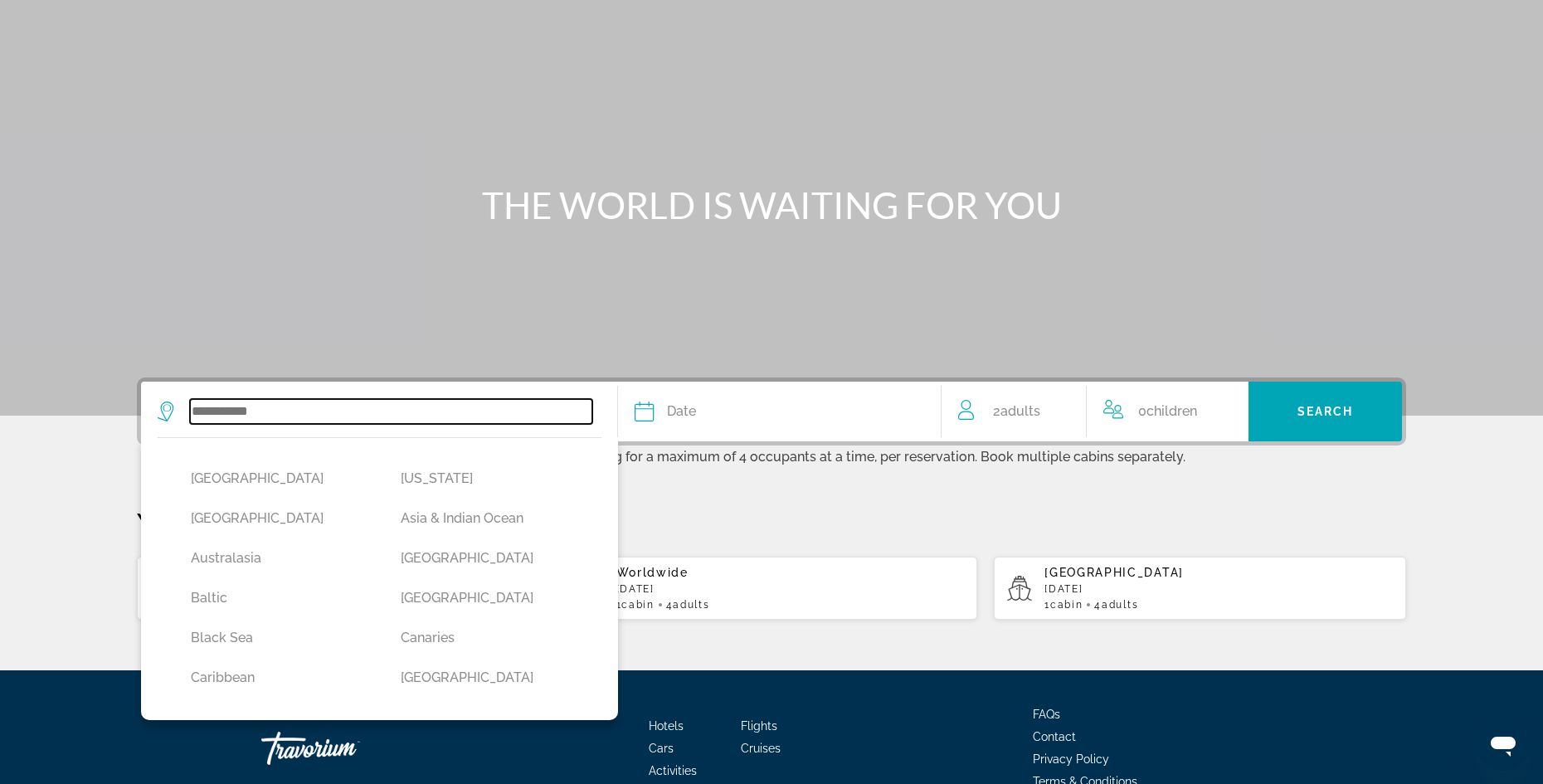
scroll to position [171, 0]
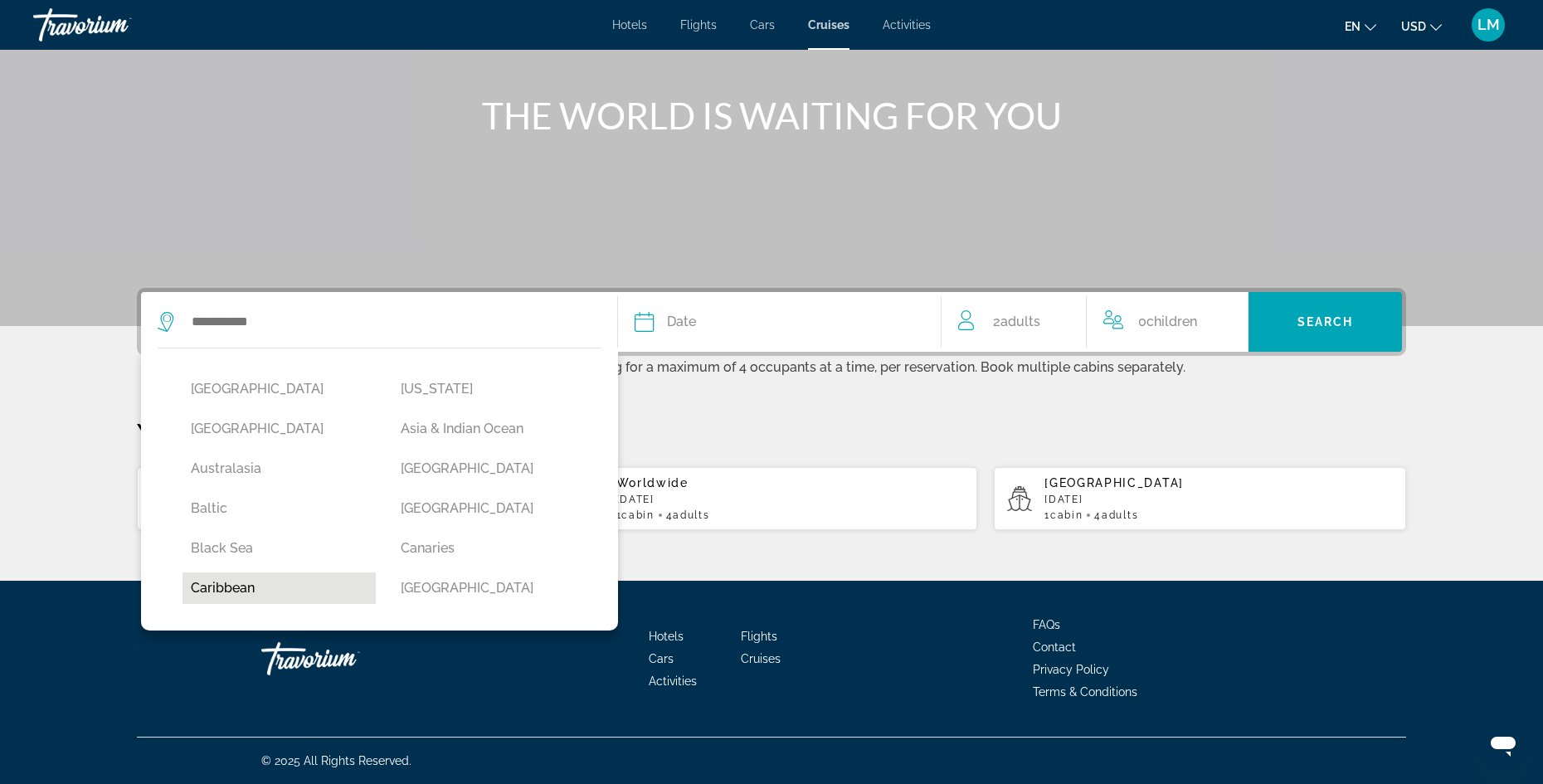
click at [237, 581] on button "Caribbean" at bounding box center [279, 588] width 194 height 32
type input "*********"
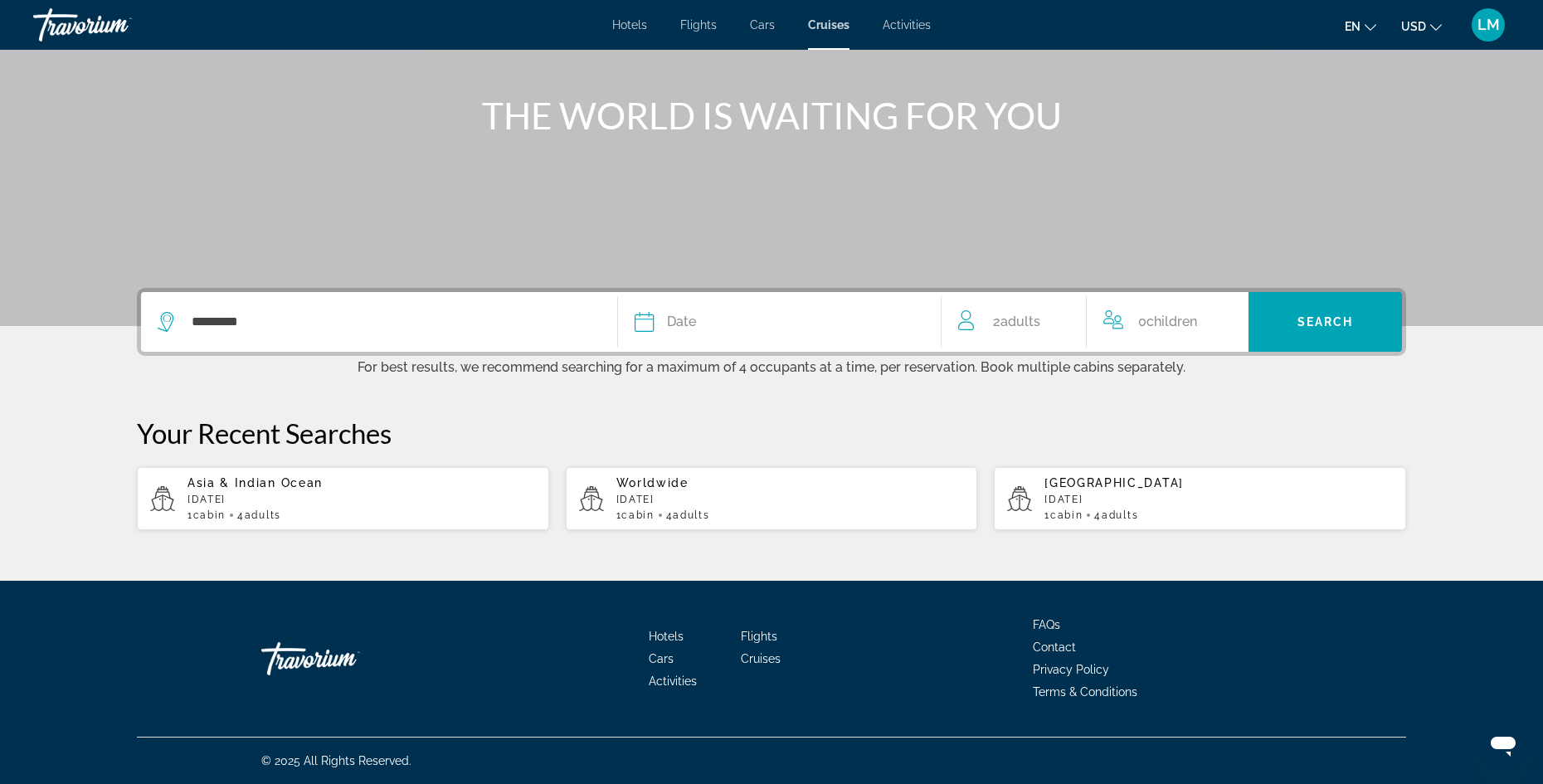
click at [676, 326] on span "Date" at bounding box center [682, 322] width 29 height 23
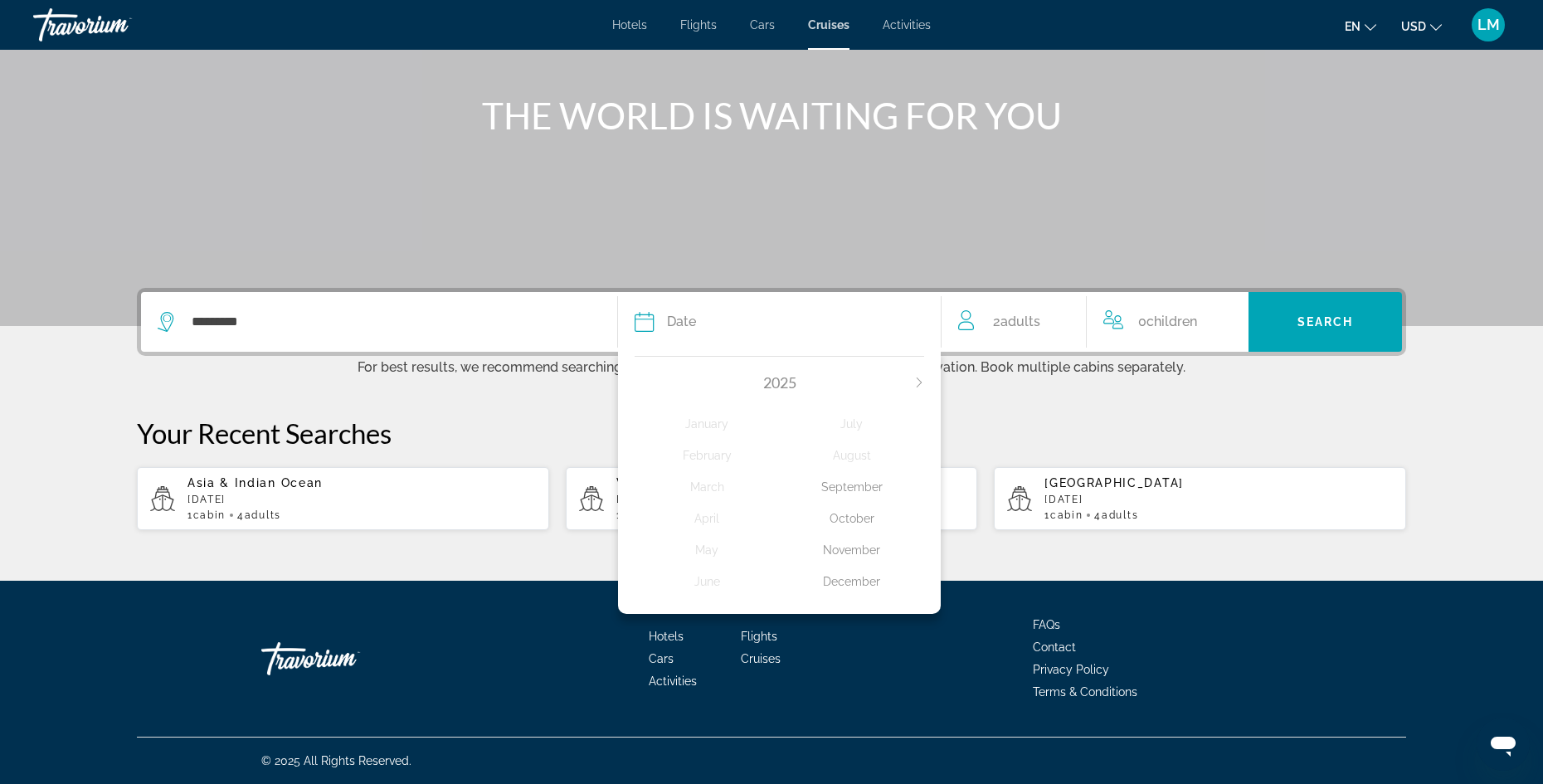
click at [850, 582] on div "December" at bounding box center [852, 581] width 145 height 30
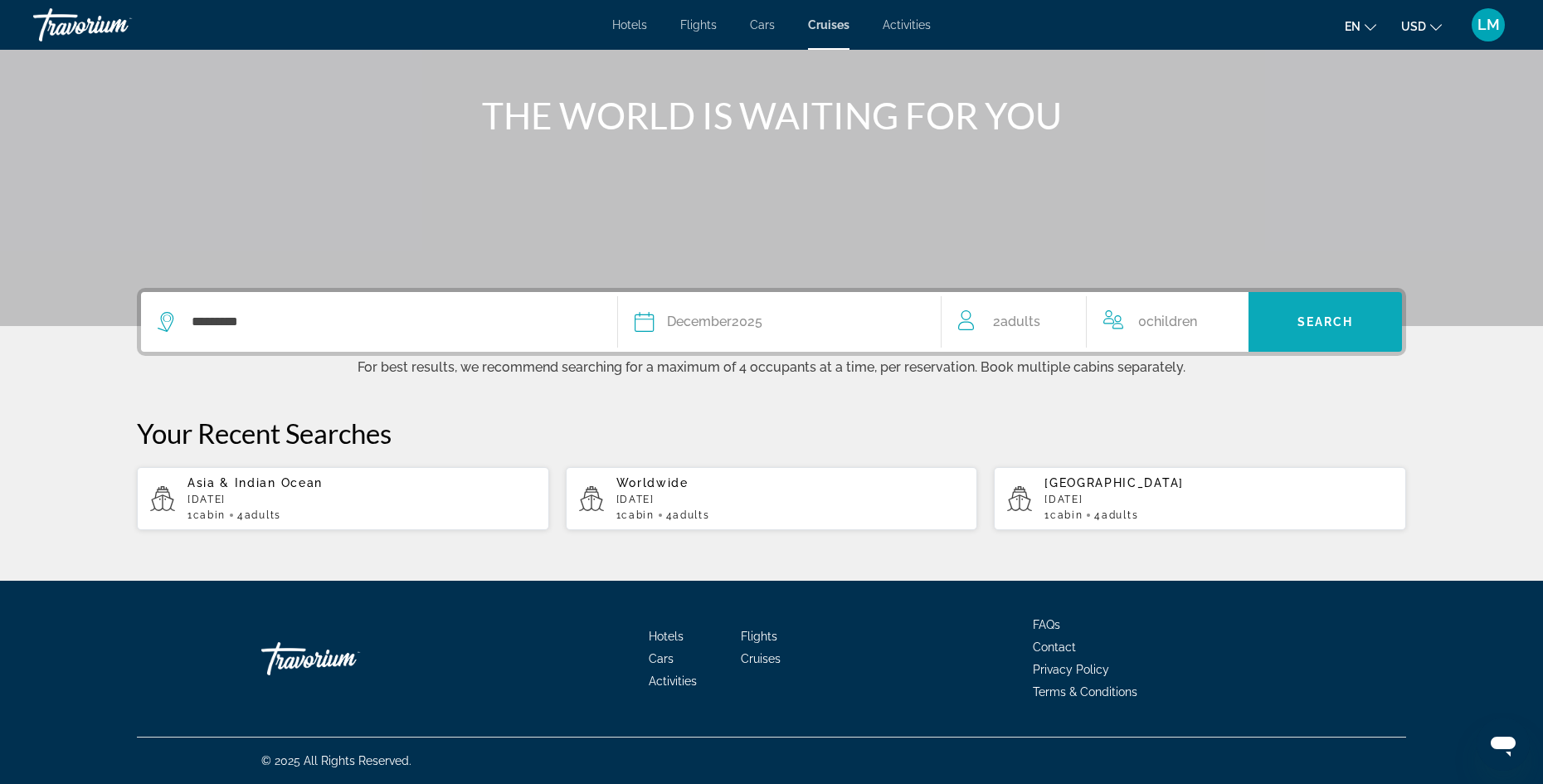
click at [1345, 320] on span "Search" at bounding box center [1325, 322] width 57 height 13
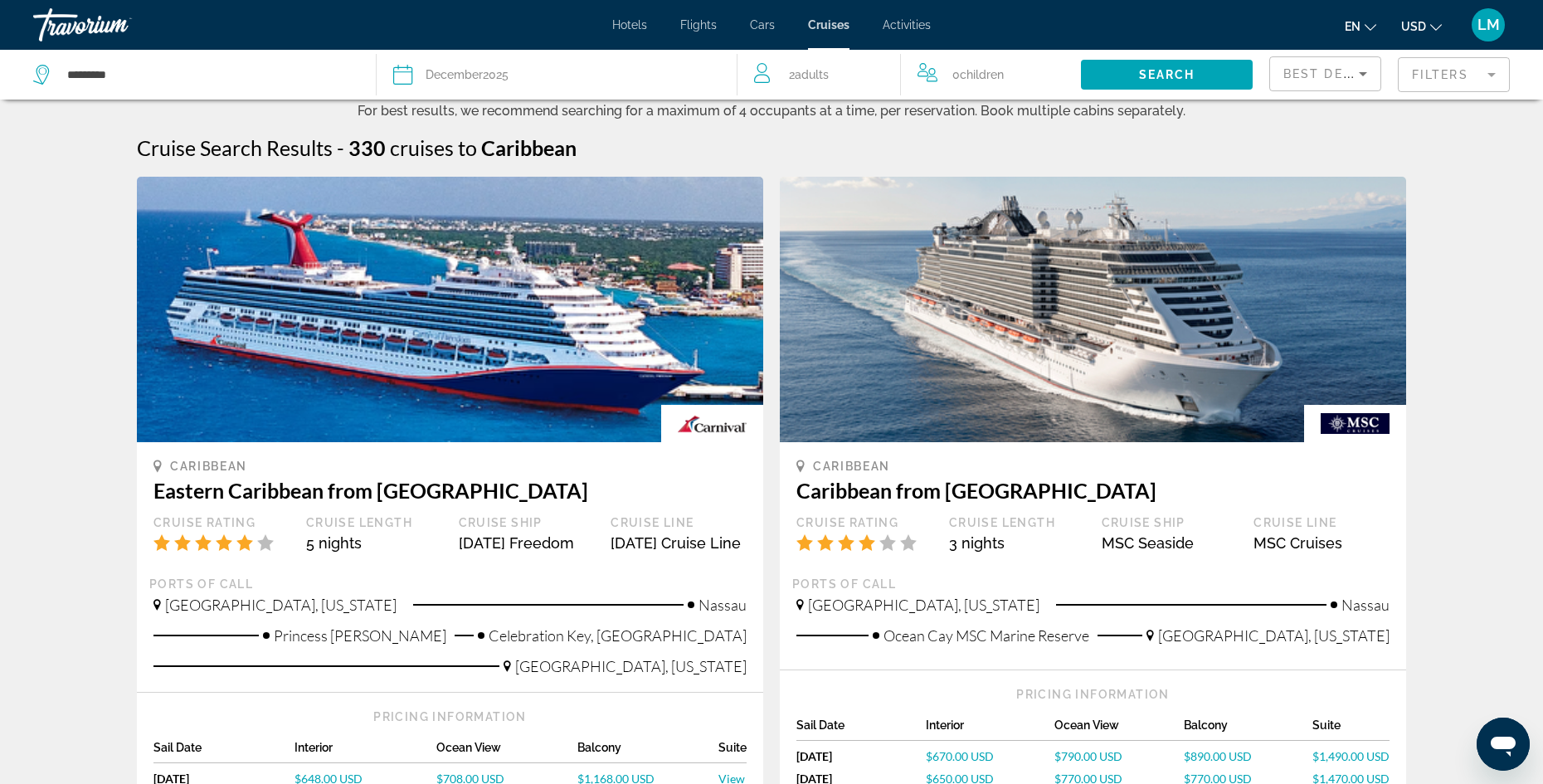
click at [1497, 78] on mat-form-field "Filters" at bounding box center [1454, 74] width 112 height 35
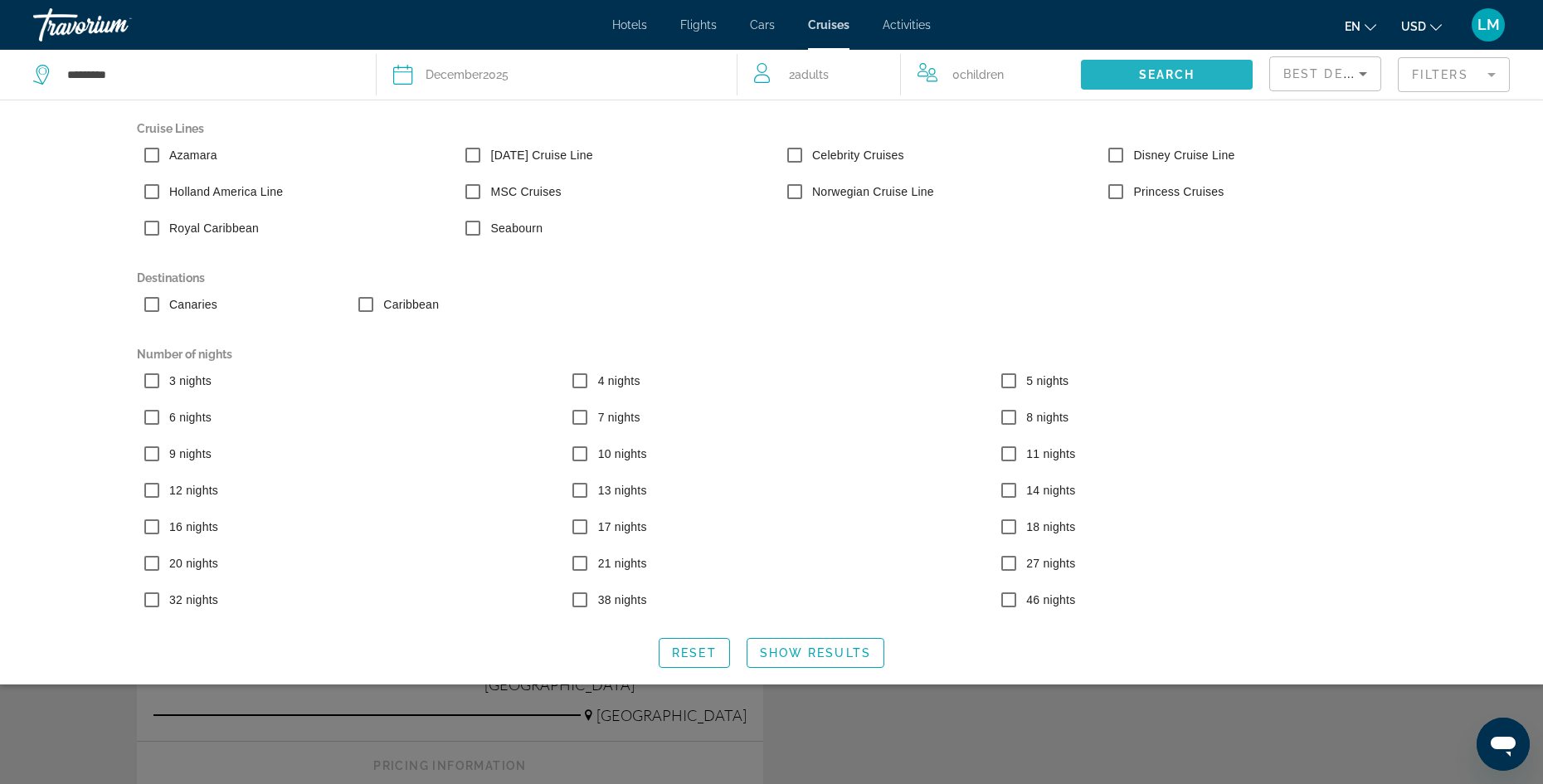
click at [1152, 71] on span "Search" at bounding box center [1167, 75] width 57 height 13
click at [776, 654] on span "Show Results" at bounding box center [815, 653] width 111 height 13
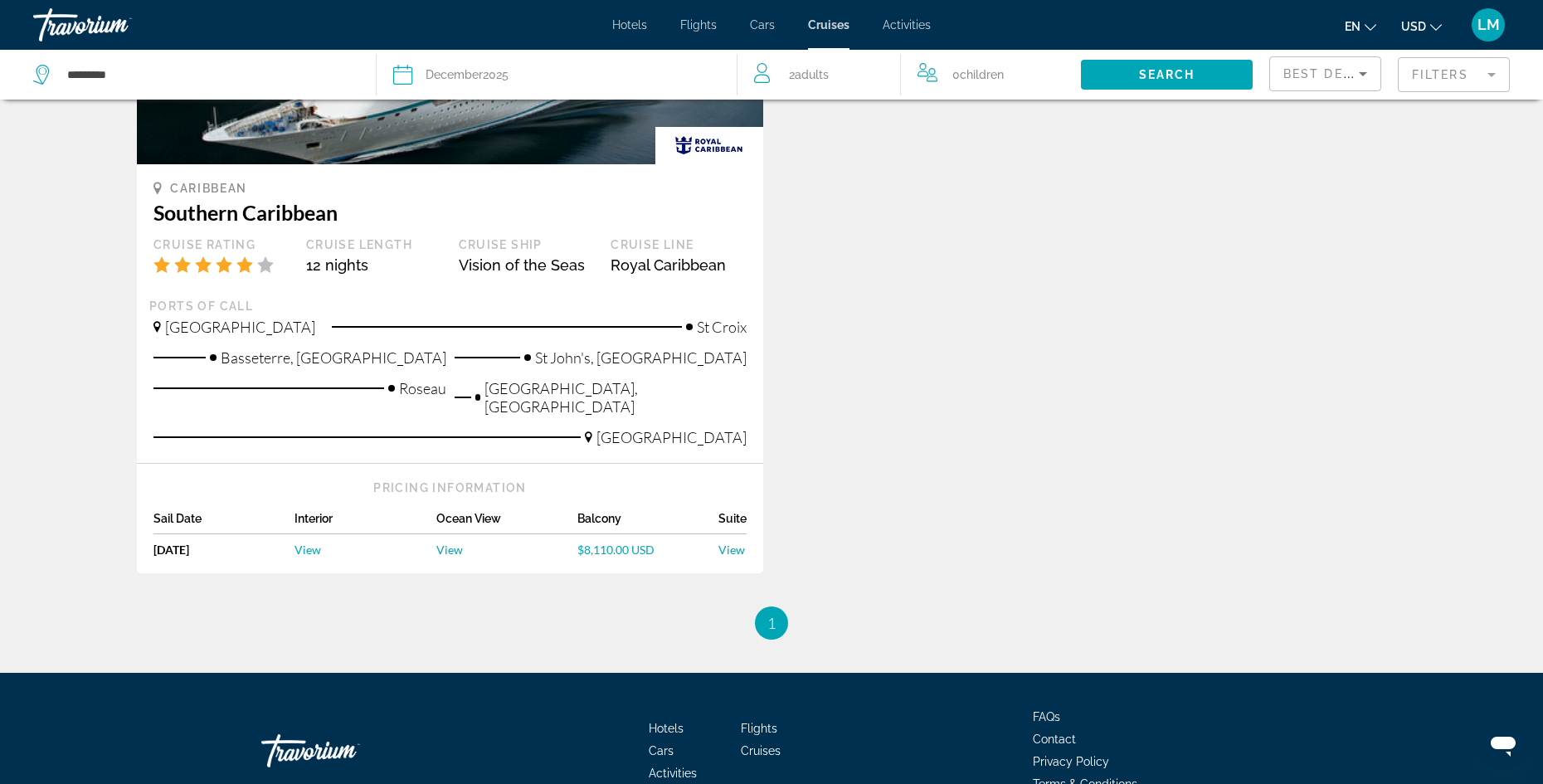
scroll to position [312, 0]
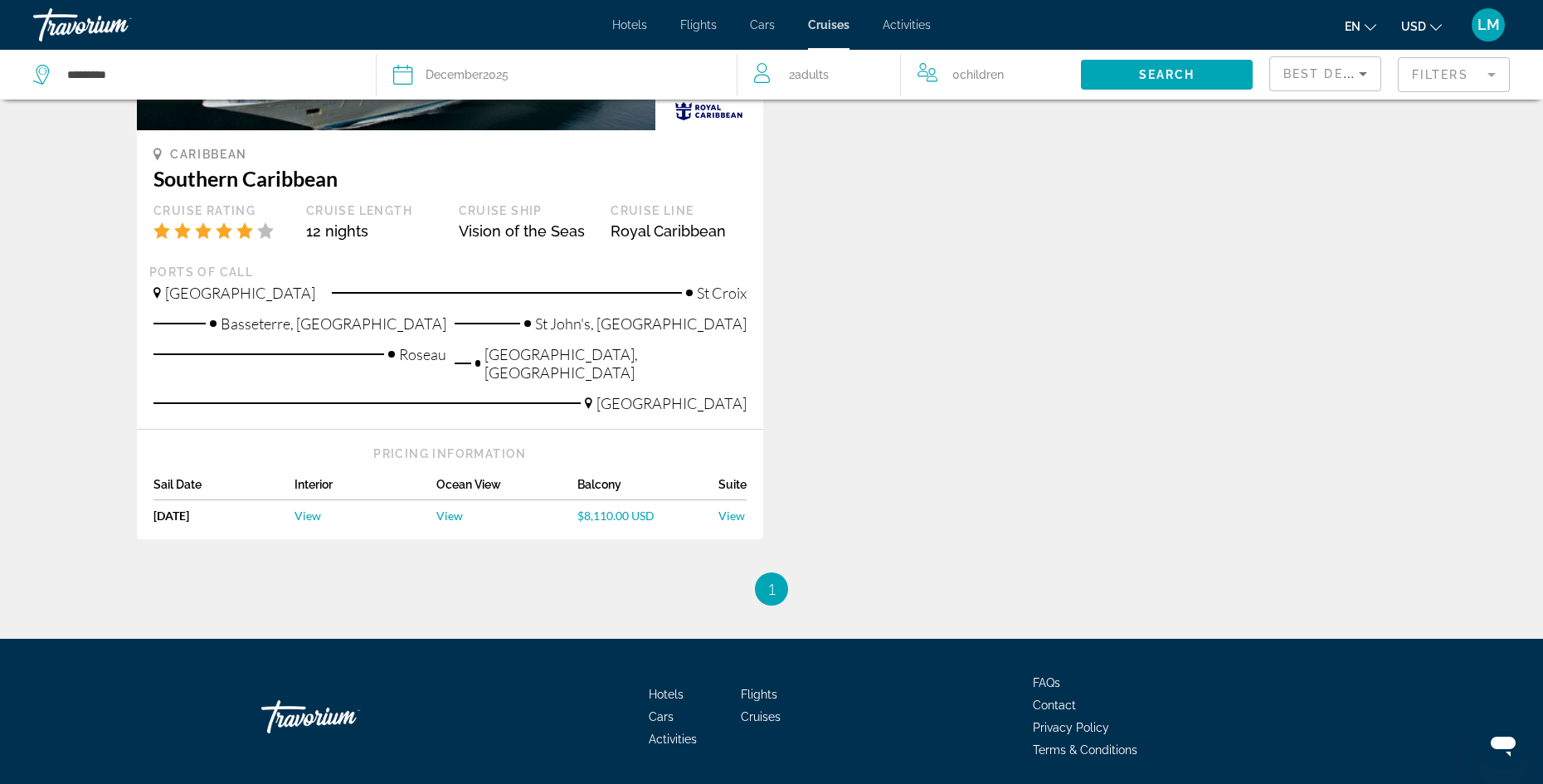
click at [315, 509] on span "View" at bounding box center [308, 515] width 27 height 14
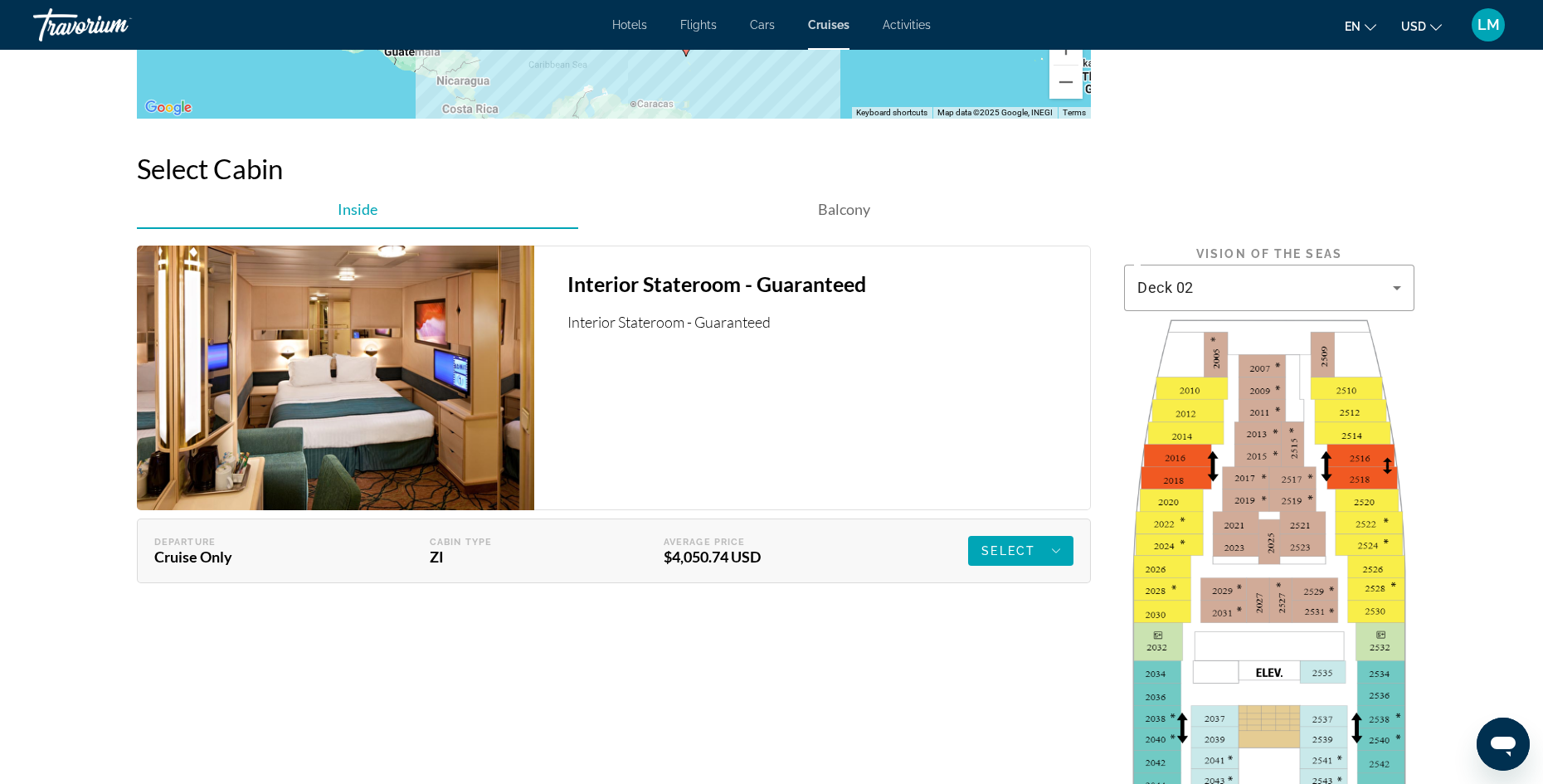
scroll to position [2362, 0]
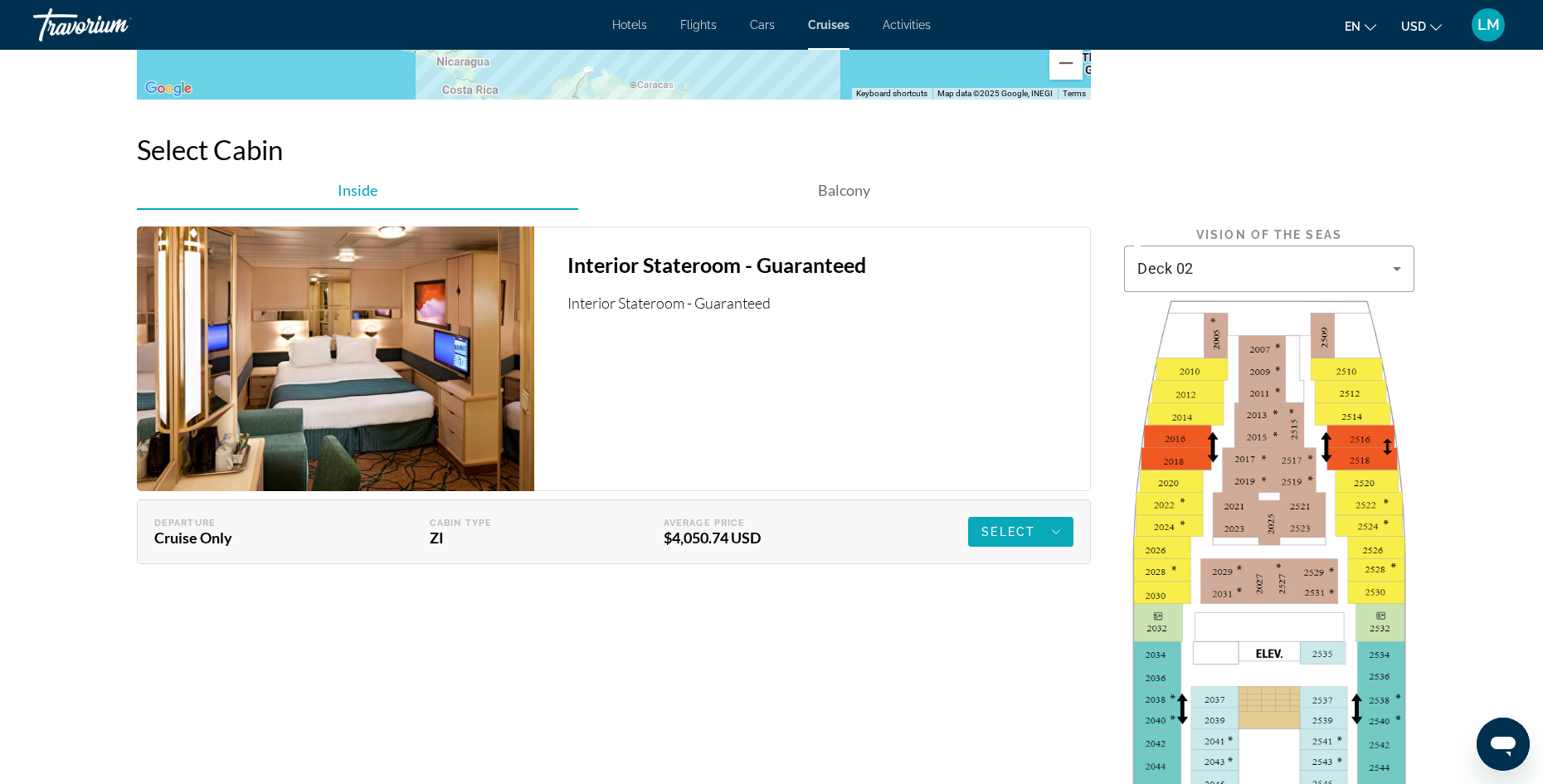
click at [993, 535] on span "Select" at bounding box center [1008, 532] width 54 height 13
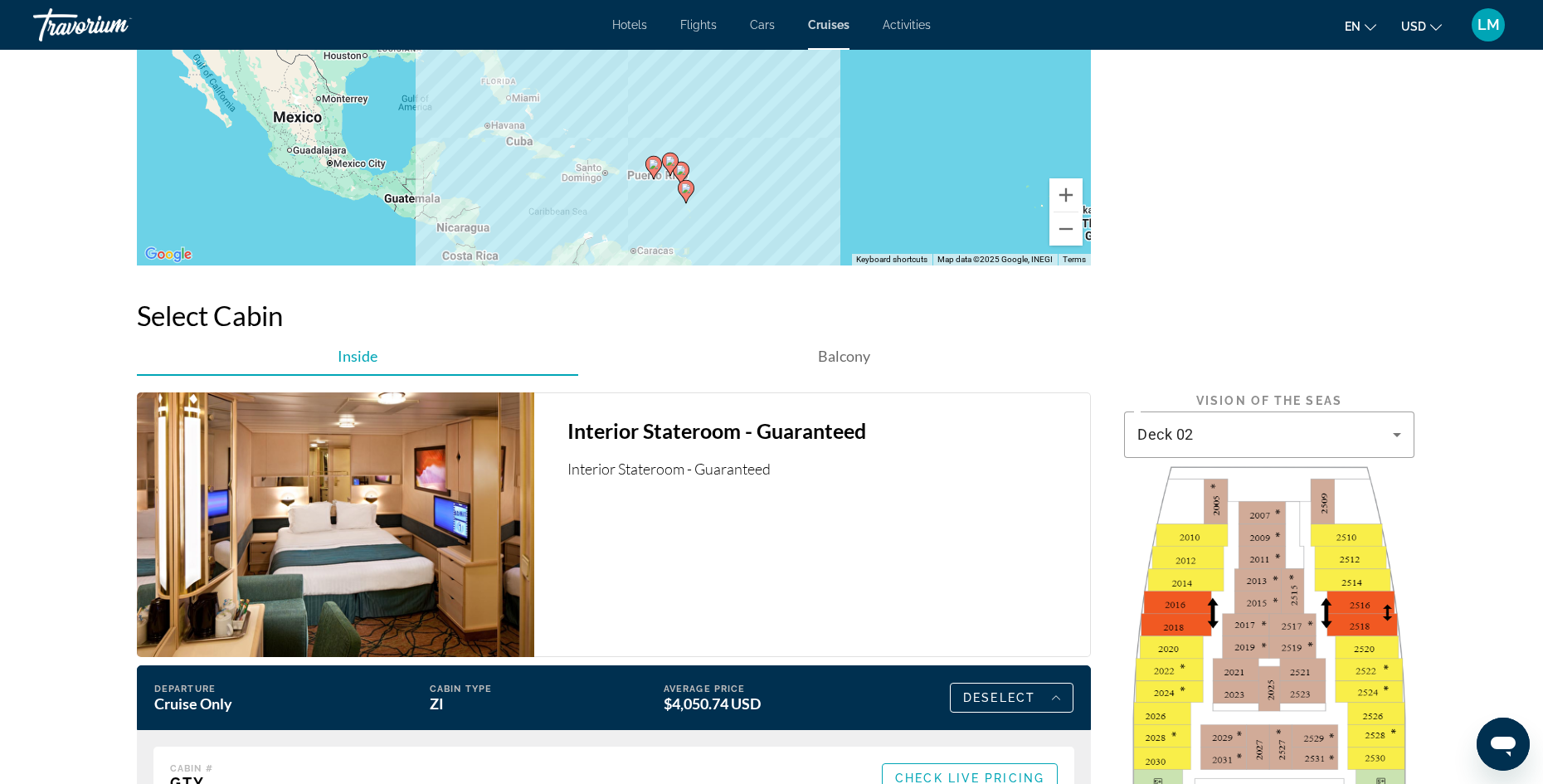
scroll to position [2322, 0]
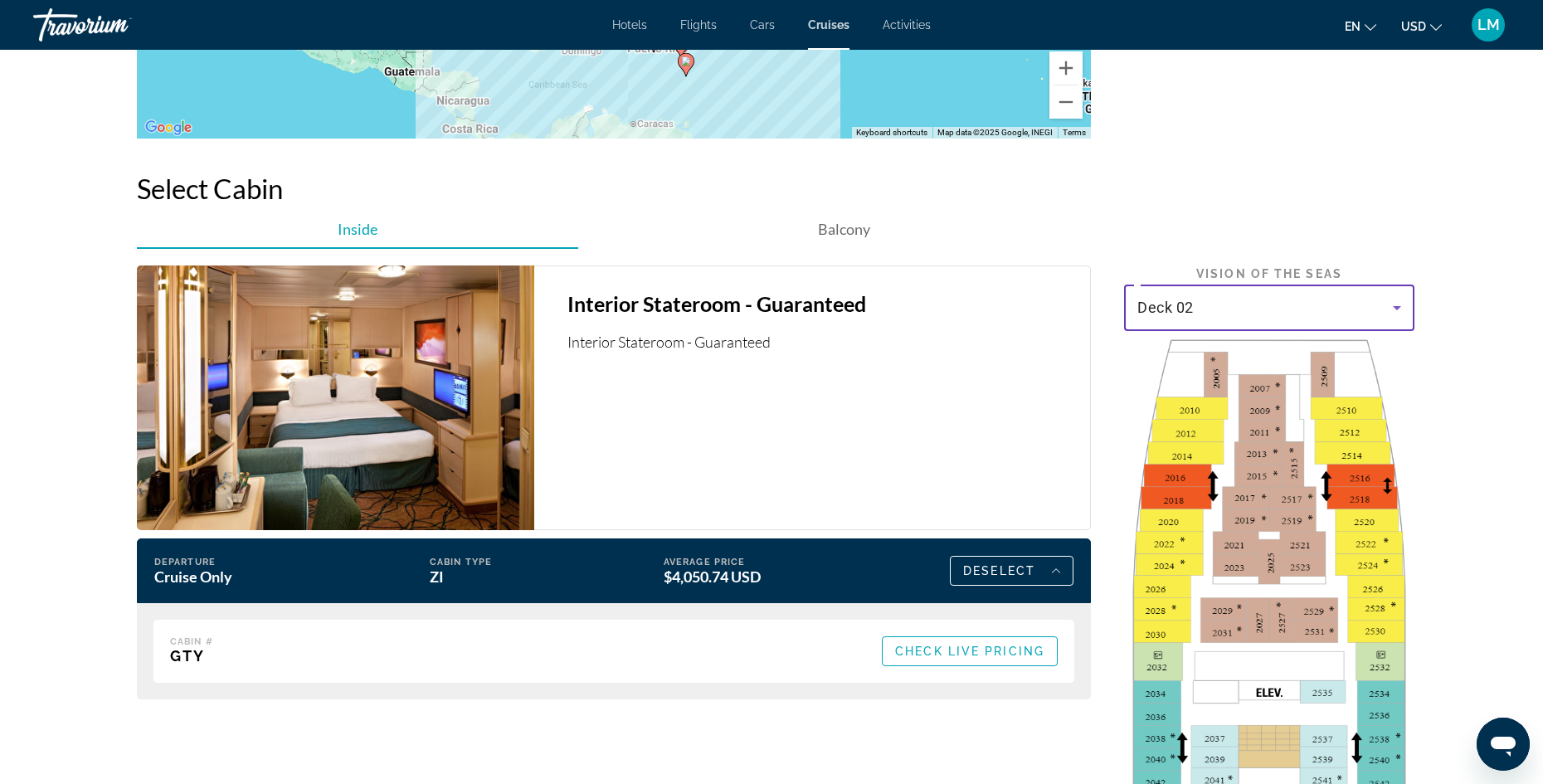
click at [1403, 307] on icon "Main content" at bounding box center [1397, 307] width 20 height 20
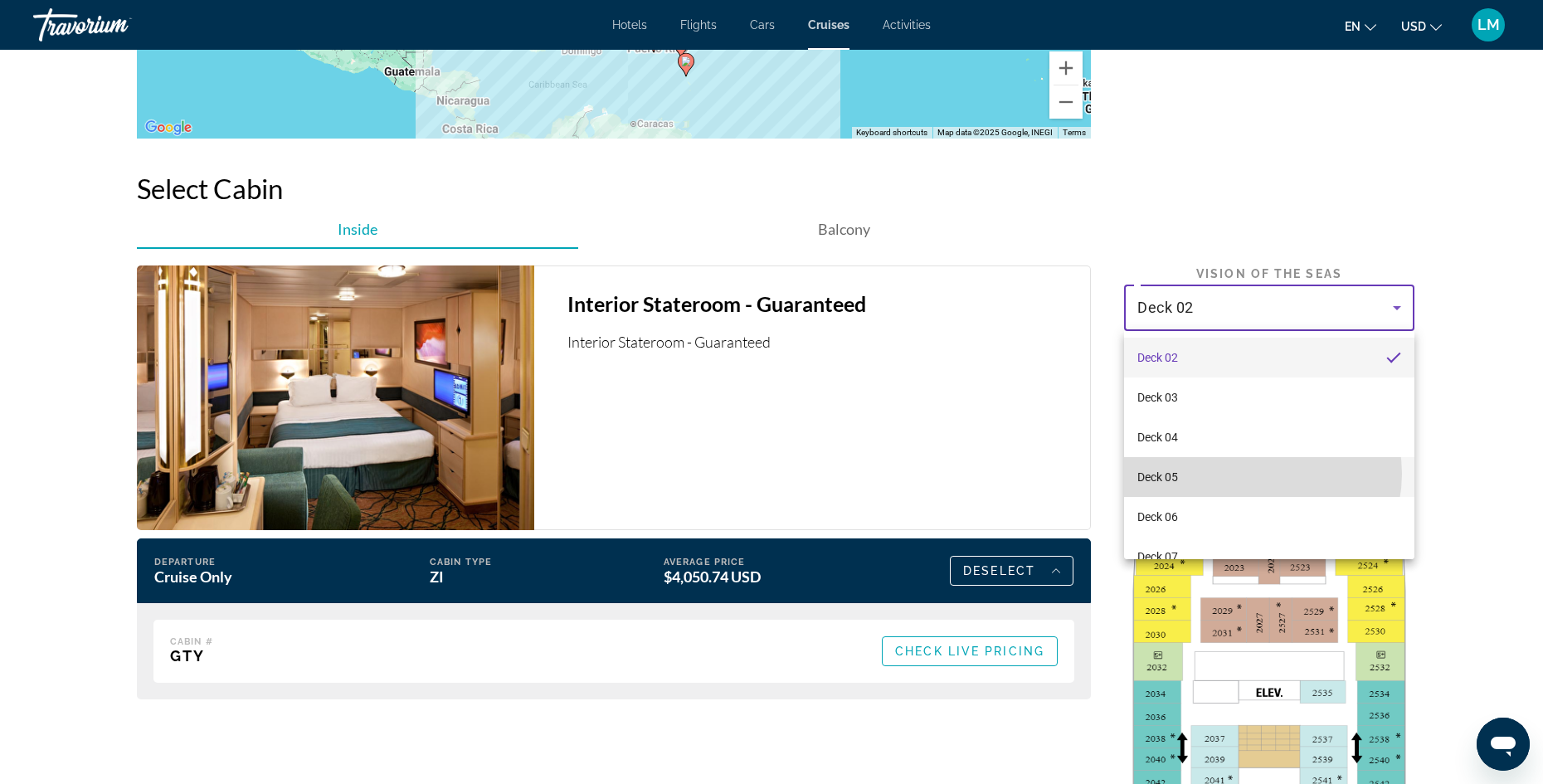
click at [1259, 474] on mat-option "Deck 05" at bounding box center [1269, 477] width 291 height 39
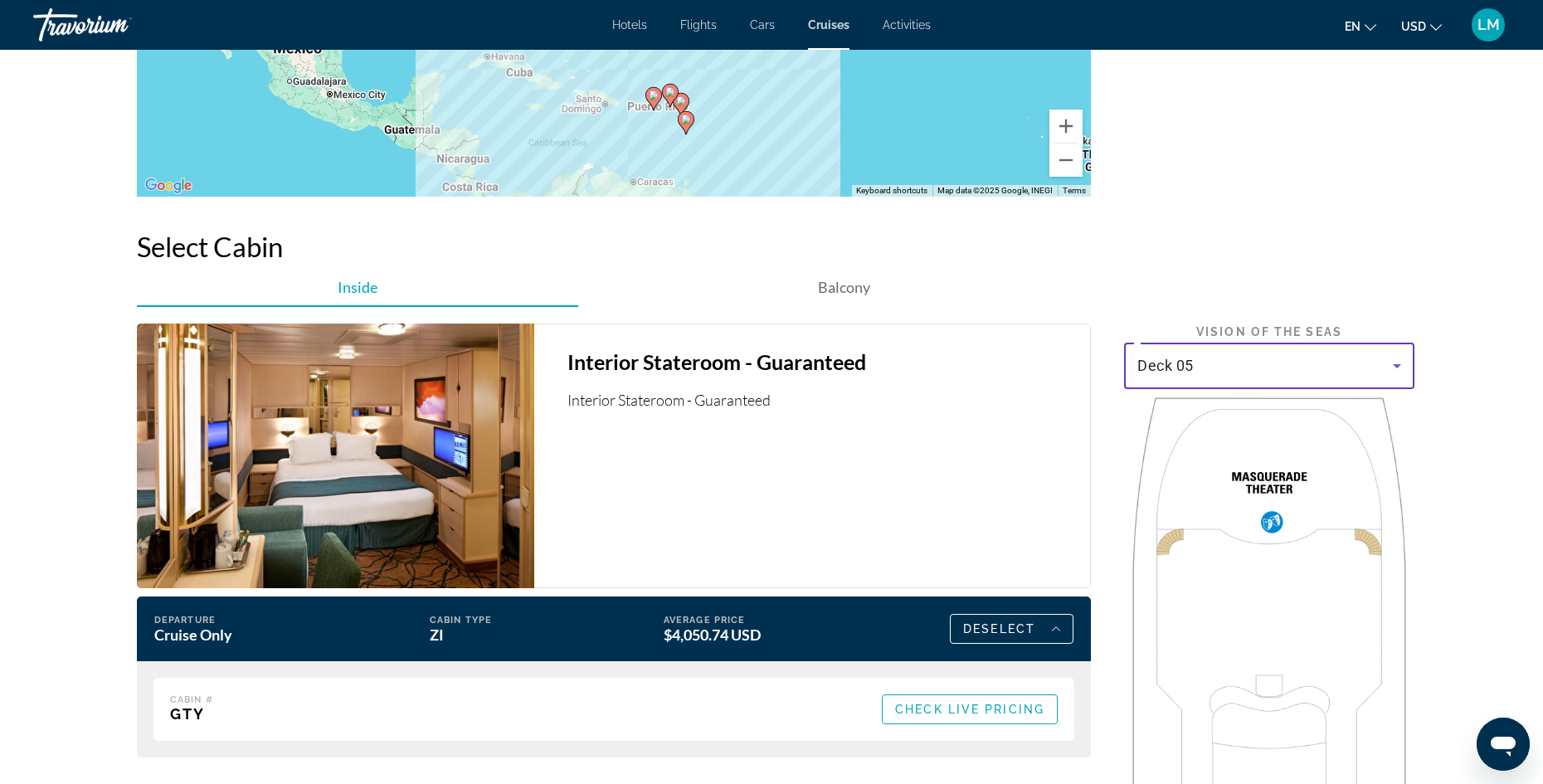
scroll to position [2260, 0]
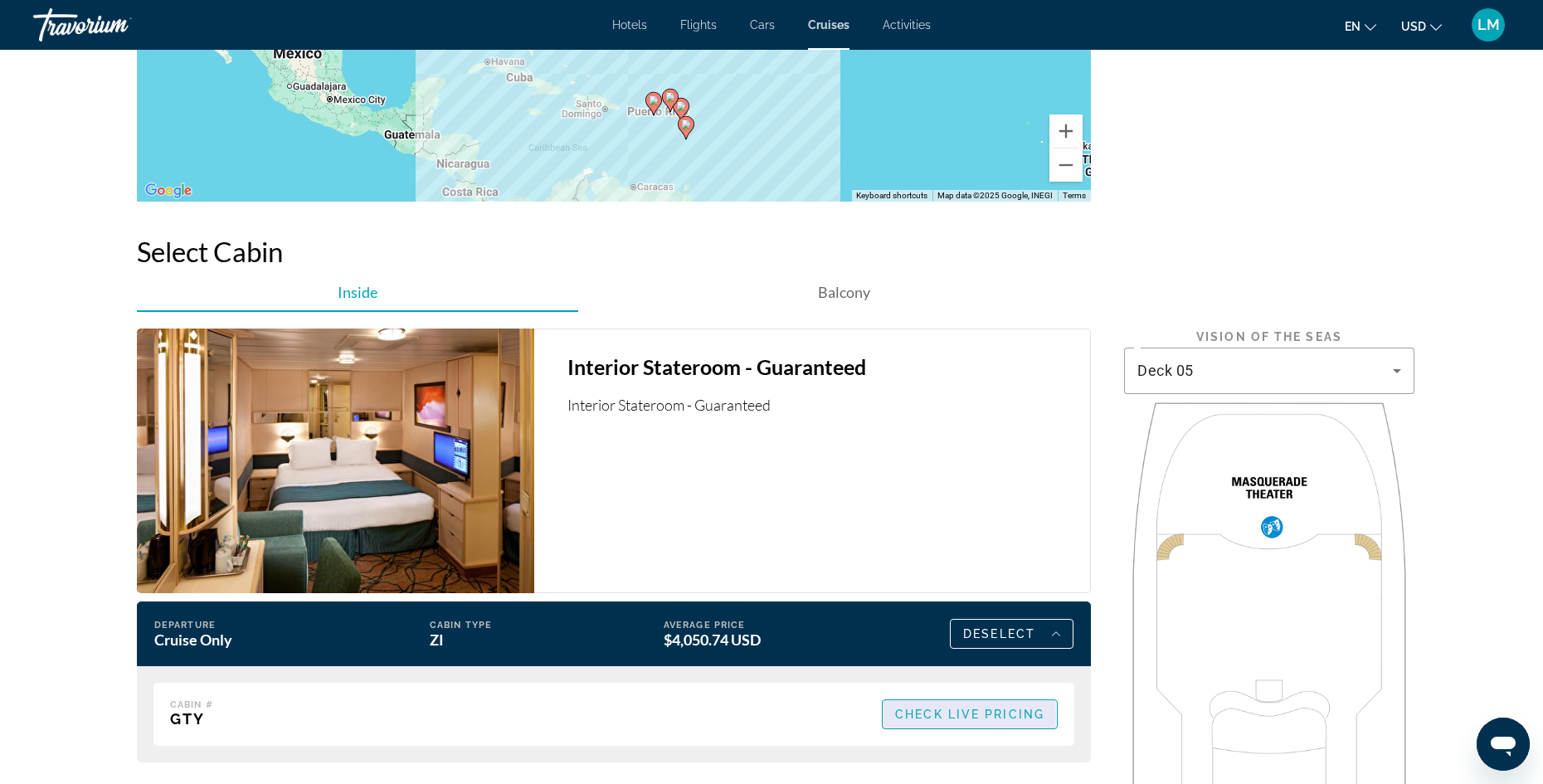
click at [937, 716] on span "Check Live Pricing" at bounding box center [970, 715] width 149 height 13
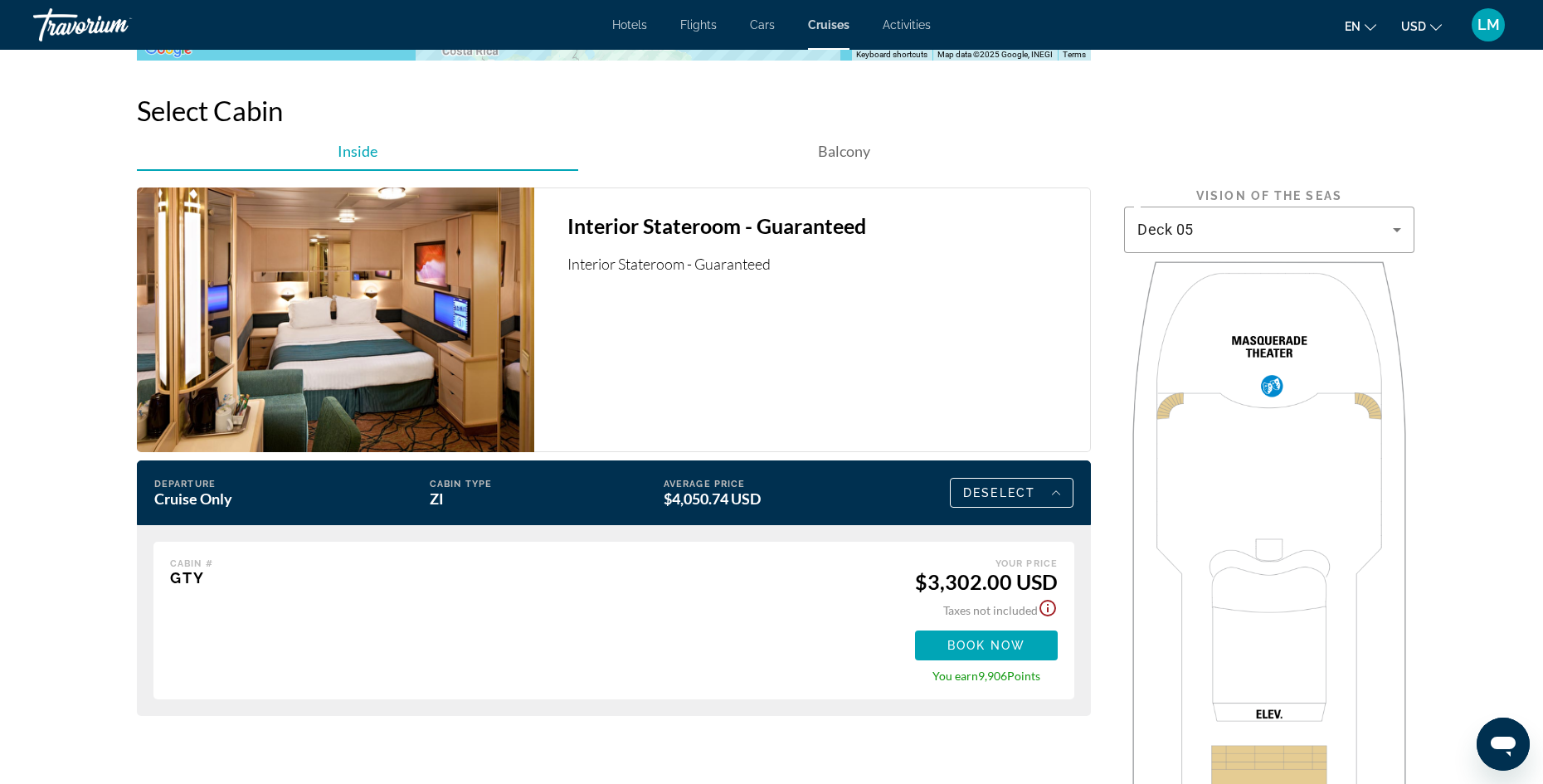
scroll to position [2454, 0]
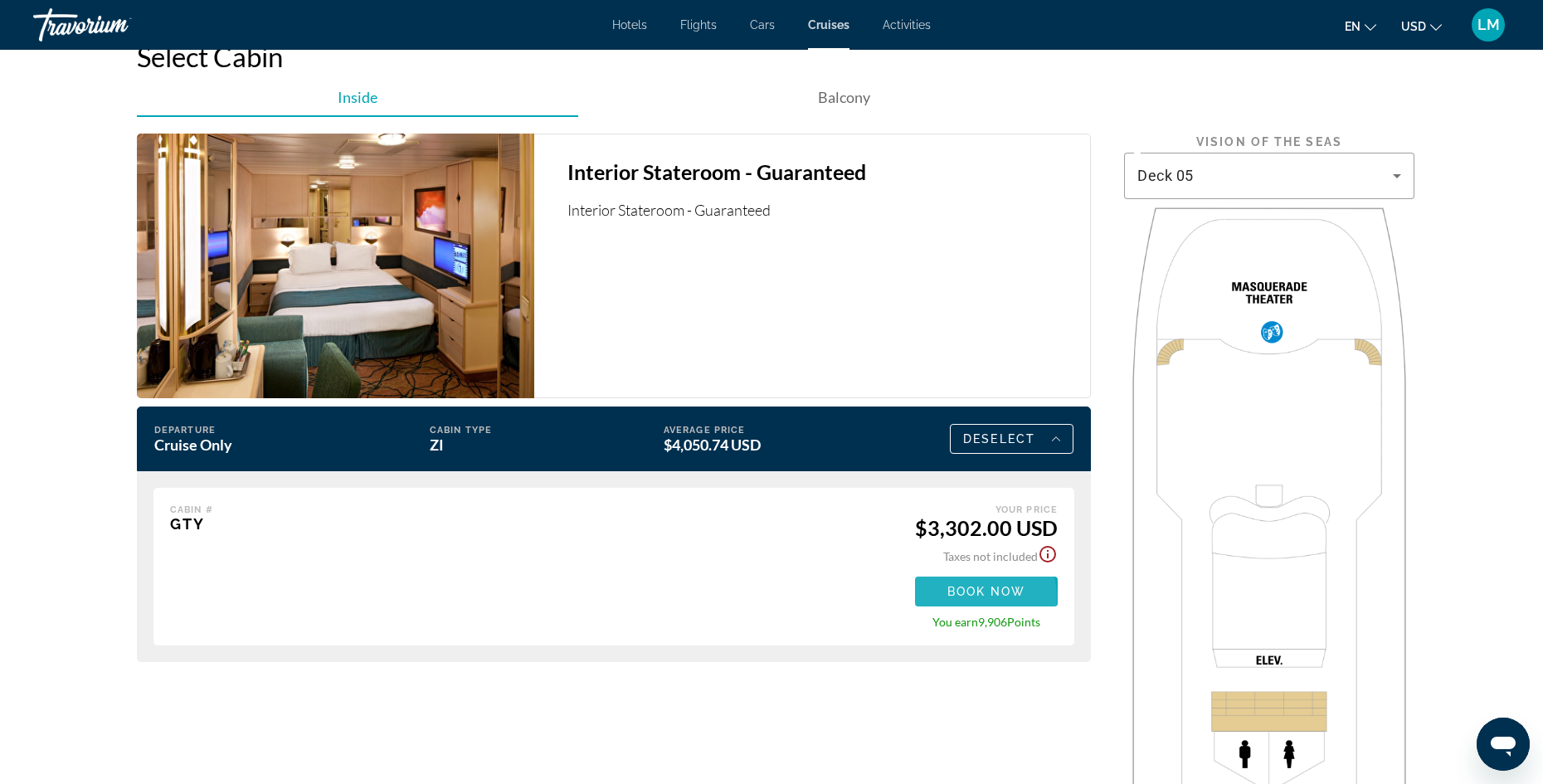
click at [974, 598] on span "Book now" at bounding box center [987, 591] width 79 height 13
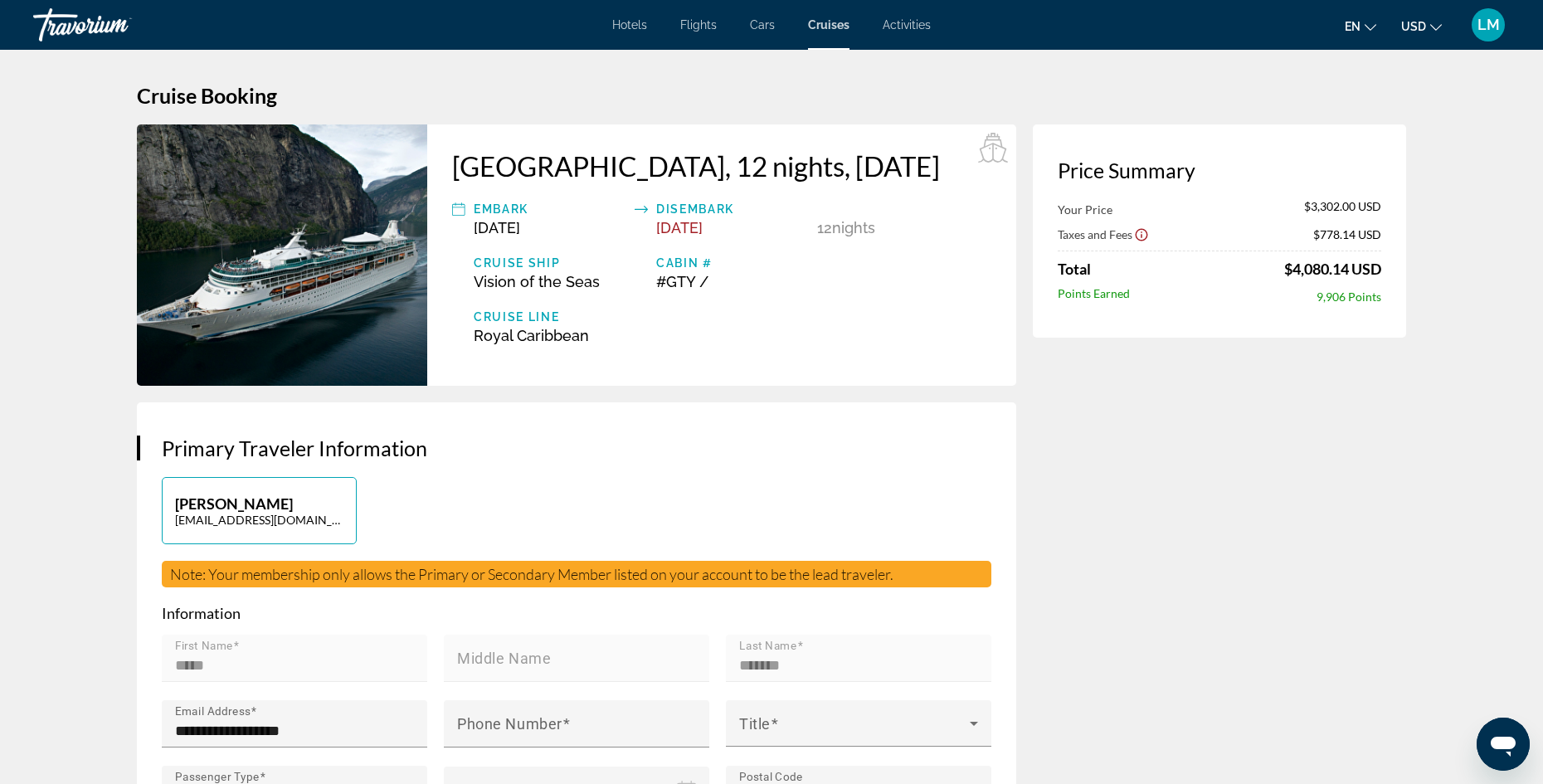
click at [213, 512] on p "LUBOV MINENKO" at bounding box center [259, 503] width 169 height 18
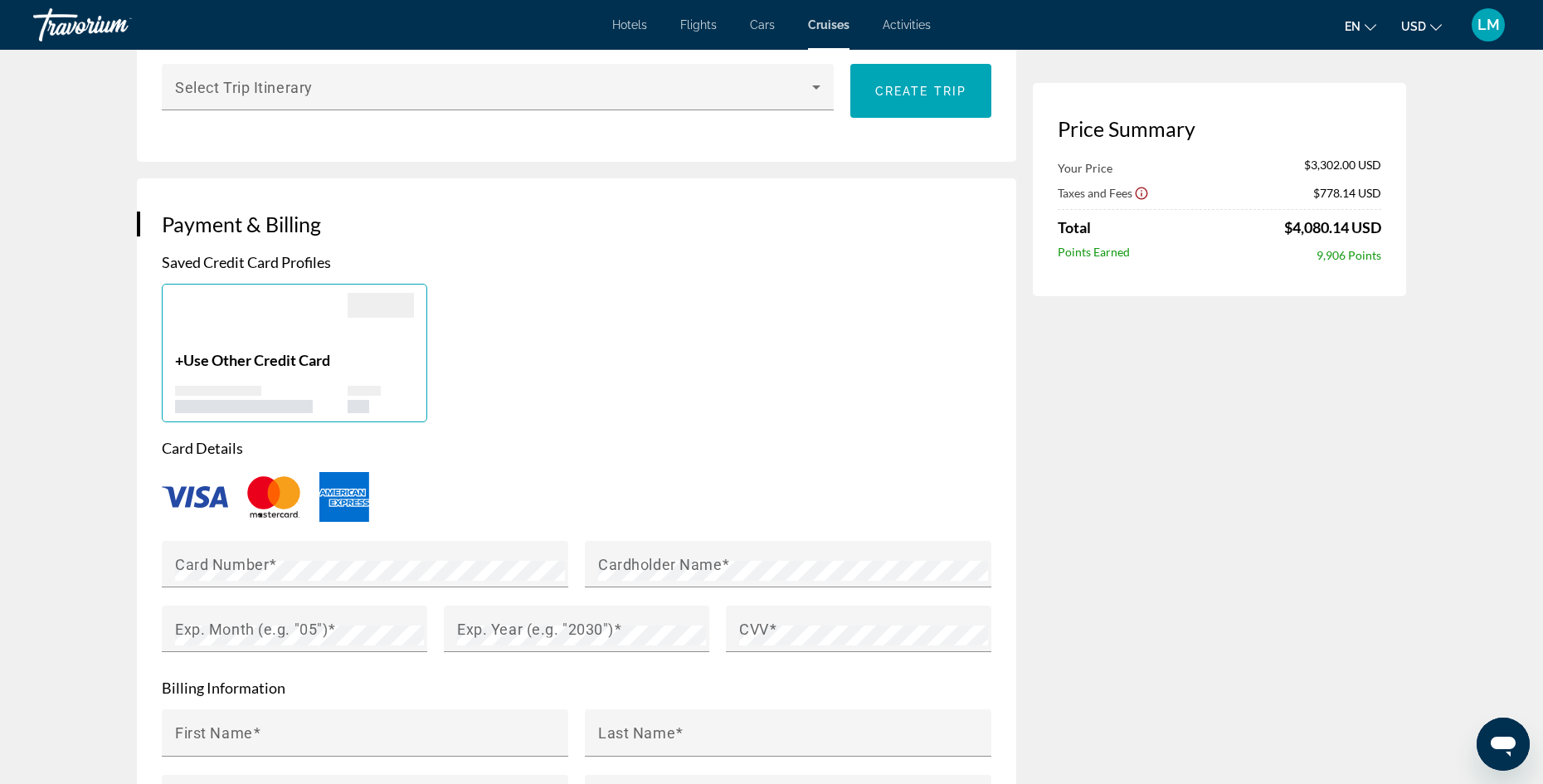
scroll to position [577, 0]
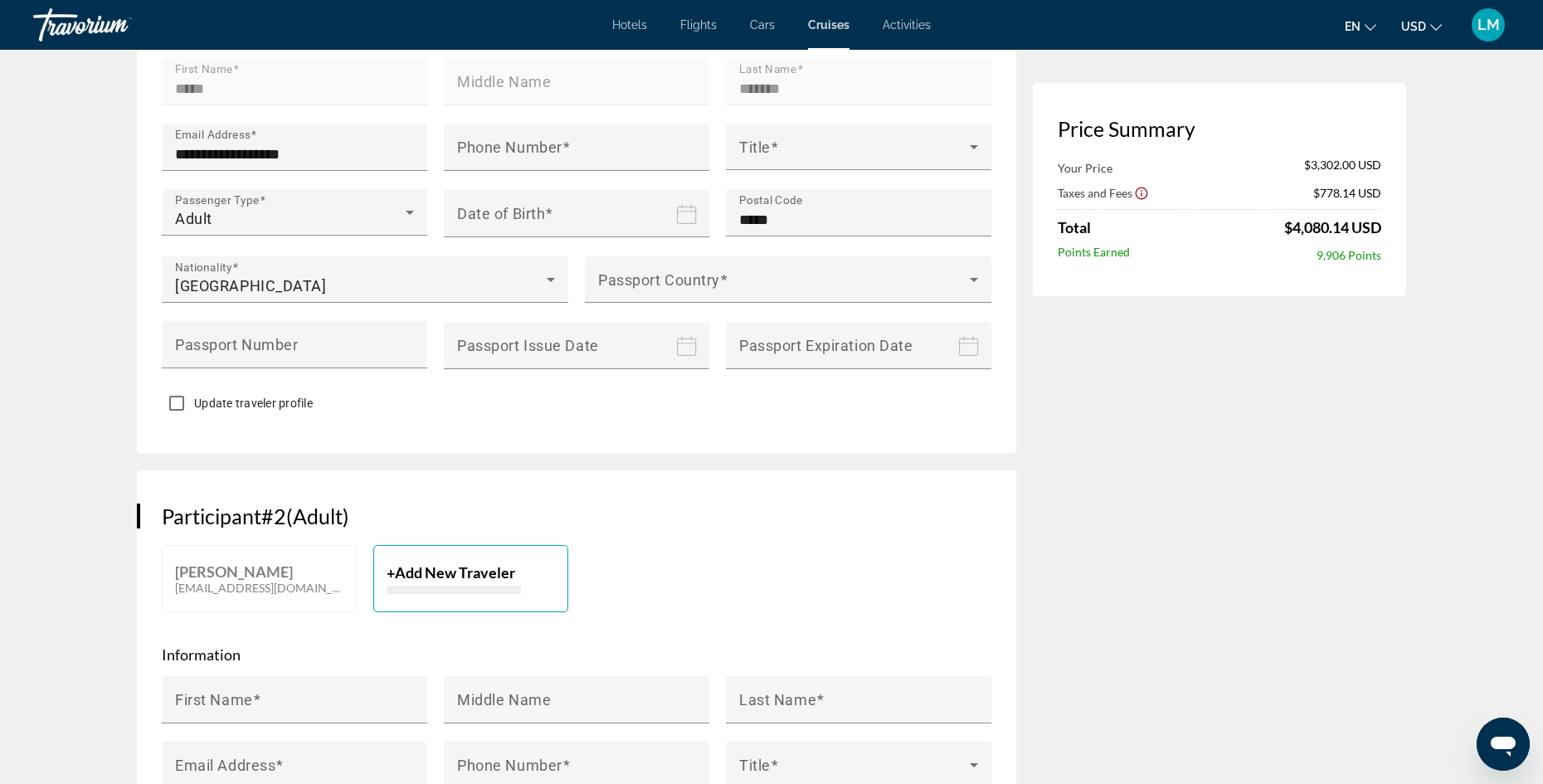
click at [424, 582] on span "Add New Traveler" at bounding box center [455, 572] width 120 height 18
click at [441, 582] on span "Add New Traveler" at bounding box center [455, 572] width 120 height 18
click at [218, 709] on mat-label "First Name" at bounding box center [214, 700] width 78 height 17
click at [218, 717] on input "First Name" at bounding box center [300, 707] width 248 height 20
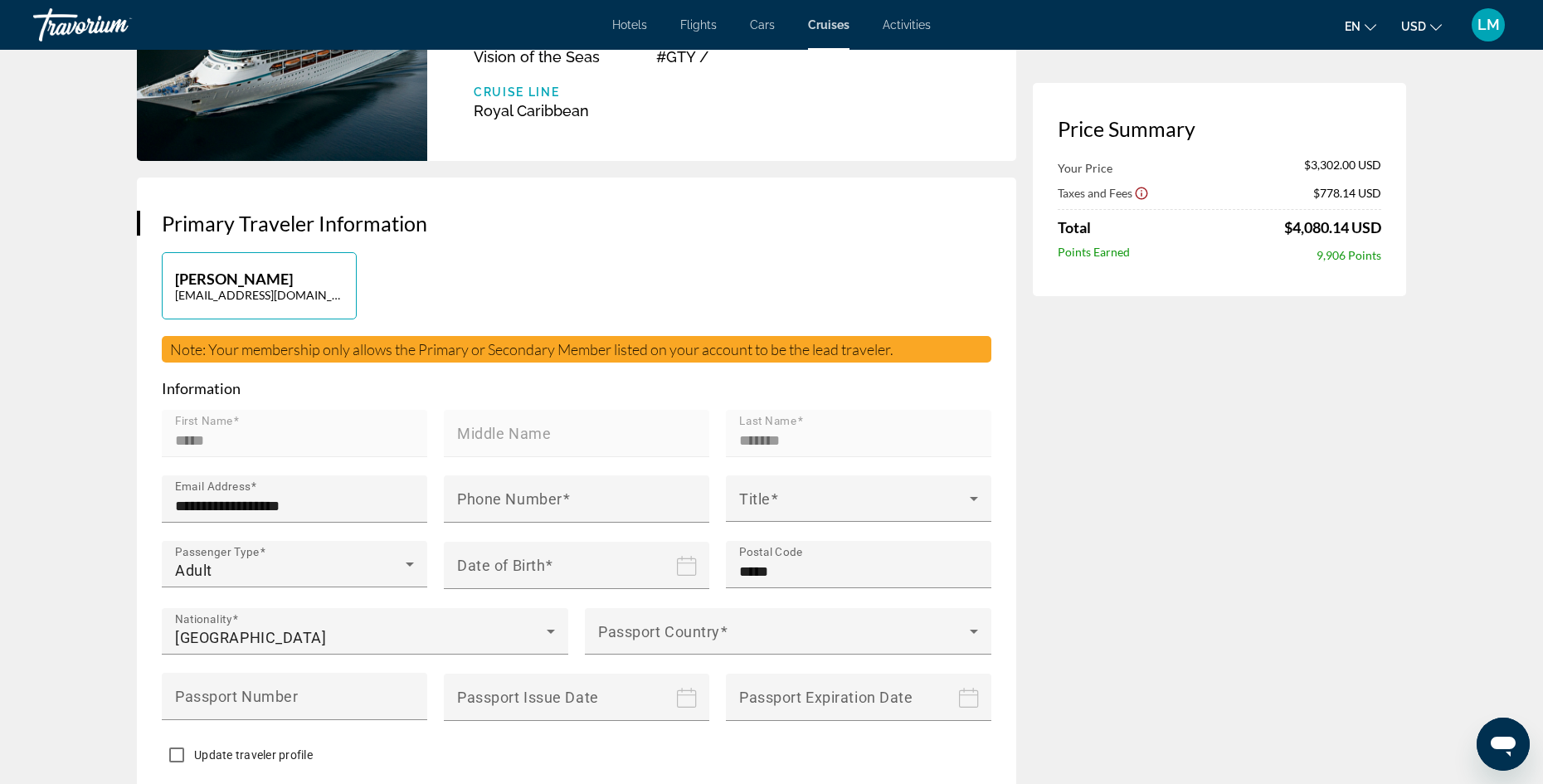
scroll to position [0, 0]
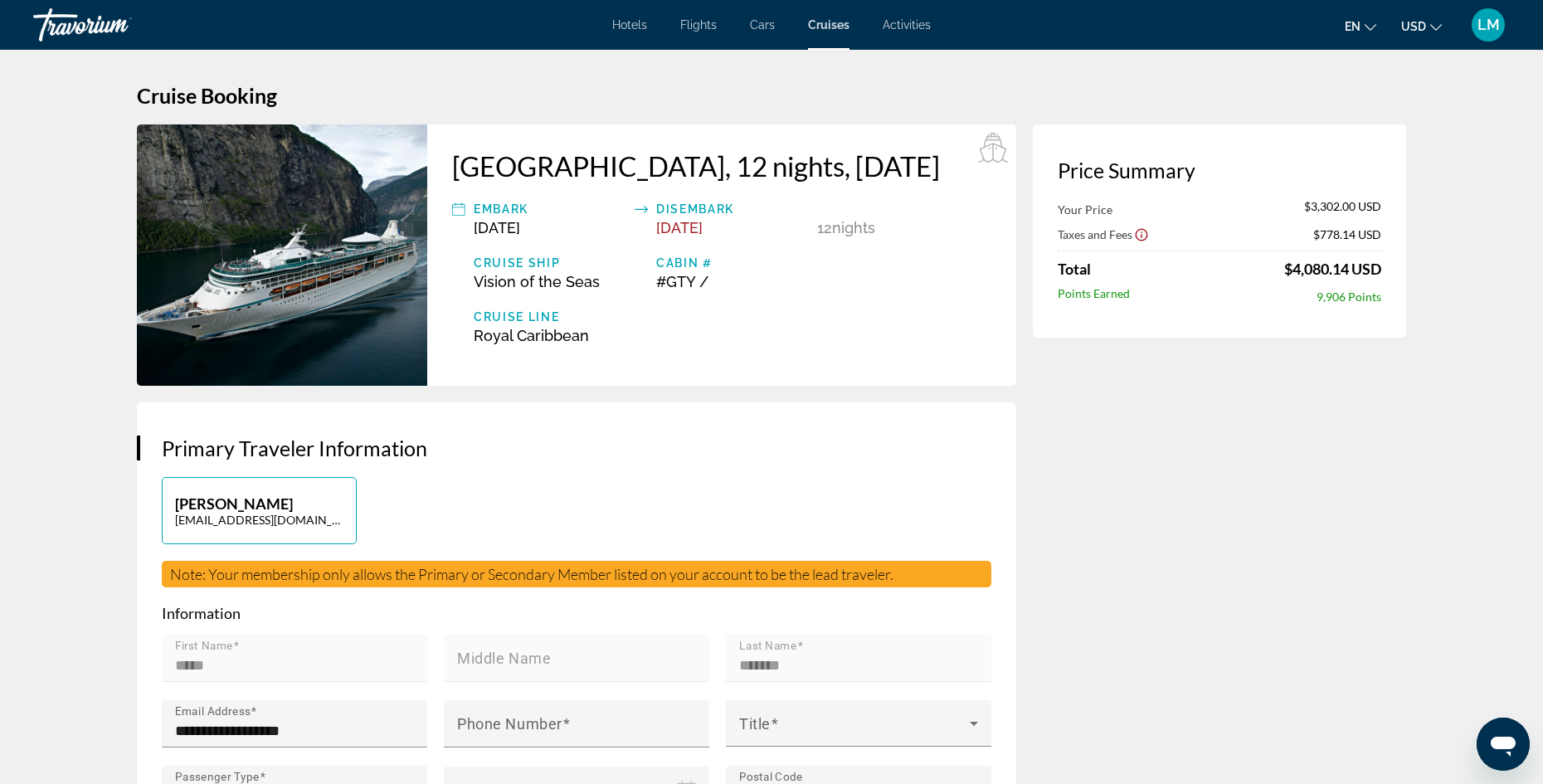
click at [687, 25] on span "Flights" at bounding box center [698, 25] width 37 height 13
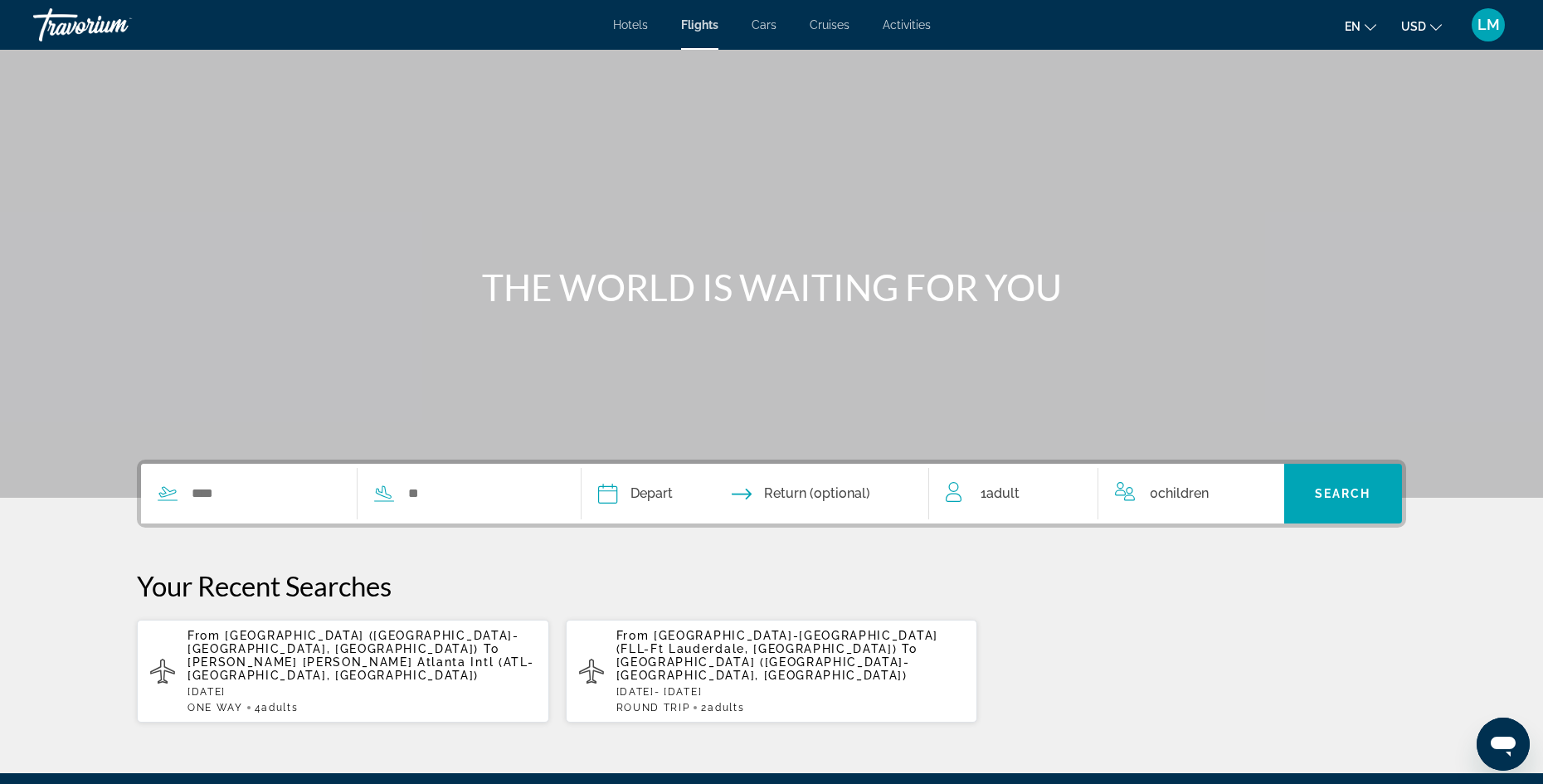
click at [626, 26] on span "Hotels" at bounding box center [631, 25] width 35 height 13
